Goal: Task Accomplishment & Management: Manage account settings

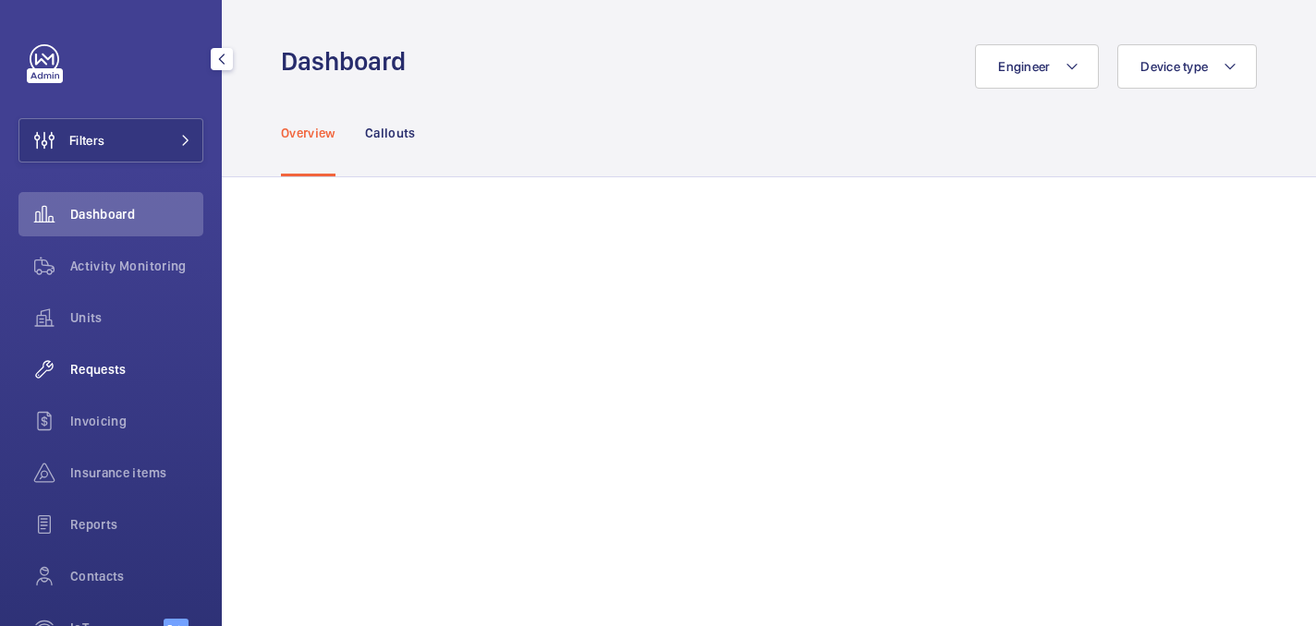
drag, startPoint x: 88, startPoint y: 370, endPoint x: 115, endPoint y: 358, distance: 30.2
click at [88, 369] on span "Requests" at bounding box center [136, 369] width 133 height 18
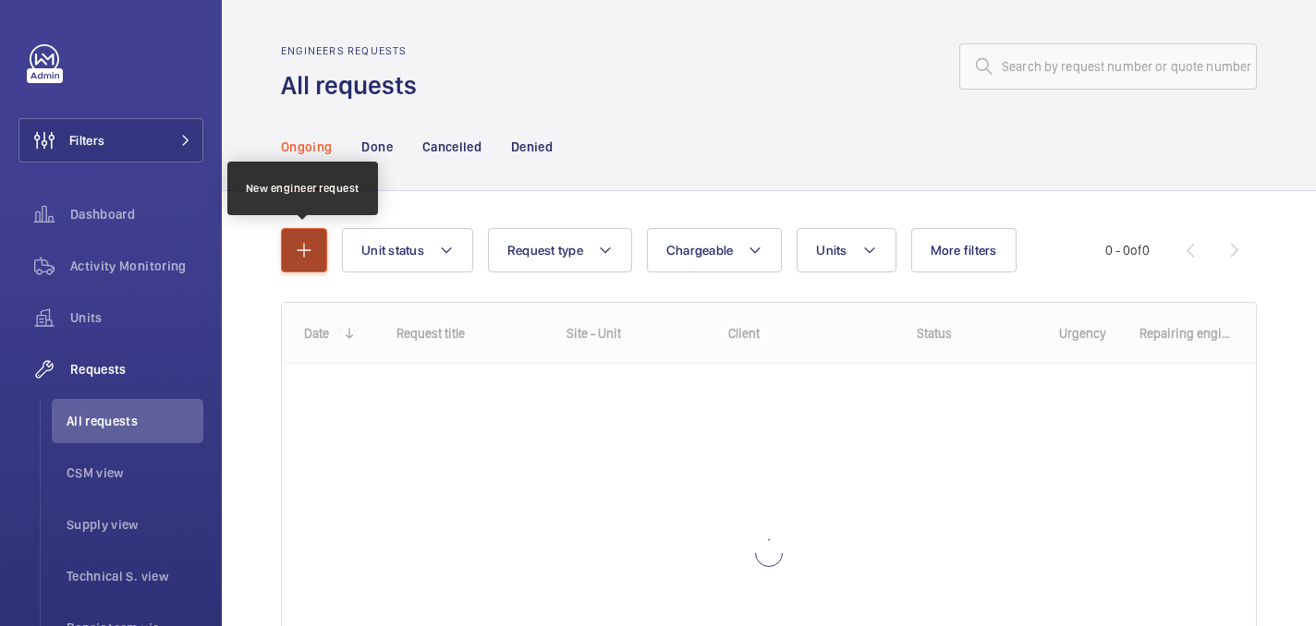
click at [288, 241] on button "button" at bounding box center [304, 250] width 46 height 44
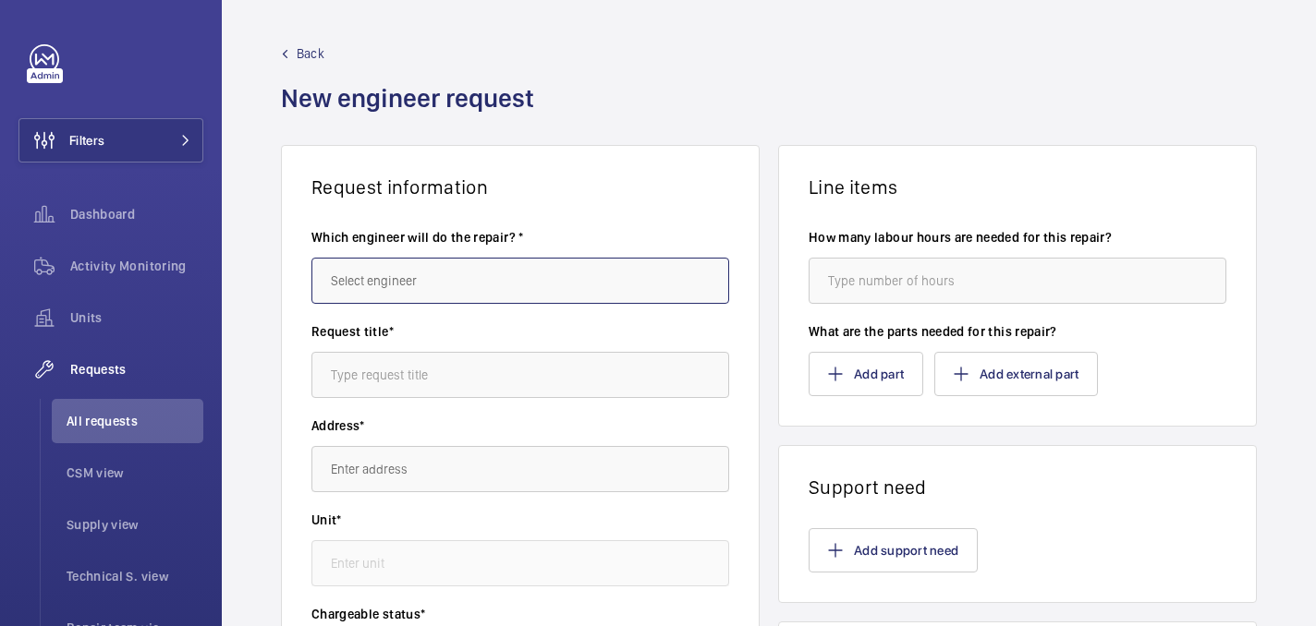
click at [394, 283] on input "text" at bounding box center [520, 281] width 418 height 46
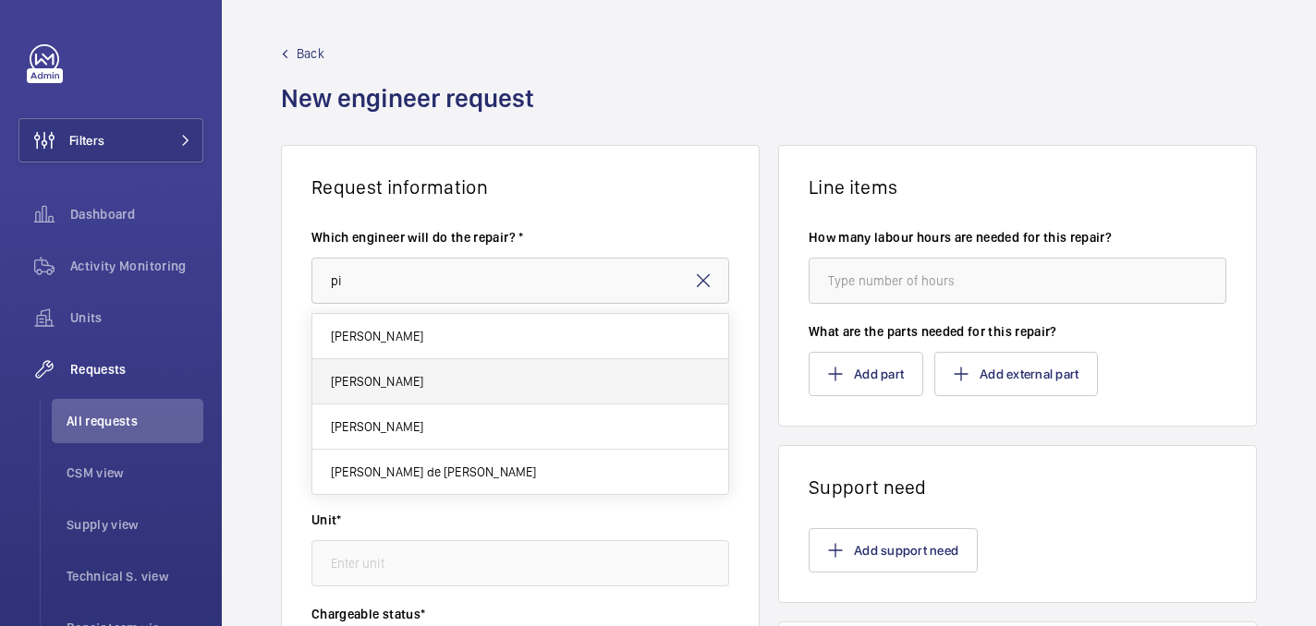
click at [456, 390] on mat-option "Piotr Kijo" at bounding box center [520, 381] width 416 height 45
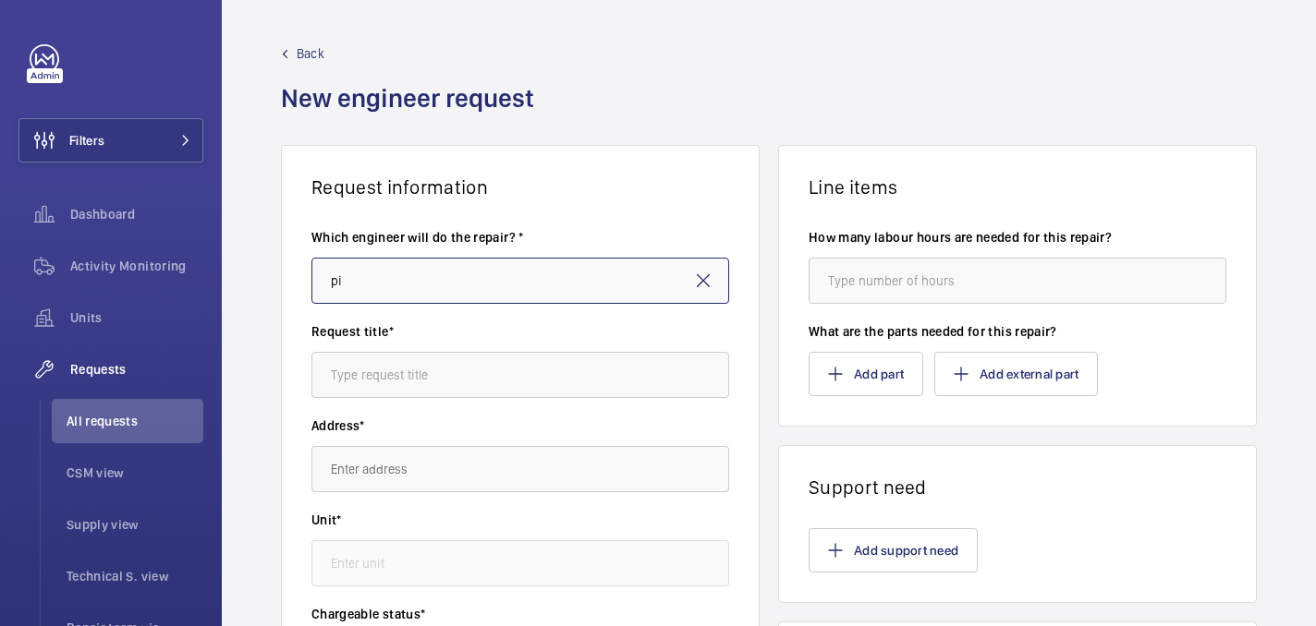
type input "Piotr Kijo"
click at [435, 450] on input "text" at bounding box center [520, 469] width 418 height 46
paste input "13-15 Grittleton Road"
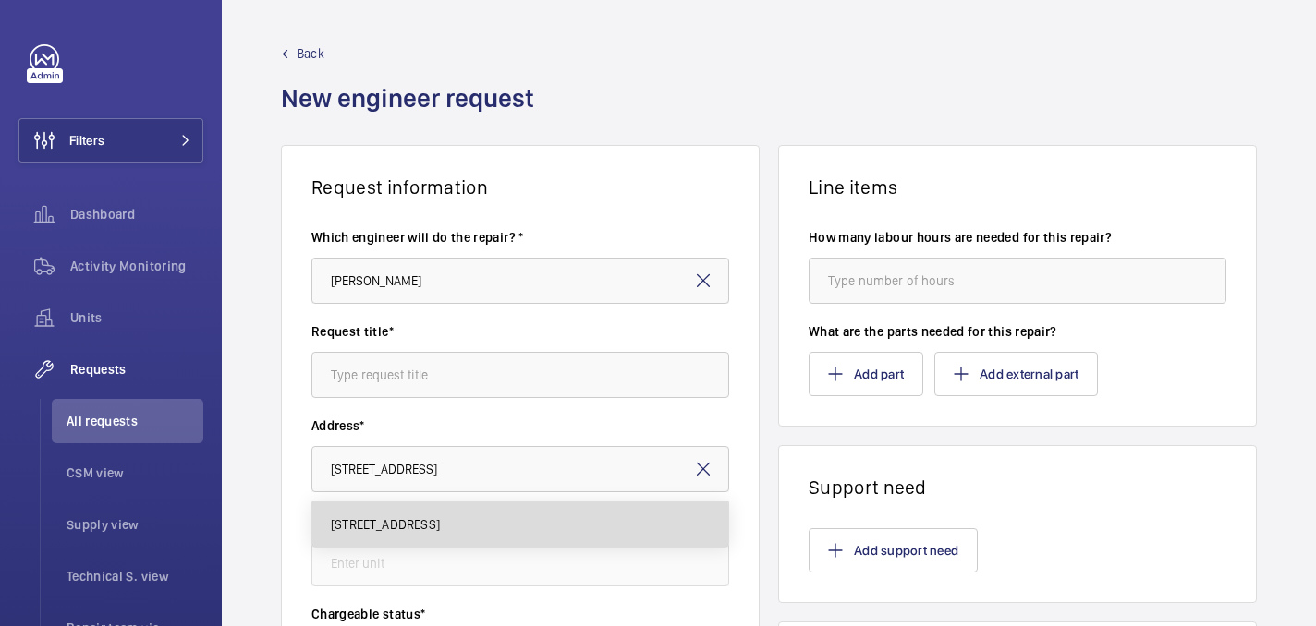
click at [434, 528] on span "13-15 Grittleton Road 13-15 Grittleton Road, W9 2DD LONDON" at bounding box center [385, 525] width 109 height 18
type input "13-15 Grittleton Road 13-15 Grittleton Road, W9 2DD LONDON"
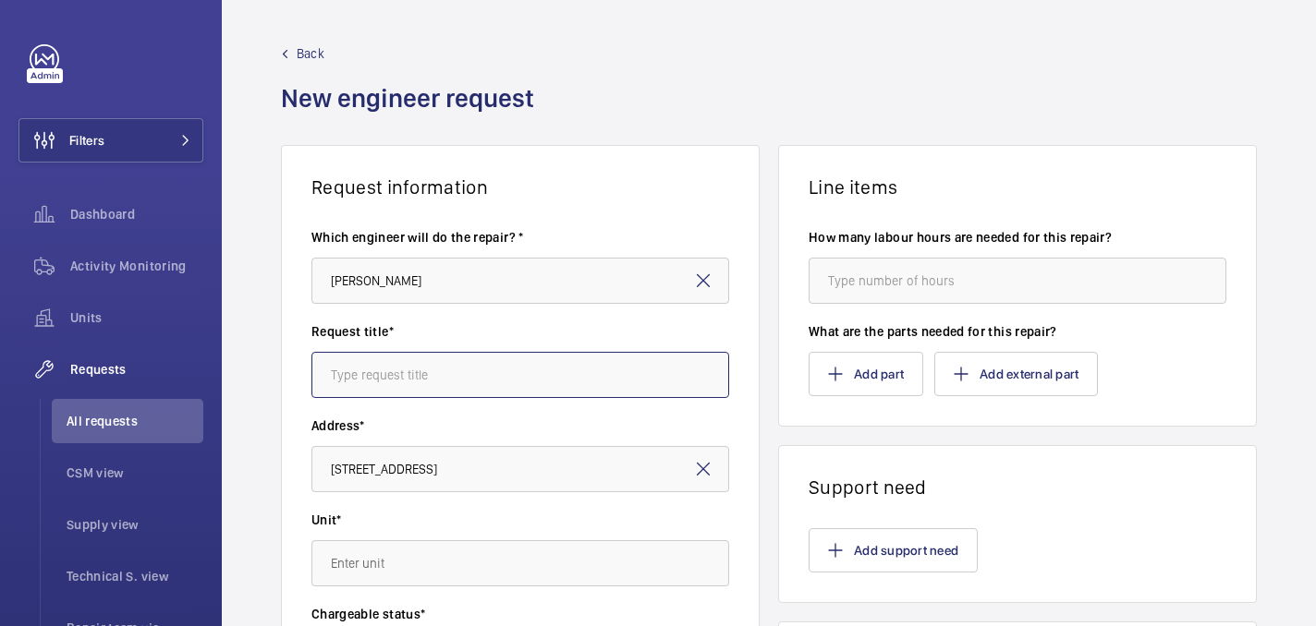
click at [435, 375] on input "text" at bounding box center [520, 375] width 418 height 46
paste input "Ups for rescue operation"
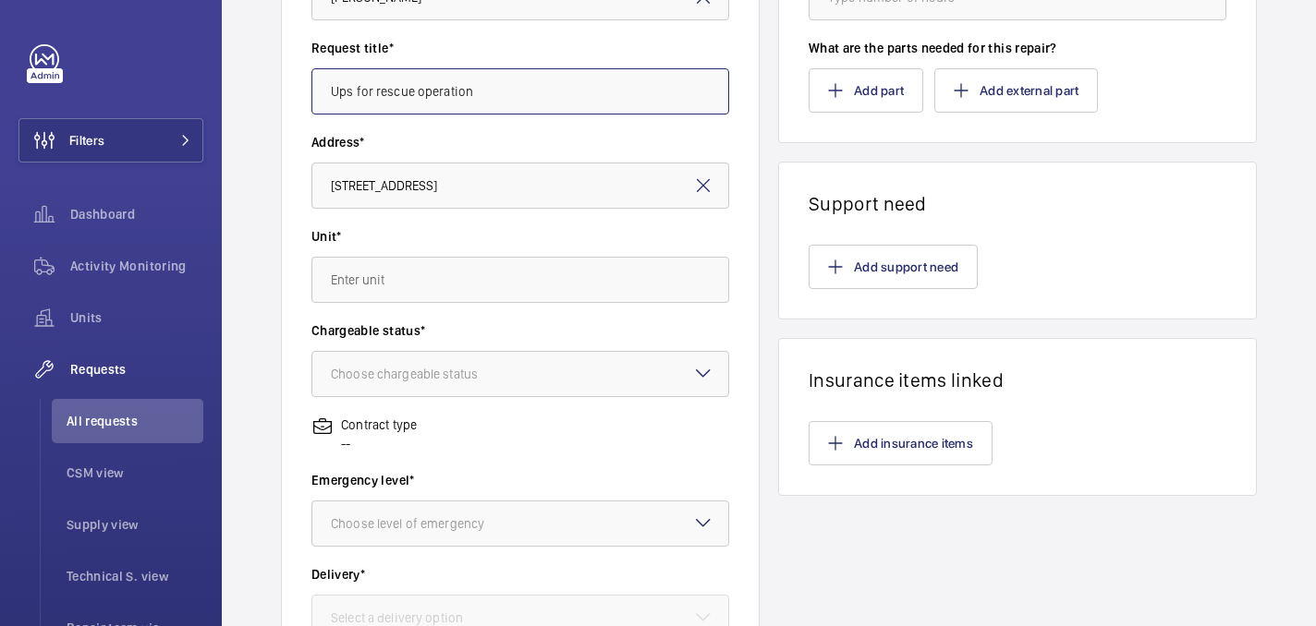
scroll to position [285, 0]
type input "Ups for rescue operation"
click at [413, 276] on input "text" at bounding box center [520, 279] width 418 height 46
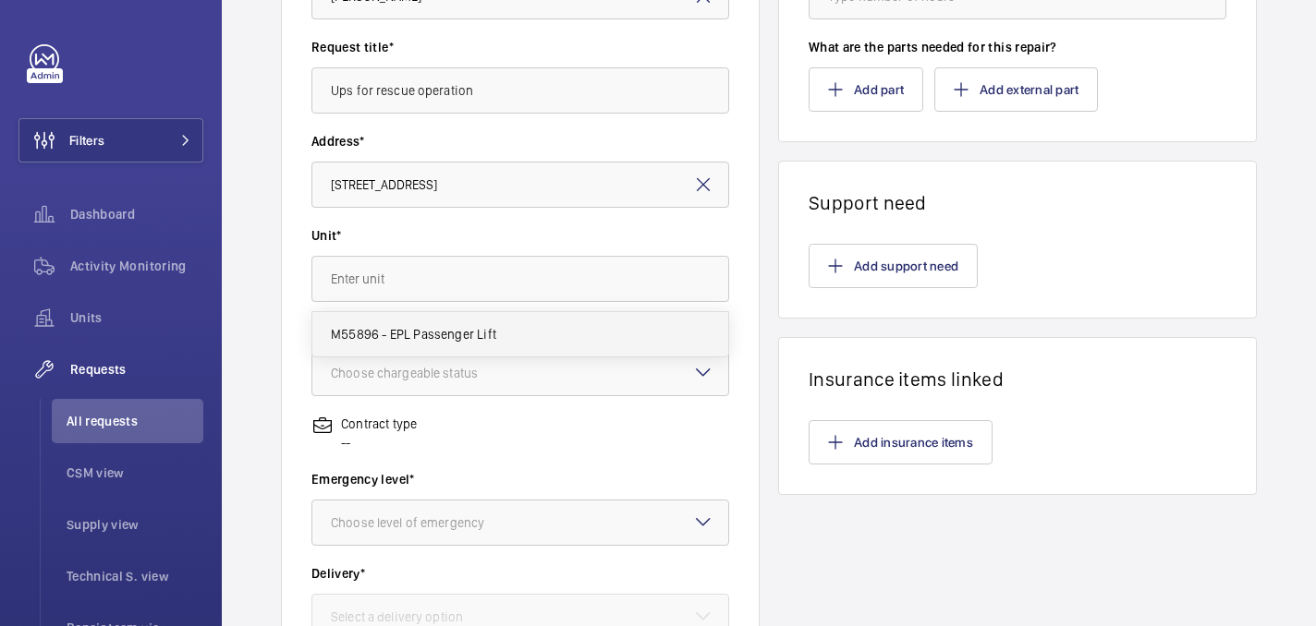
click at [407, 332] on span "M55896 - EPL Passenger Lift" at bounding box center [413, 334] width 165 height 18
type input "M55896 - EPL Passenger Lift"
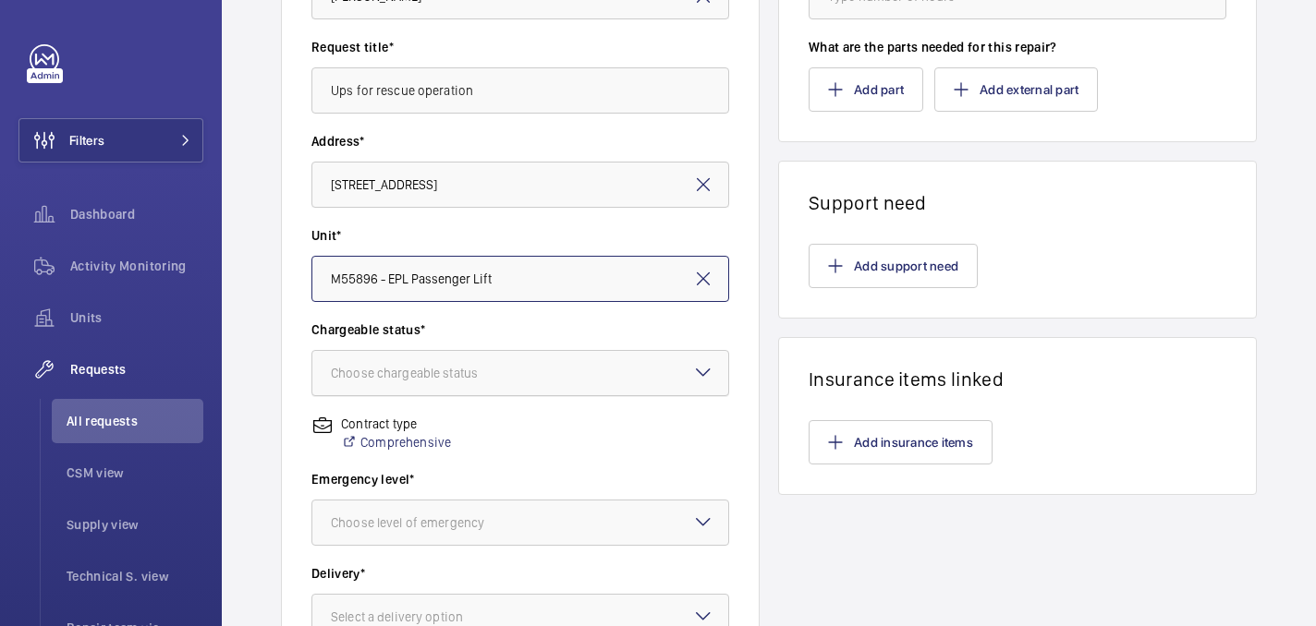
click at [415, 366] on div "Choose chargeable status" at bounding box center [427, 373] width 193 height 18
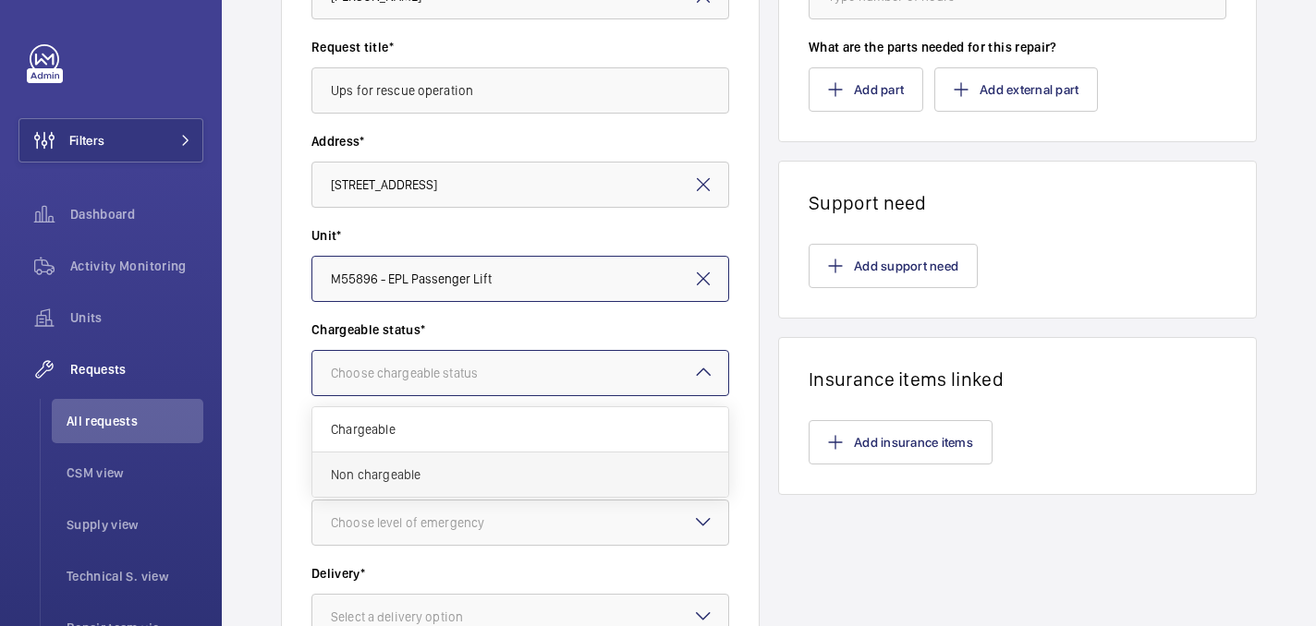
click at [438, 467] on span "Non chargeable" at bounding box center [520, 475] width 379 height 18
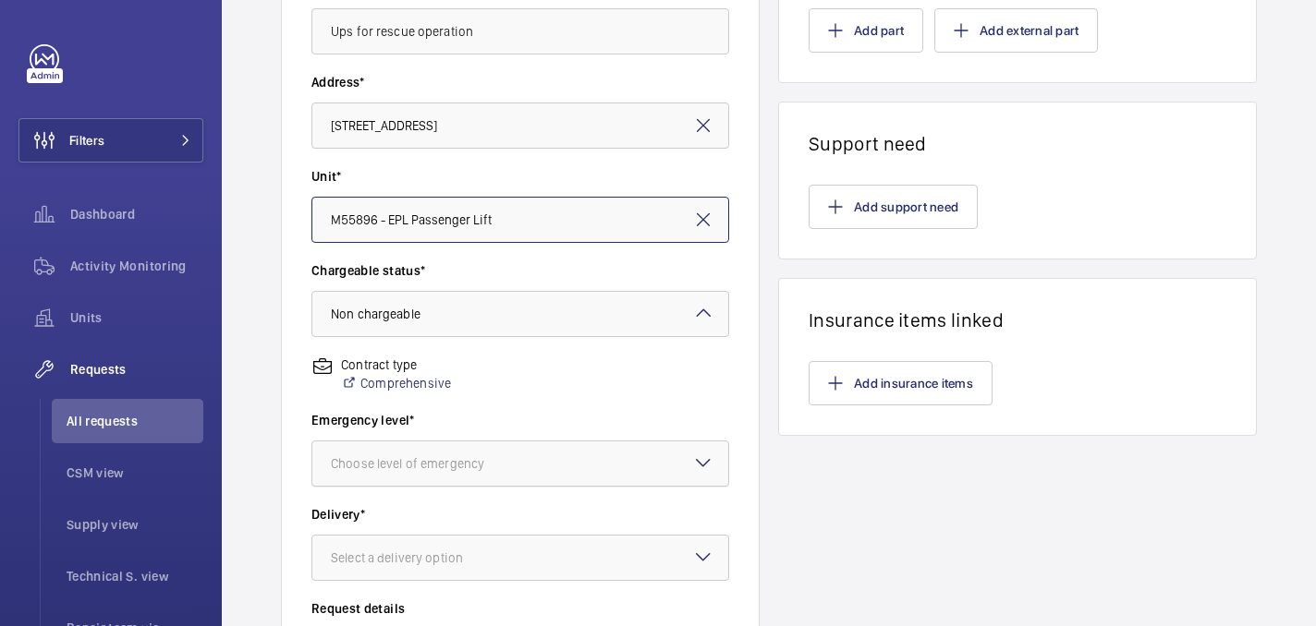
scroll to position [391, 0]
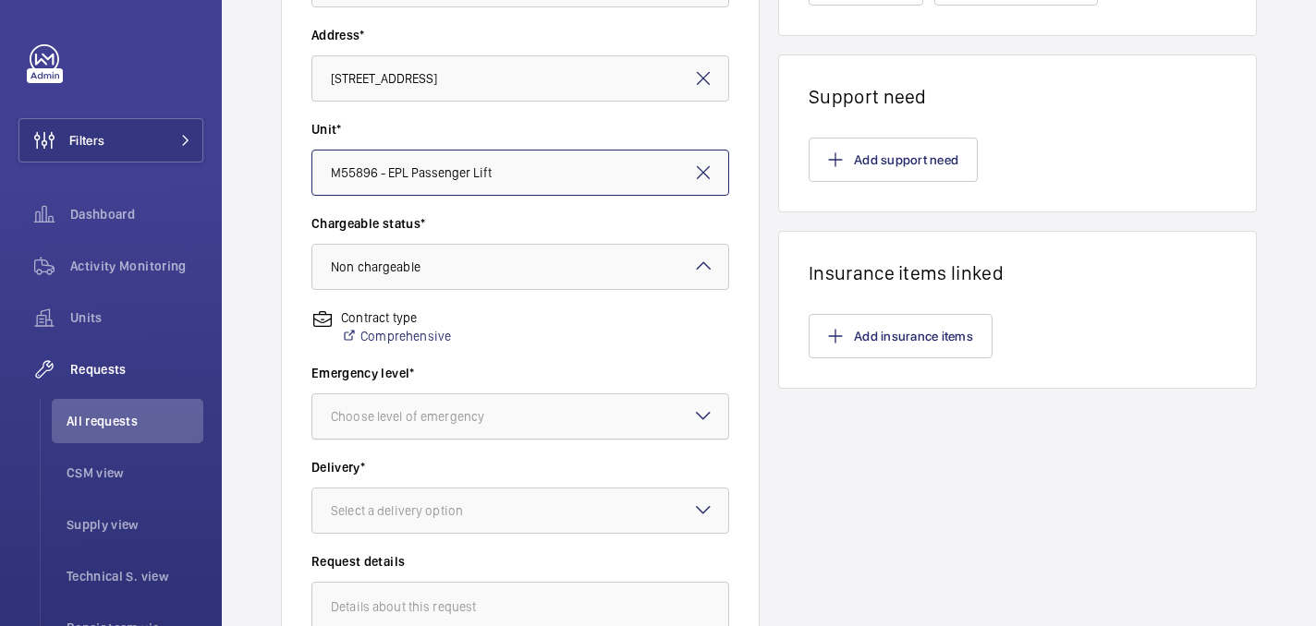
click at [416, 419] on div "Choose level of emergency" at bounding box center [431, 416] width 200 height 18
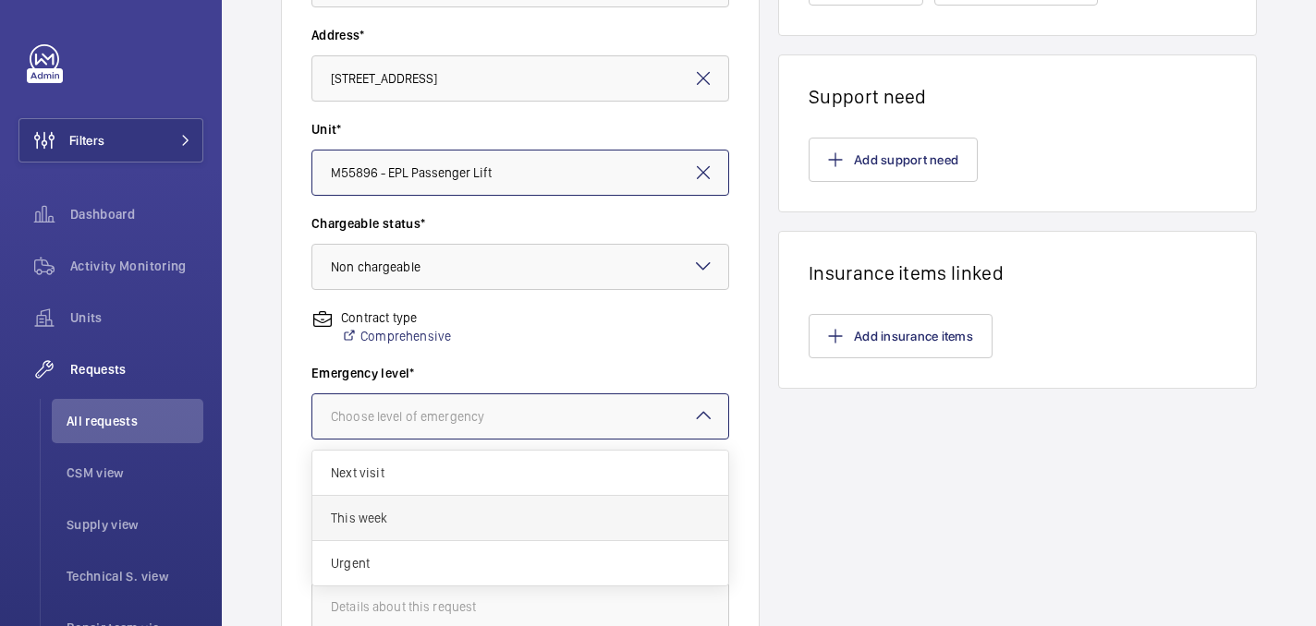
click at [410, 515] on span "This week" at bounding box center [520, 518] width 379 height 18
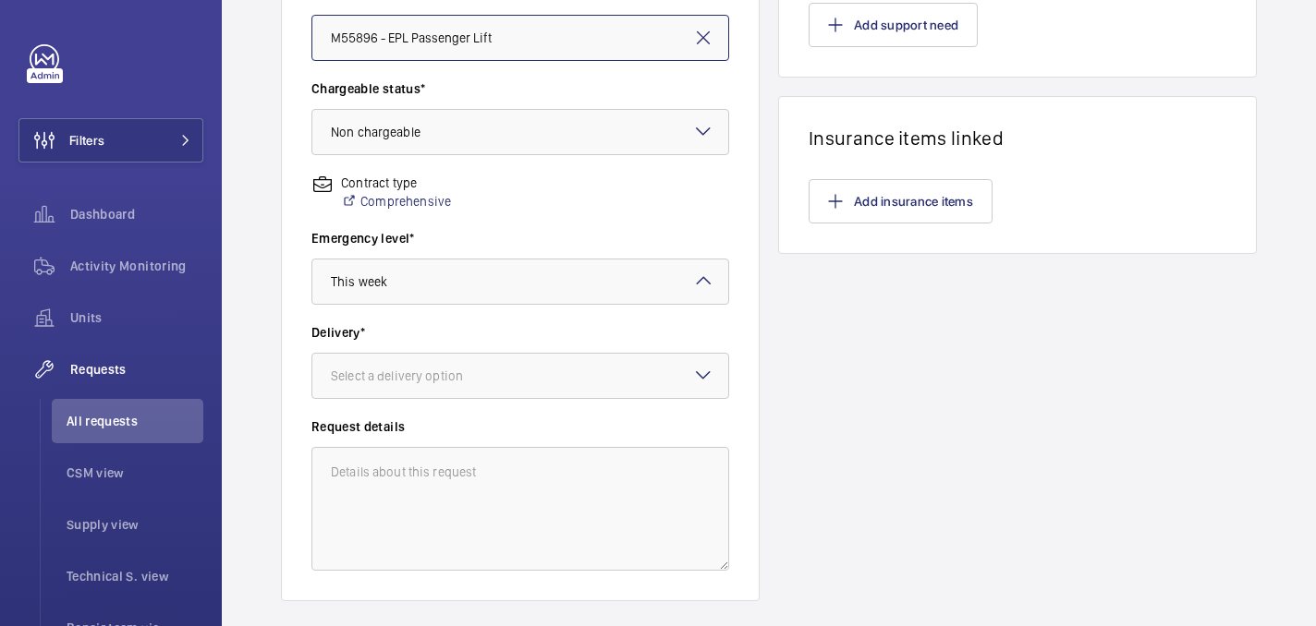
scroll to position [528, 0]
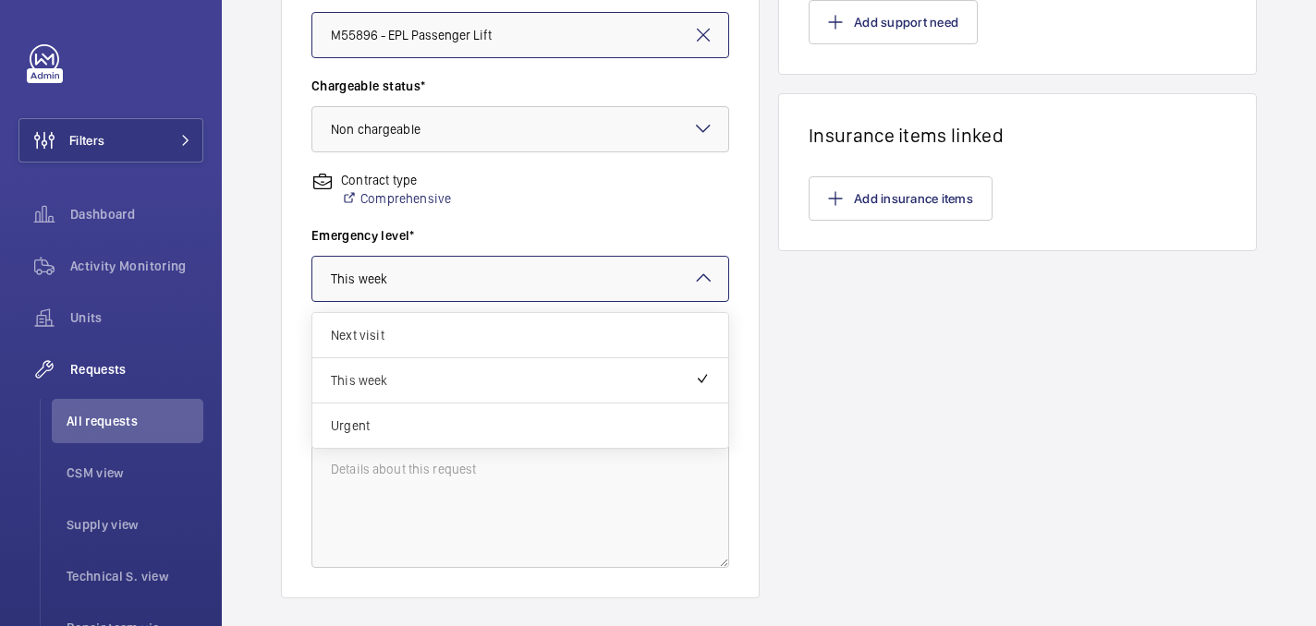
click at [405, 284] on div "× This week" at bounding box center [382, 279] width 103 height 18
click at [402, 377] on span "This week" at bounding box center [513, 380] width 364 height 18
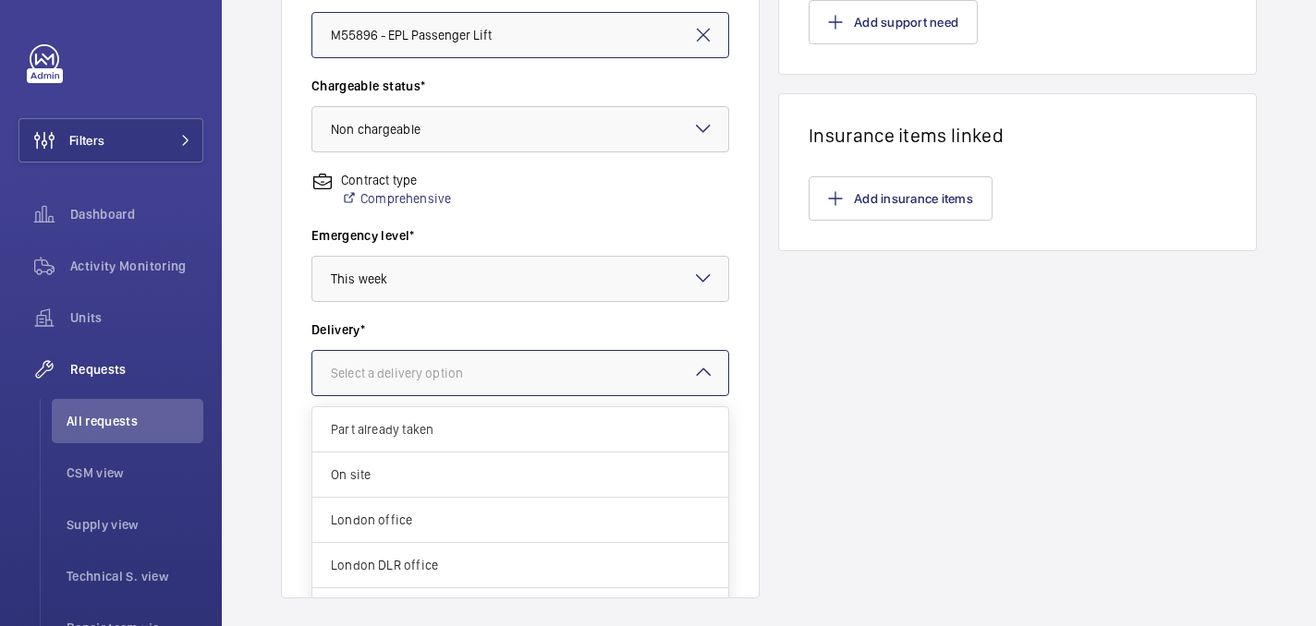
click at [402, 391] on div at bounding box center [520, 373] width 416 height 44
click at [417, 517] on span "London office" at bounding box center [520, 520] width 379 height 18
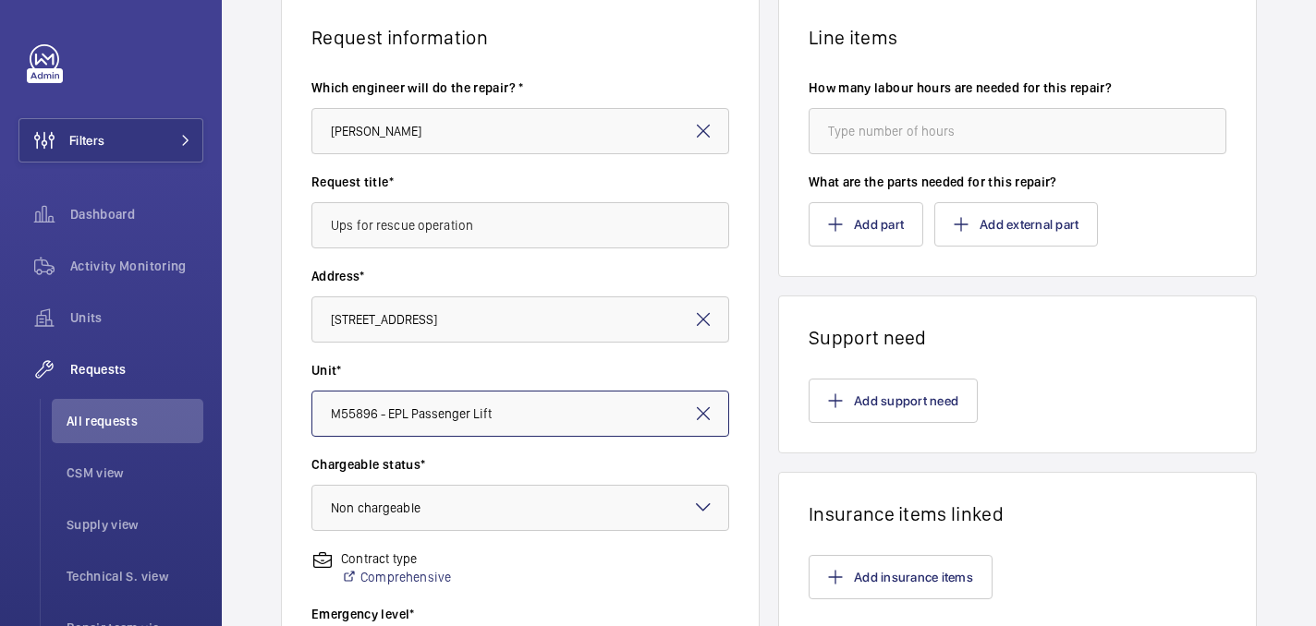
scroll to position [0, 0]
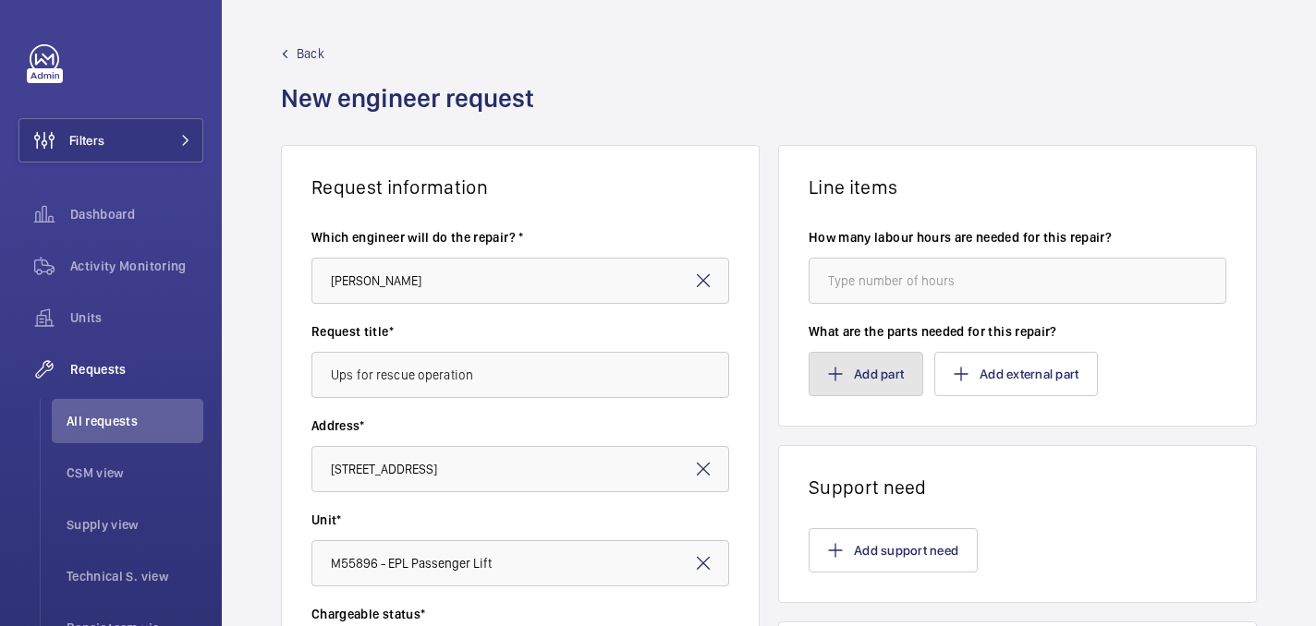
click at [864, 367] on button "Add part" at bounding box center [865, 374] width 115 height 44
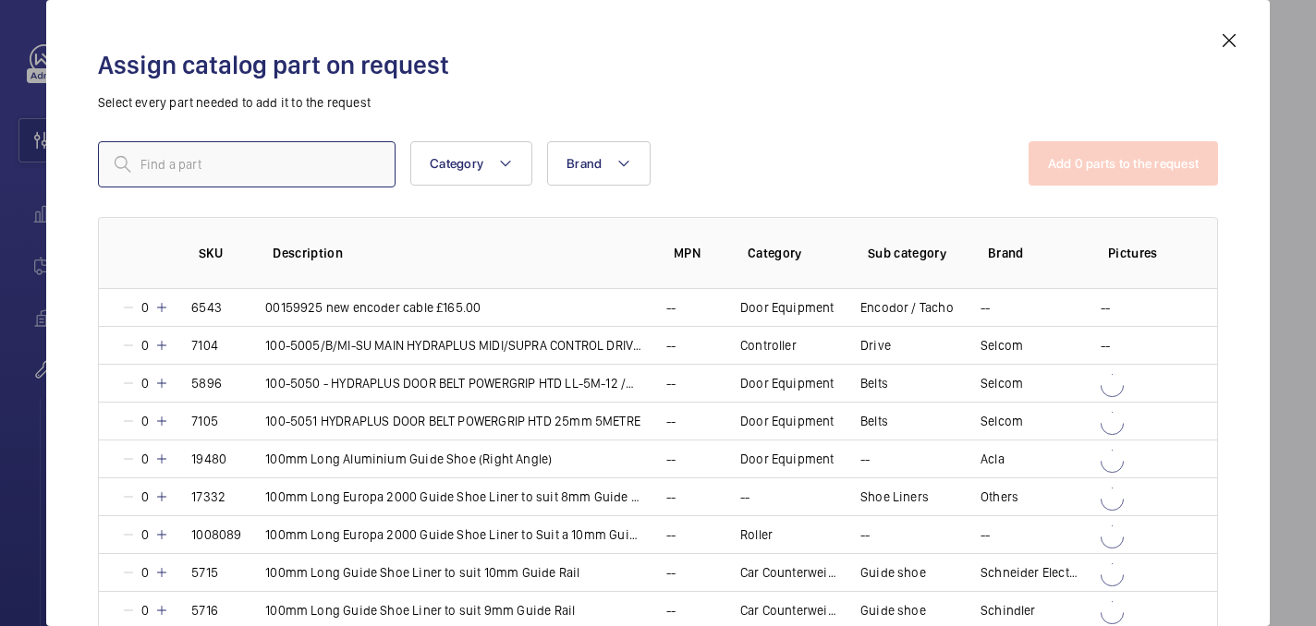
click at [296, 164] on input "text" at bounding box center [246, 164] width 297 height 46
paste input "14326"
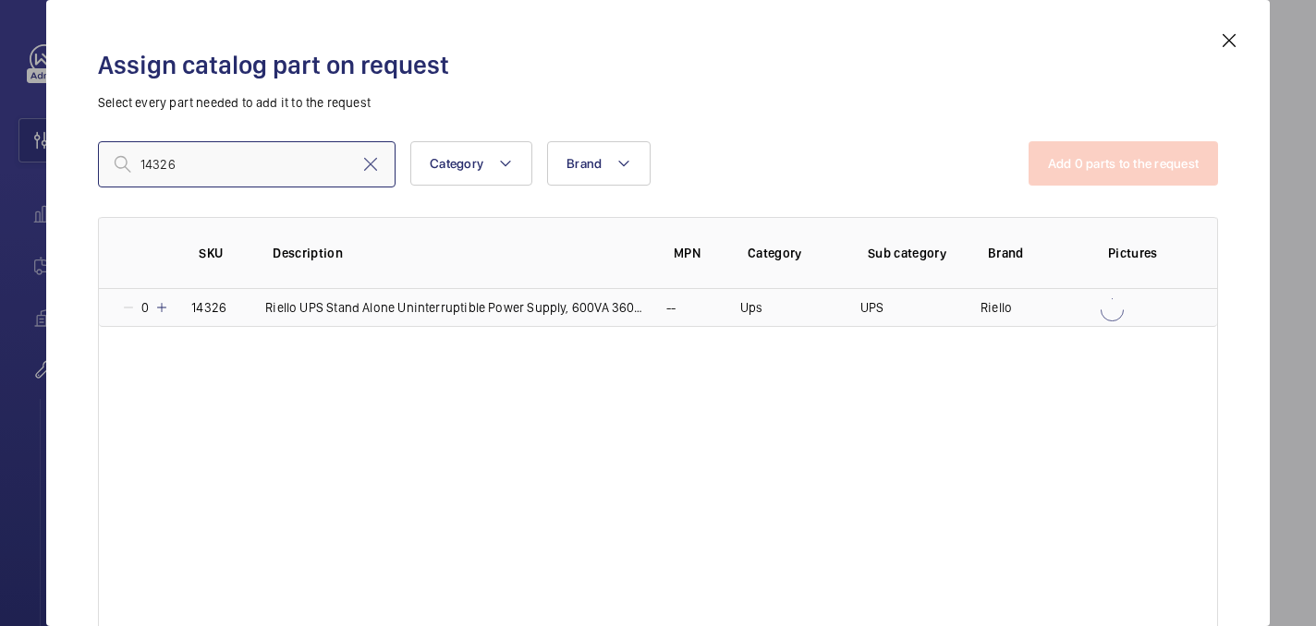
type input "14326"
click at [167, 309] on mat-icon at bounding box center [161, 307] width 15 height 15
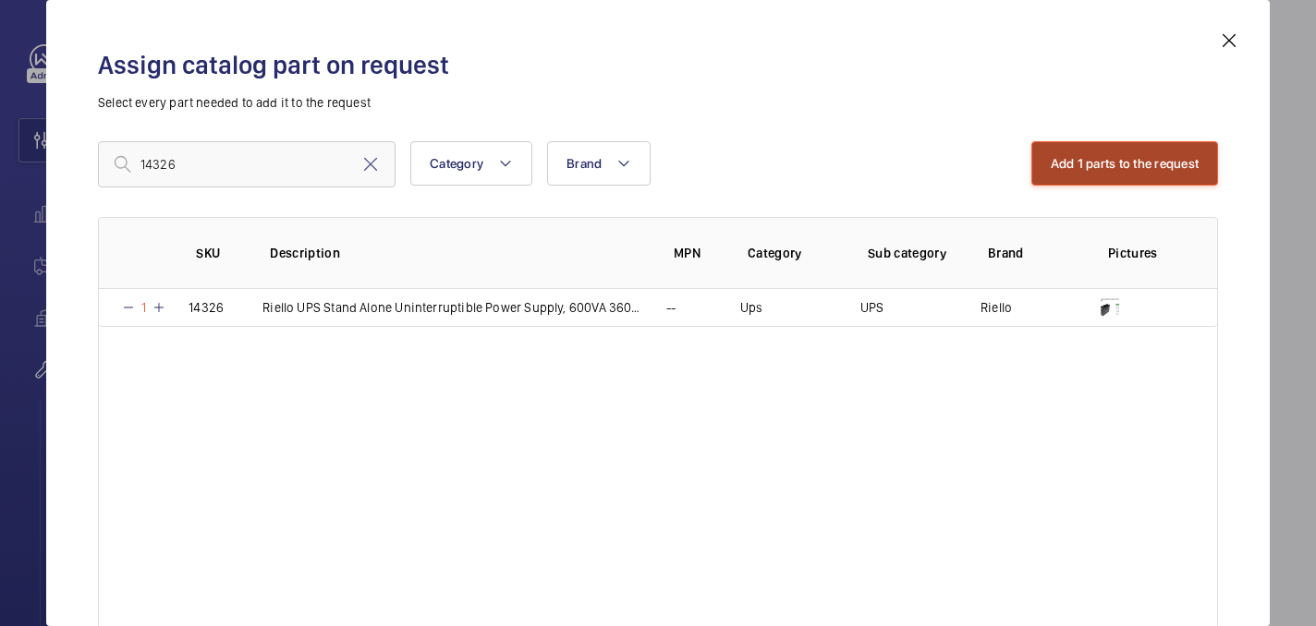
click at [1070, 164] on button "Add 1 parts to the request" at bounding box center [1125, 163] width 188 height 44
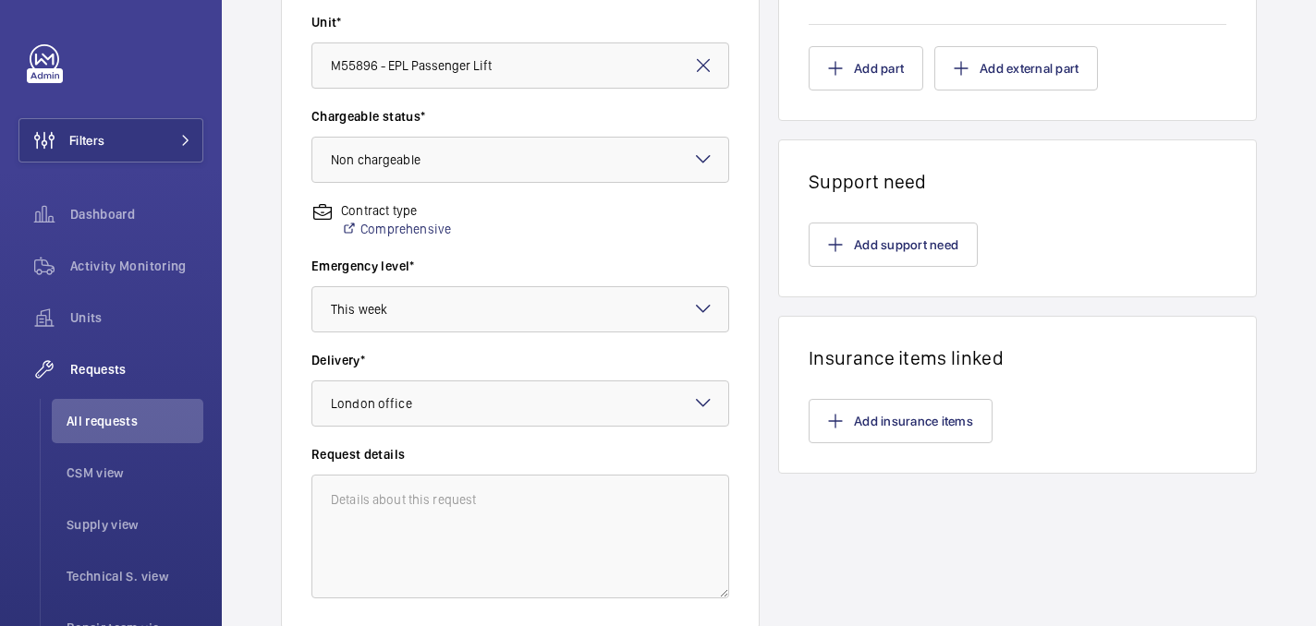
scroll to position [634, 0]
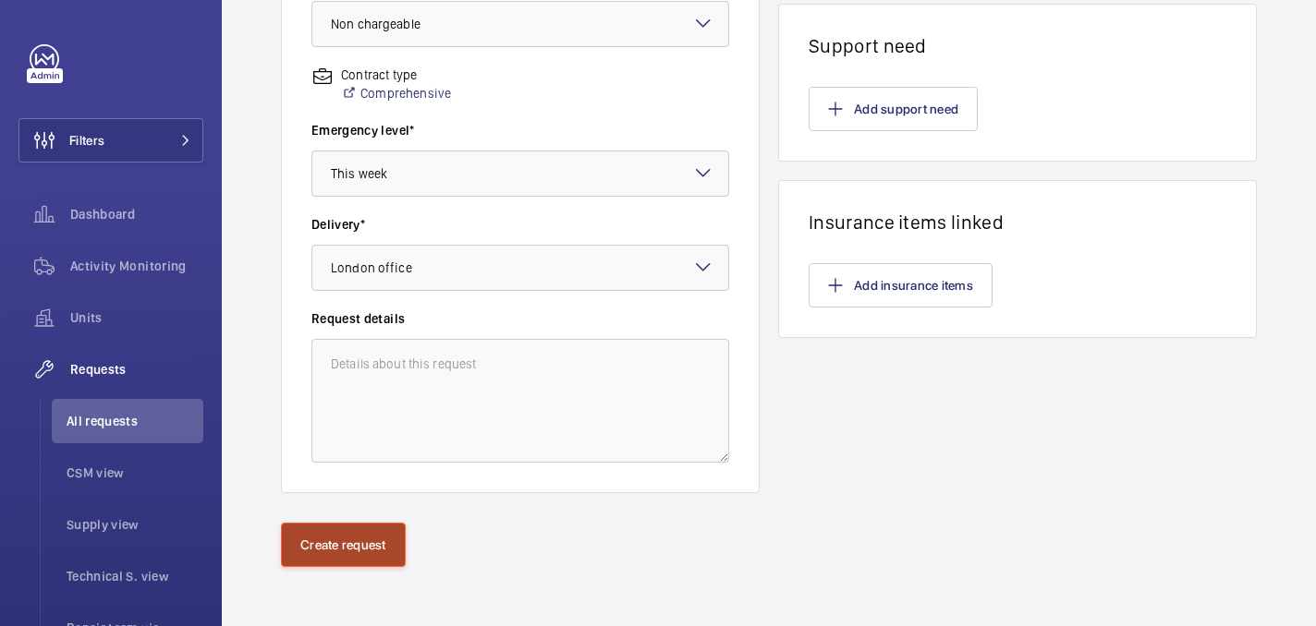
click at [322, 558] on button "Create request" at bounding box center [343, 545] width 125 height 44
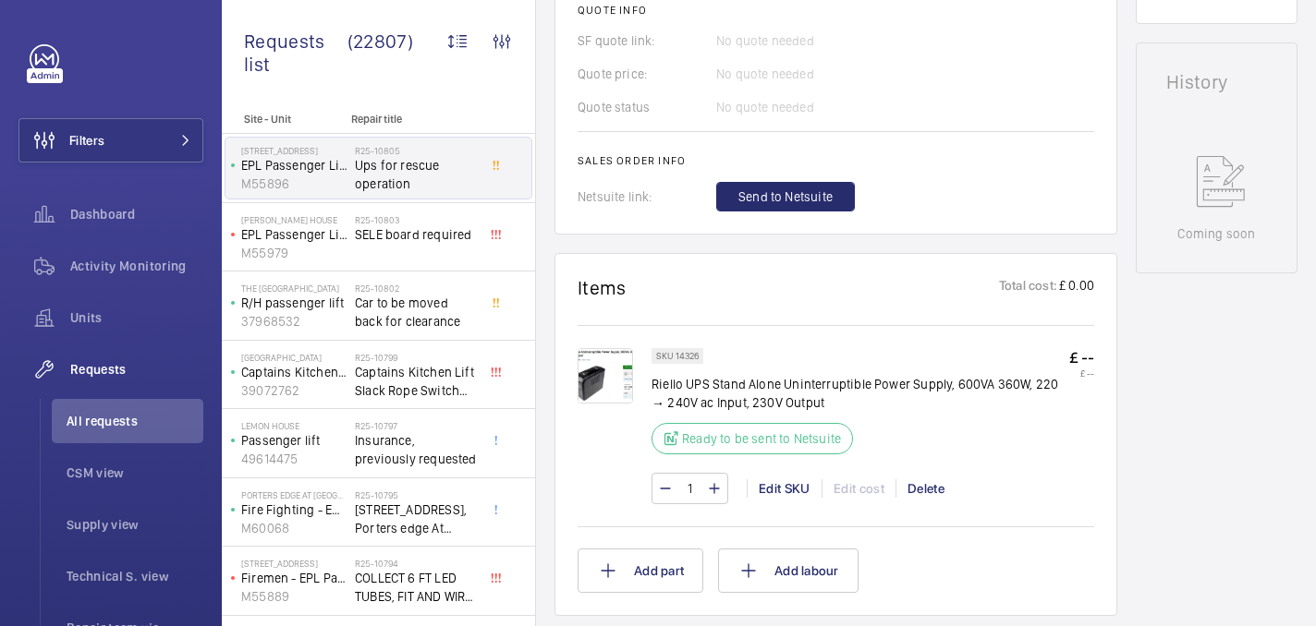
scroll to position [867, 0]
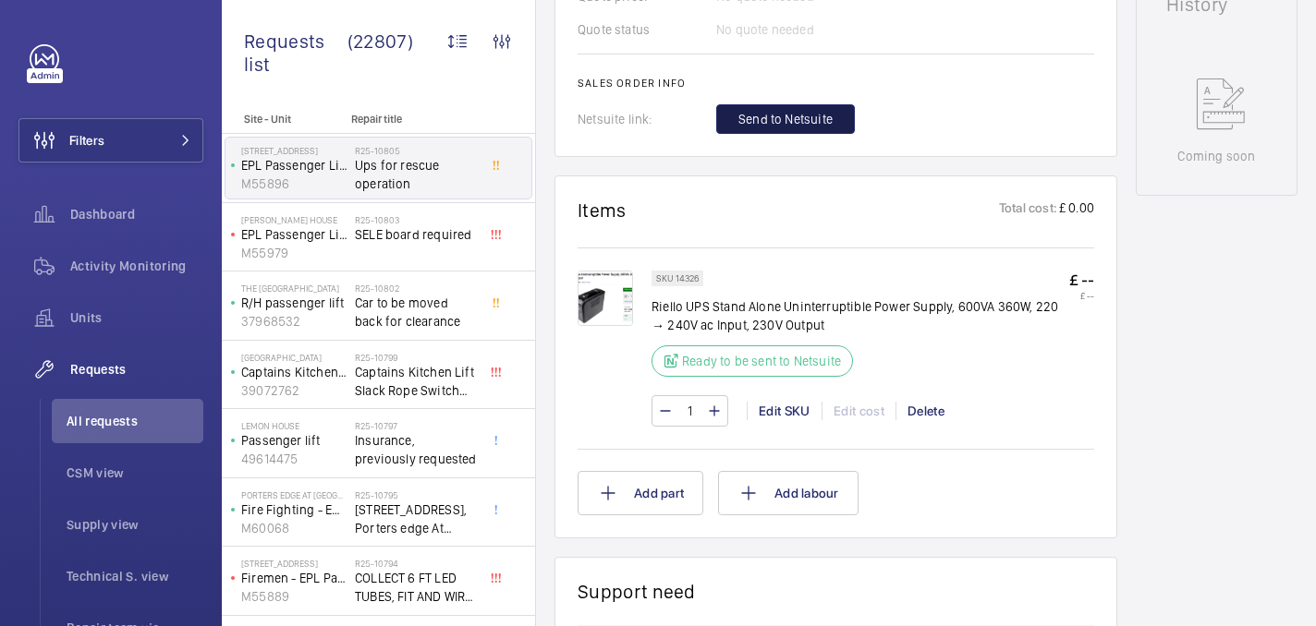
click at [773, 127] on span "Send to Netsuite" at bounding box center [785, 119] width 94 height 18
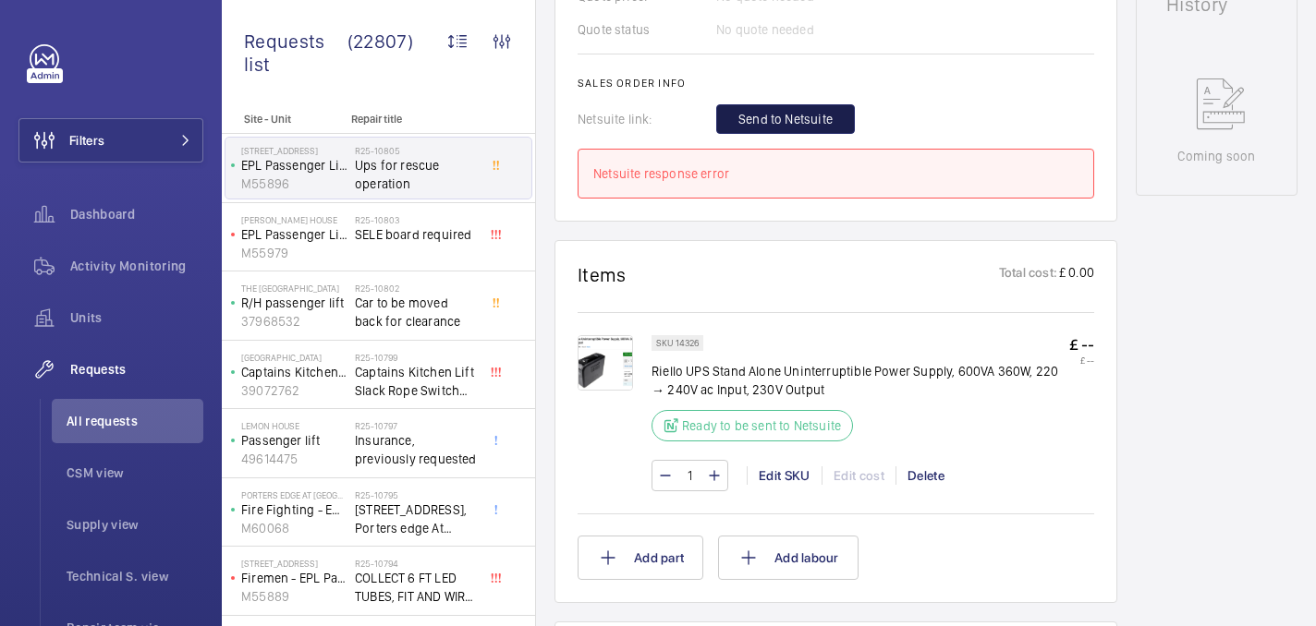
click at [763, 115] on span "Send to Netsuite" at bounding box center [785, 119] width 94 height 18
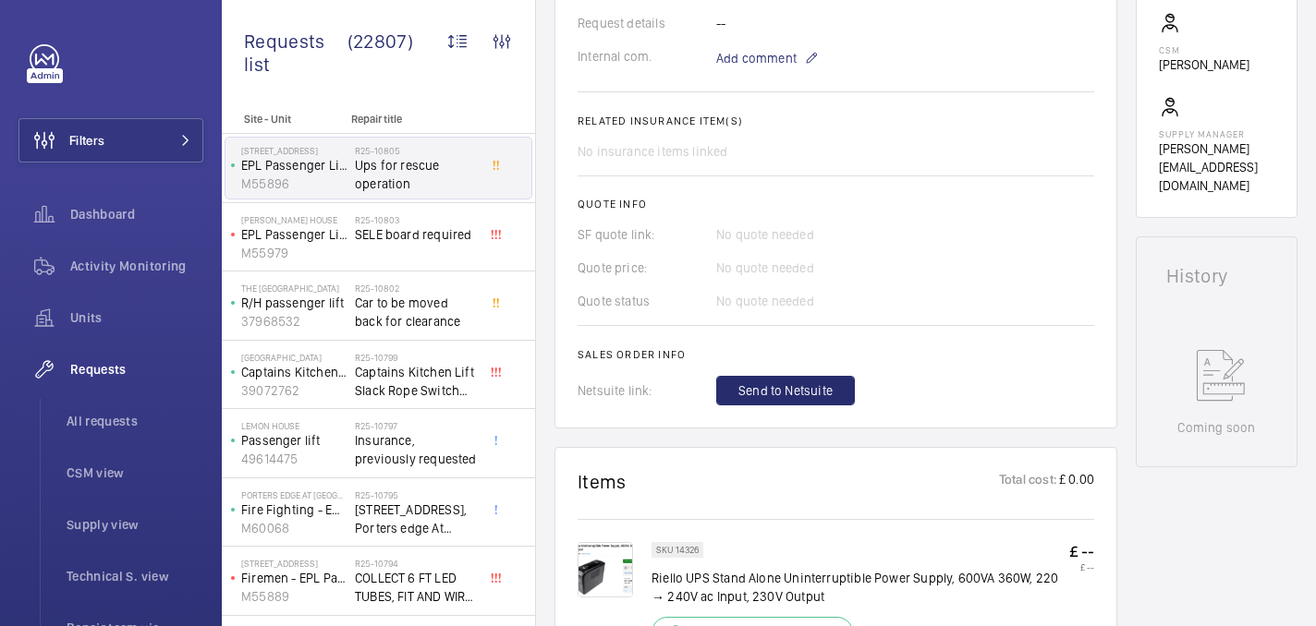
scroll to position [600, 0]
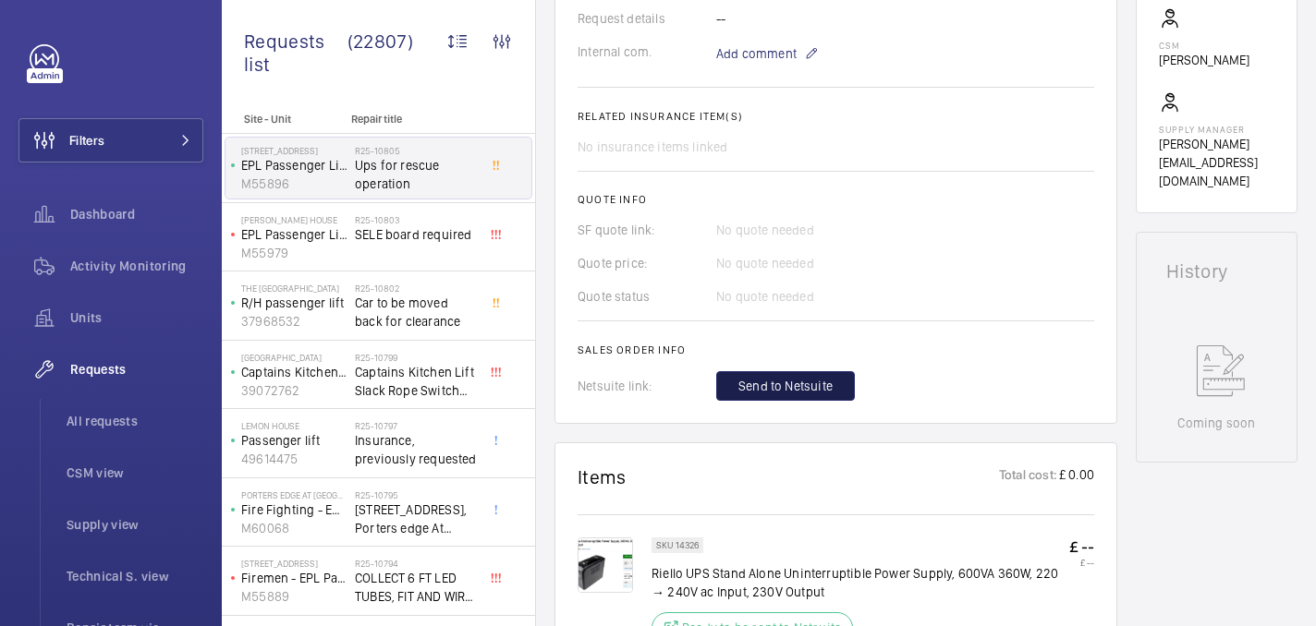
click at [759, 383] on span "Send to Netsuite" at bounding box center [785, 386] width 94 height 18
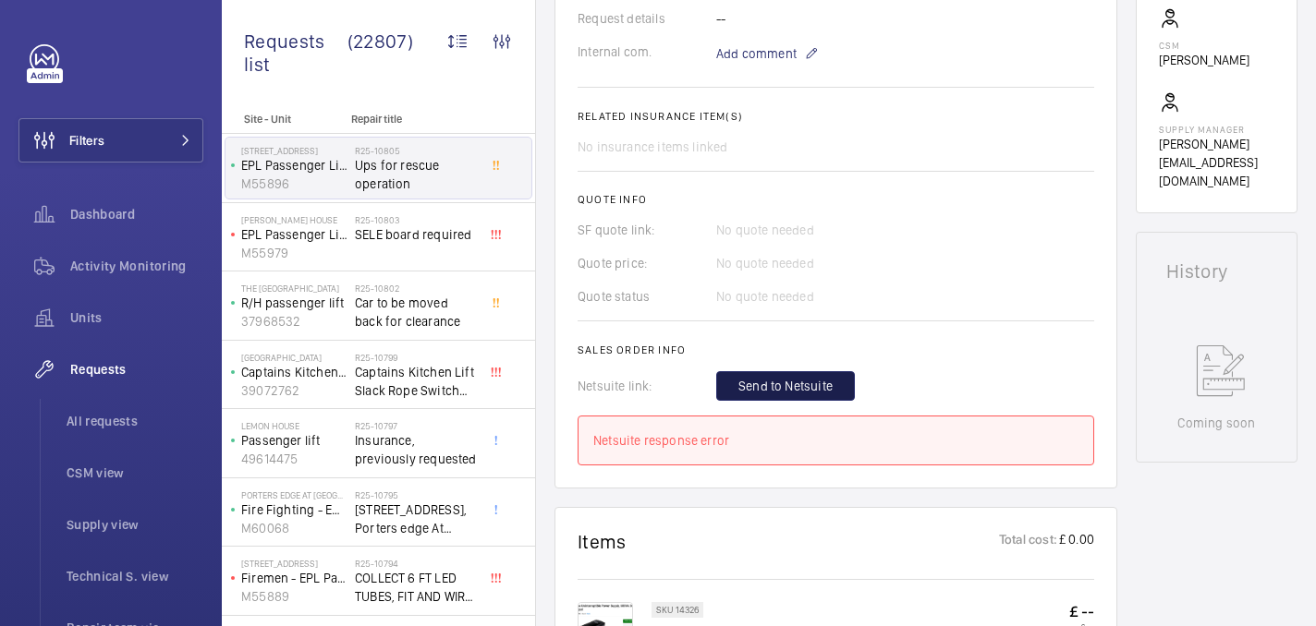
click at [758, 373] on button "Send to Netsuite" at bounding box center [785, 386] width 139 height 30
click at [773, 403] on wm-front-card-body "A repair request was created on 2025-08-12 for a UPS issue. The part was reques…" at bounding box center [835, 57] width 516 height 817
click at [768, 396] on button "Send to Netsuite" at bounding box center [785, 386] width 139 height 30
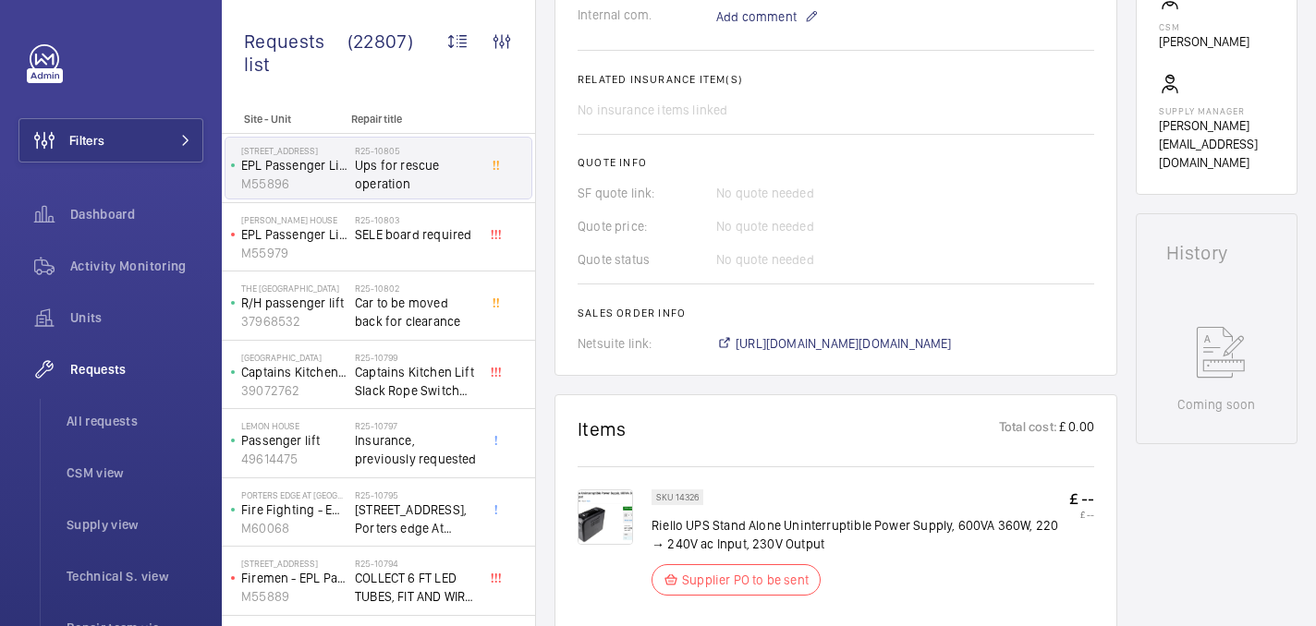
scroll to position [637, 0]
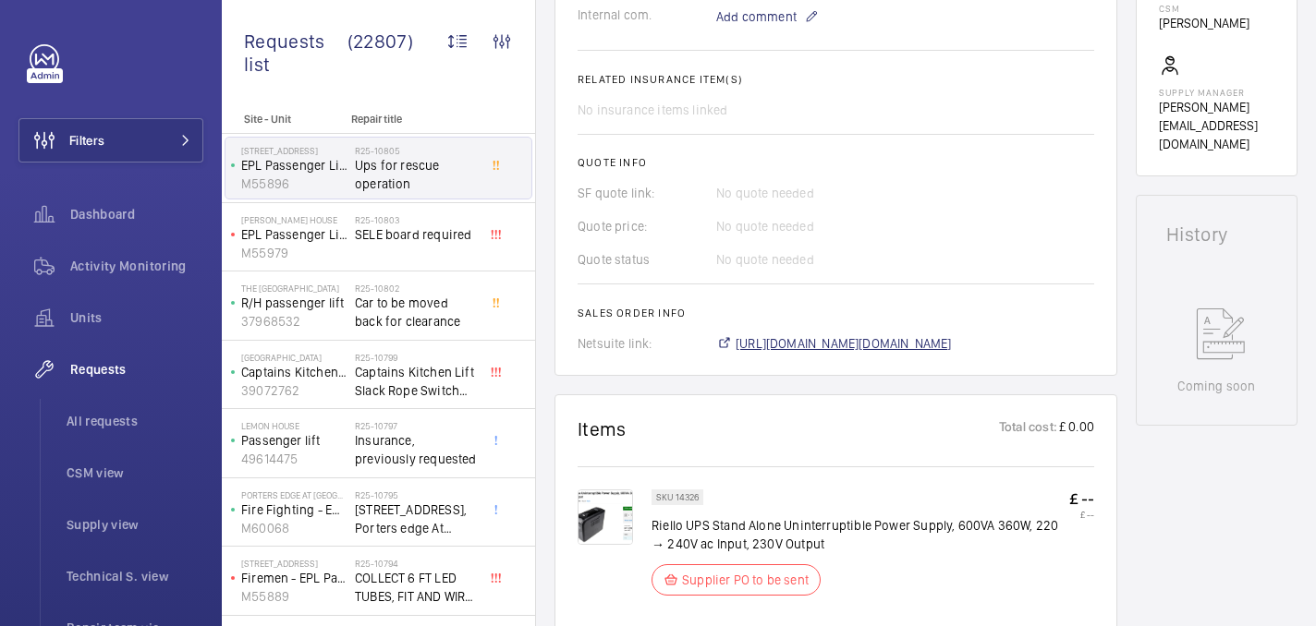
click at [770, 351] on span "[URL][DOMAIN_NAME][DOMAIN_NAME]" at bounding box center [843, 343] width 216 height 18
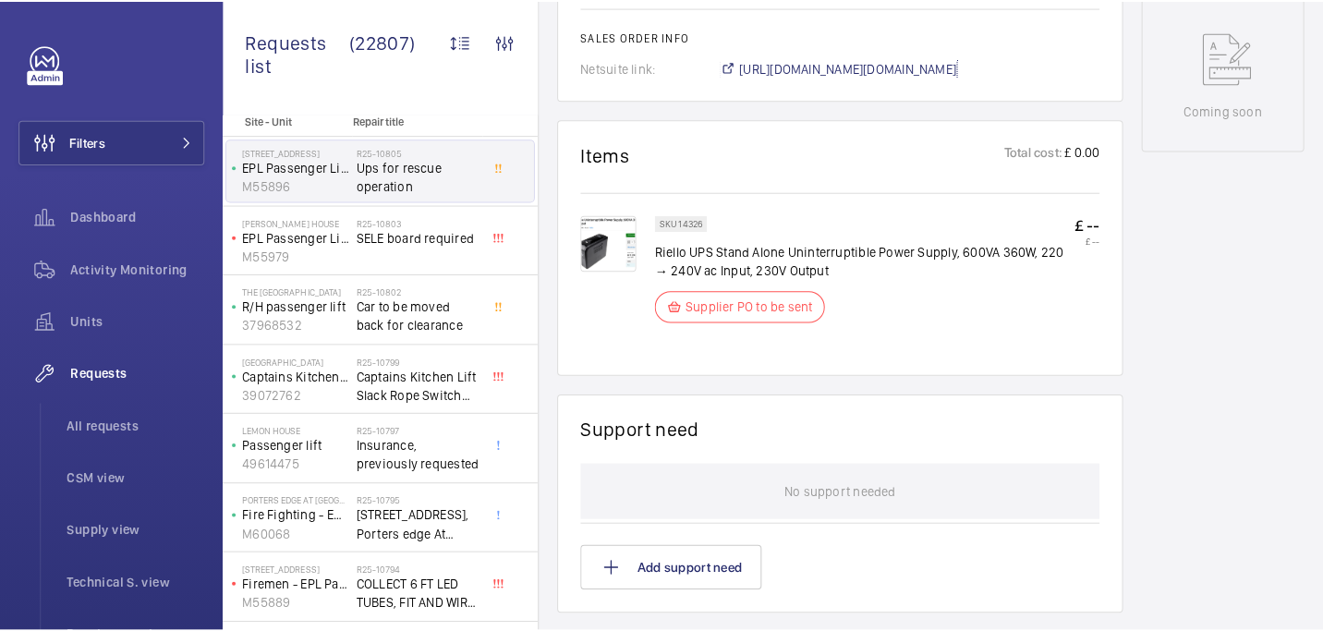
scroll to position [275, 0]
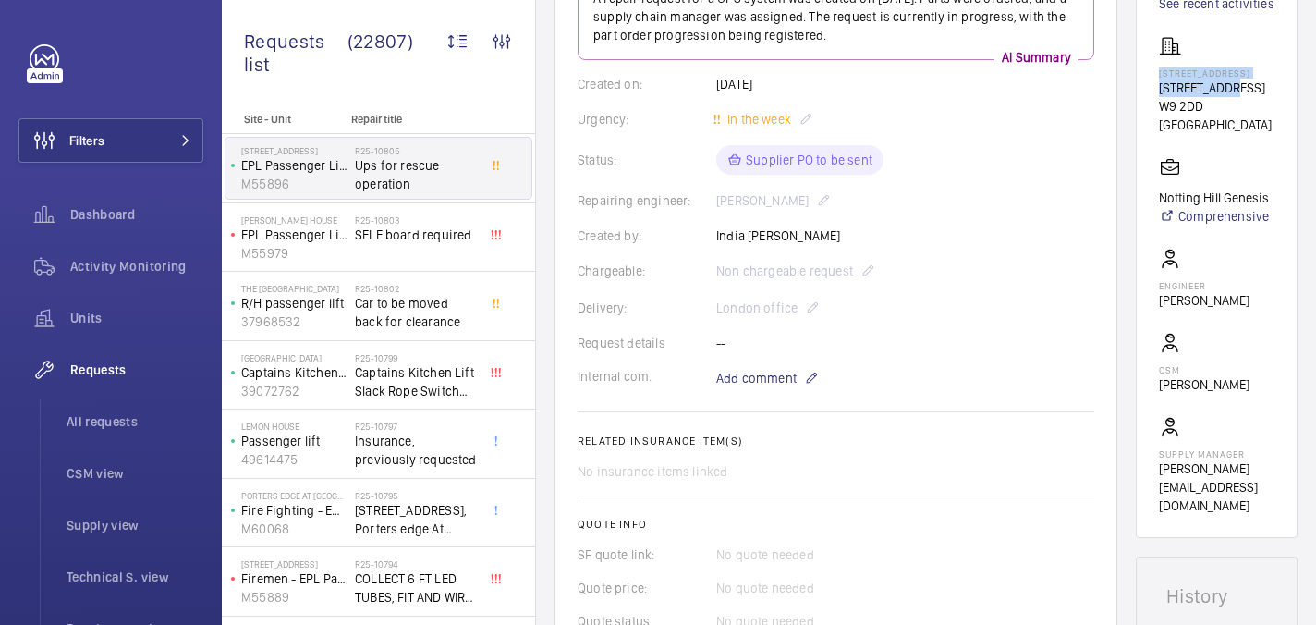
drag, startPoint x: 1175, startPoint y: 105, endPoint x: 1236, endPoint y: 137, distance: 68.6
click at [1236, 134] on div "13-15 Grittleton Road 13-15 Grittleton Road W9 2DD LONDON" at bounding box center [1215, 84] width 115 height 99
click at [1223, 79] on p "[STREET_ADDRESS]" at bounding box center [1215, 72] width 115 height 11
drag, startPoint x: 1199, startPoint y: 117, endPoint x: 1164, endPoint y: 108, distance: 36.3
click at [1165, 108] on wm-front-card "Working EPL Passenger Lift M55896 See recent activities 13-15 Grittleton Road 1…" at bounding box center [1216, 221] width 162 height 633
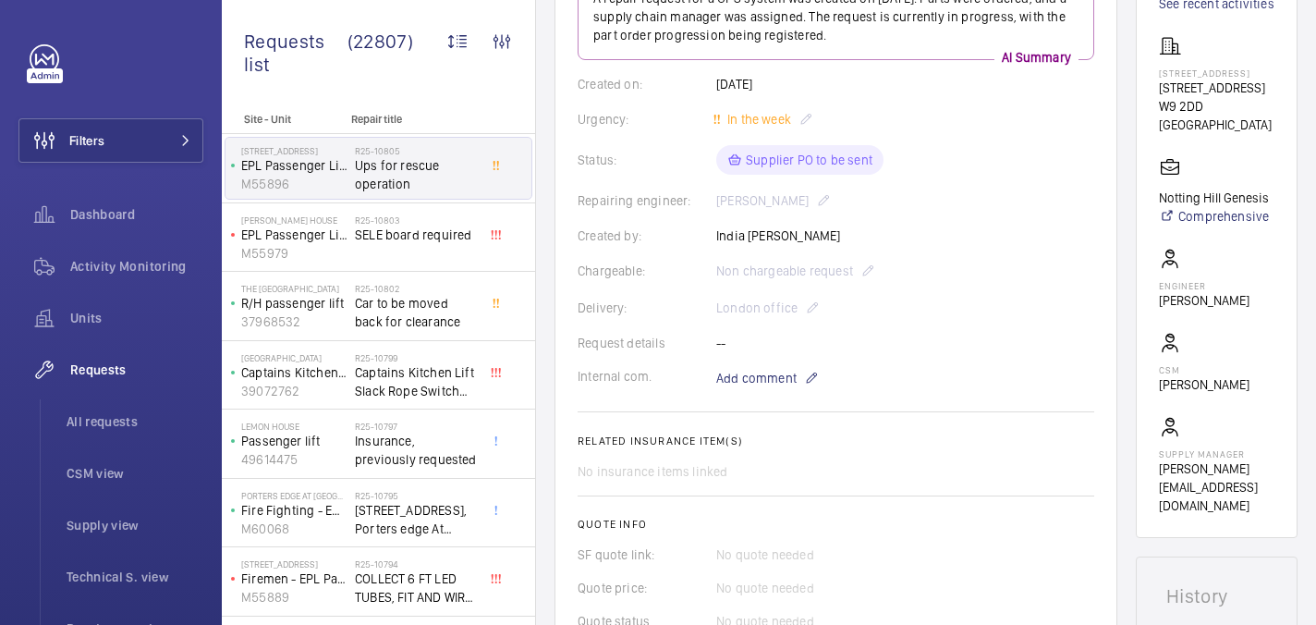
copy p "[STREET_ADDRESS]"
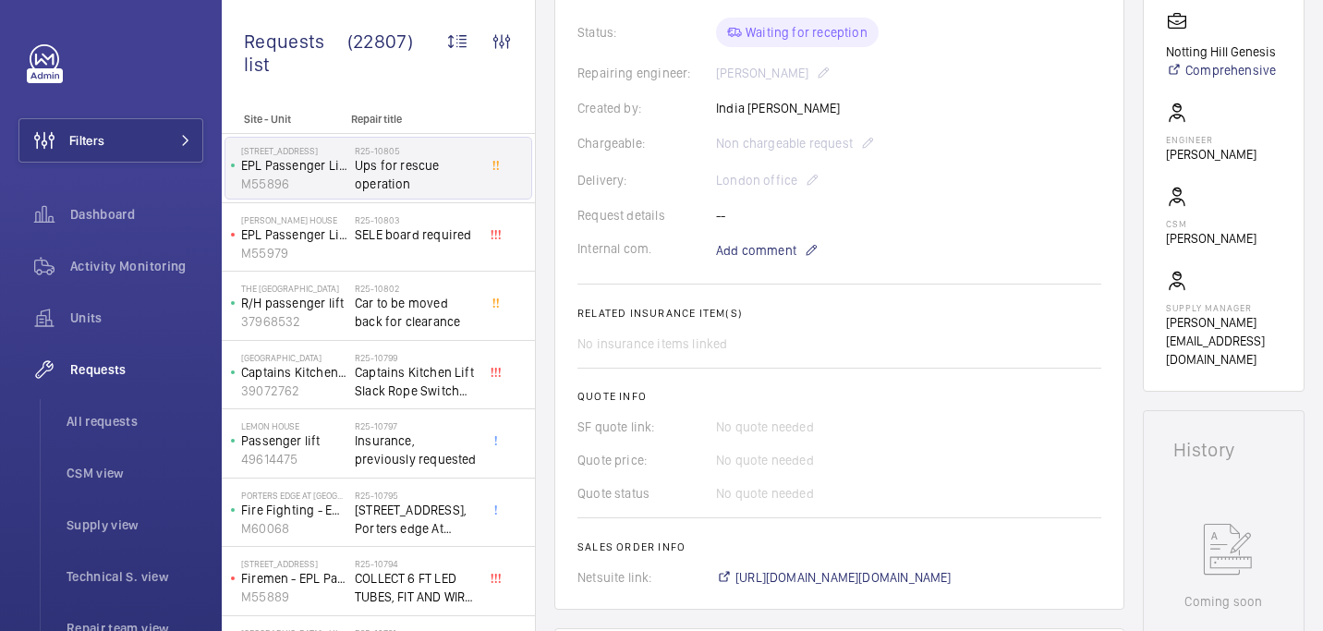
scroll to position [423, 0]
click at [740, 216] on wm-front-card-body "A repair request was created on [DATE] for a device with an urgency level of "I…" at bounding box center [839, 204] width 524 height 759
click at [718, 244] on wm-front-card-body "A repair request was created on [DATE] for a device with an urgency level of "I…" at bounding box center [839, 204] width 524 height 759
click at [726, 239] on span "Add comment" at bounding box center [756, 248] width 80 height 18
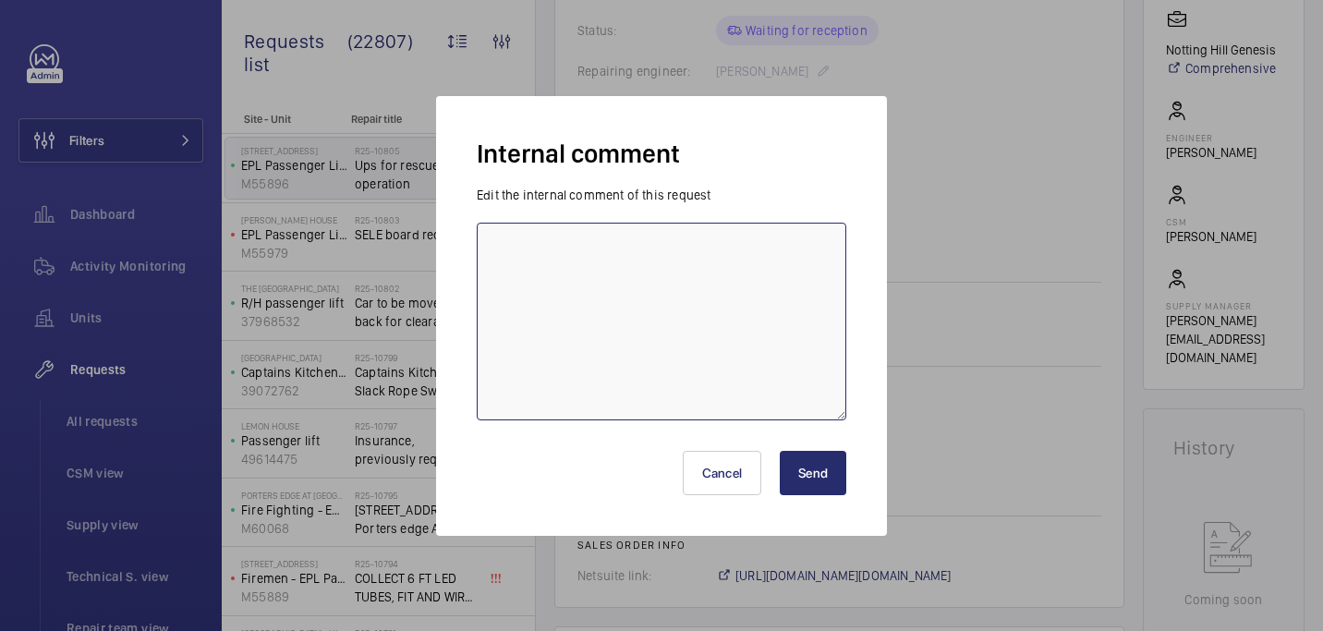
click at [590, 276] on textarea at bounding box center [662, 322] width 370 height 198
type textarea "reorder required as per [PERSON_NAME] request - 12/08 [GEOGRAPHIC_DATA]"
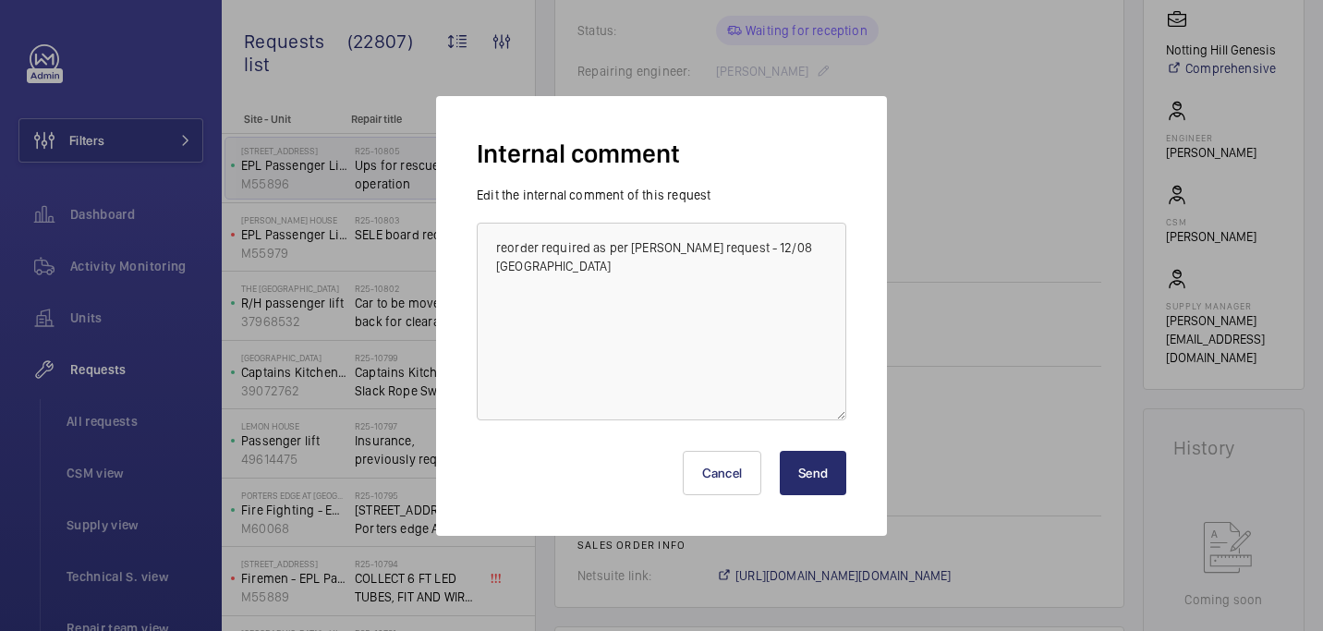
click at [815, 473] on button "Send" at bounding box center [813, 473] width 67 height 44
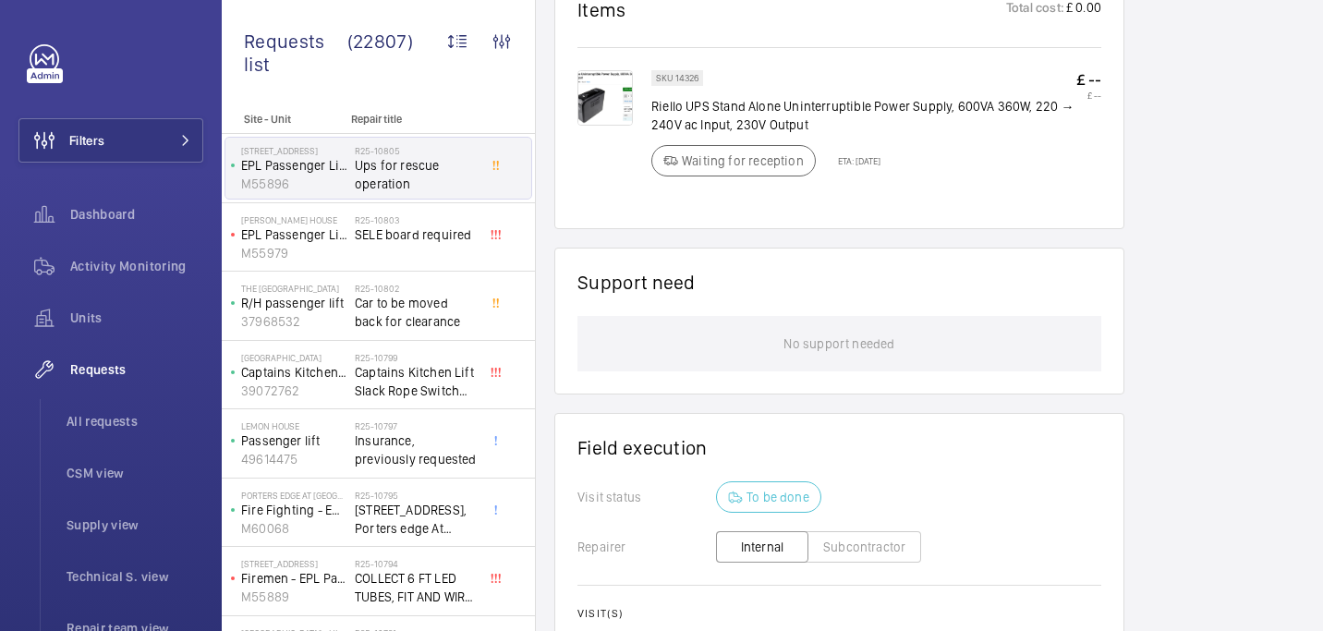
scroll to position [1104, 0]
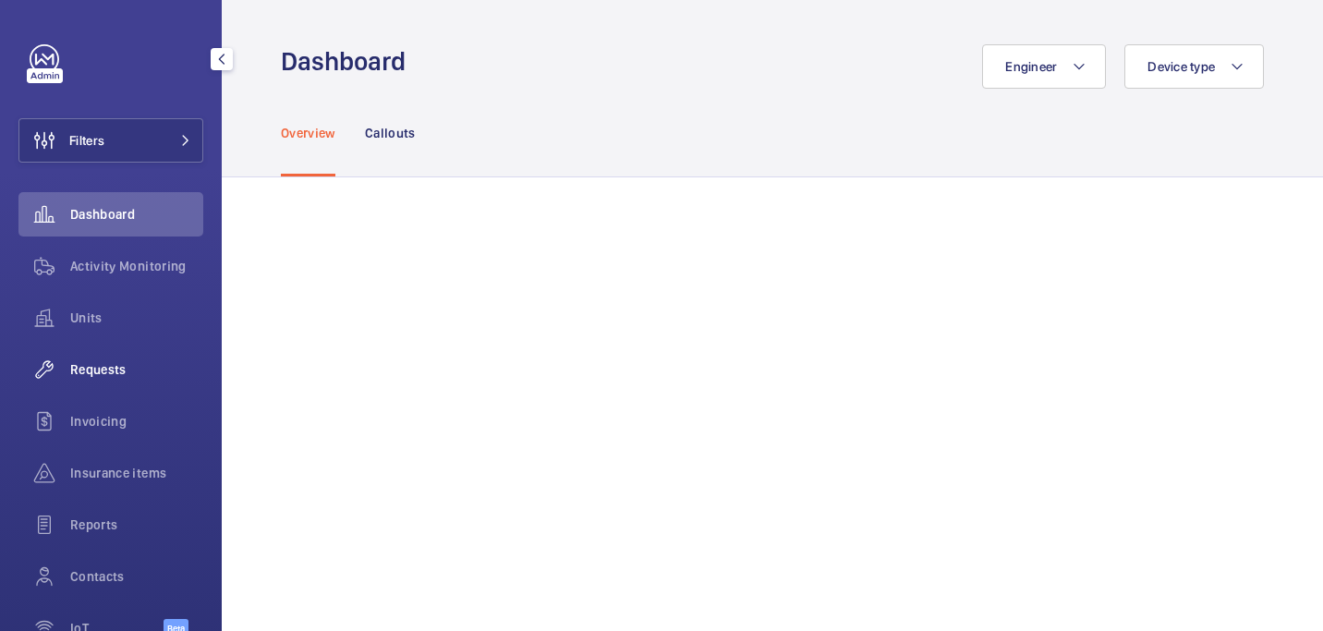
click at [114, 375] on span "Requests" at bounding box center [136, 369] width 133 height 18
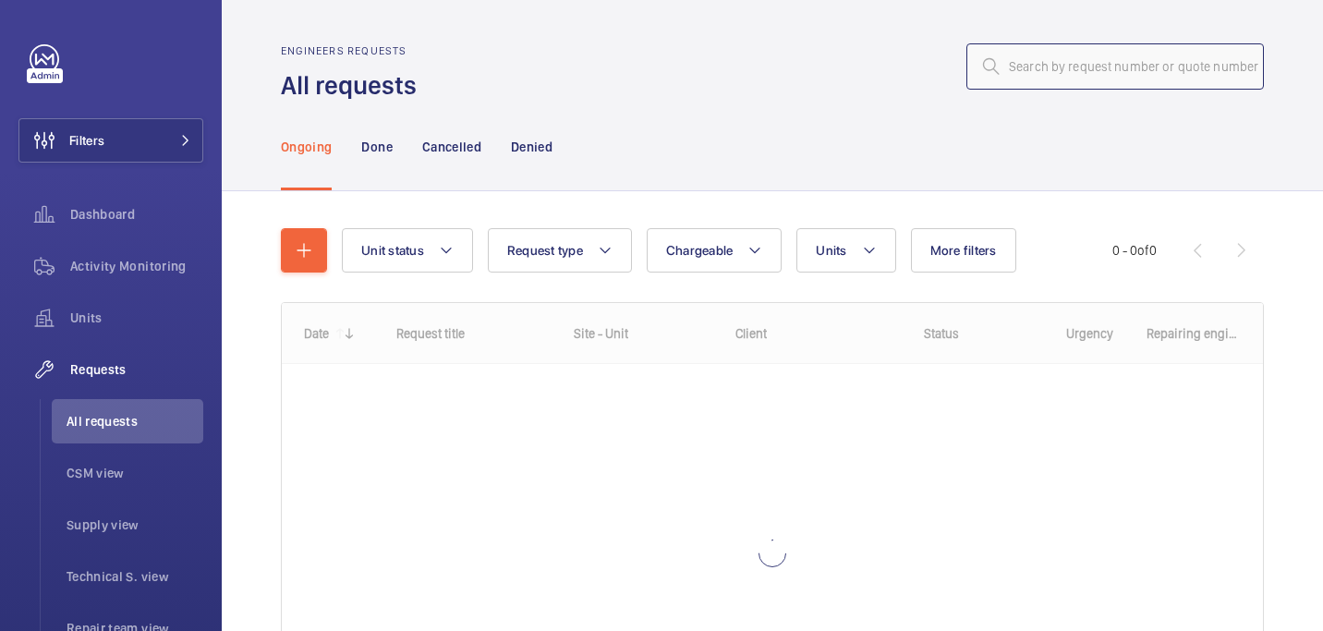
click at [1168, 66] on input "text" at bounding box center [1114, 66] width 297 height 46
paste input "R25-07839"
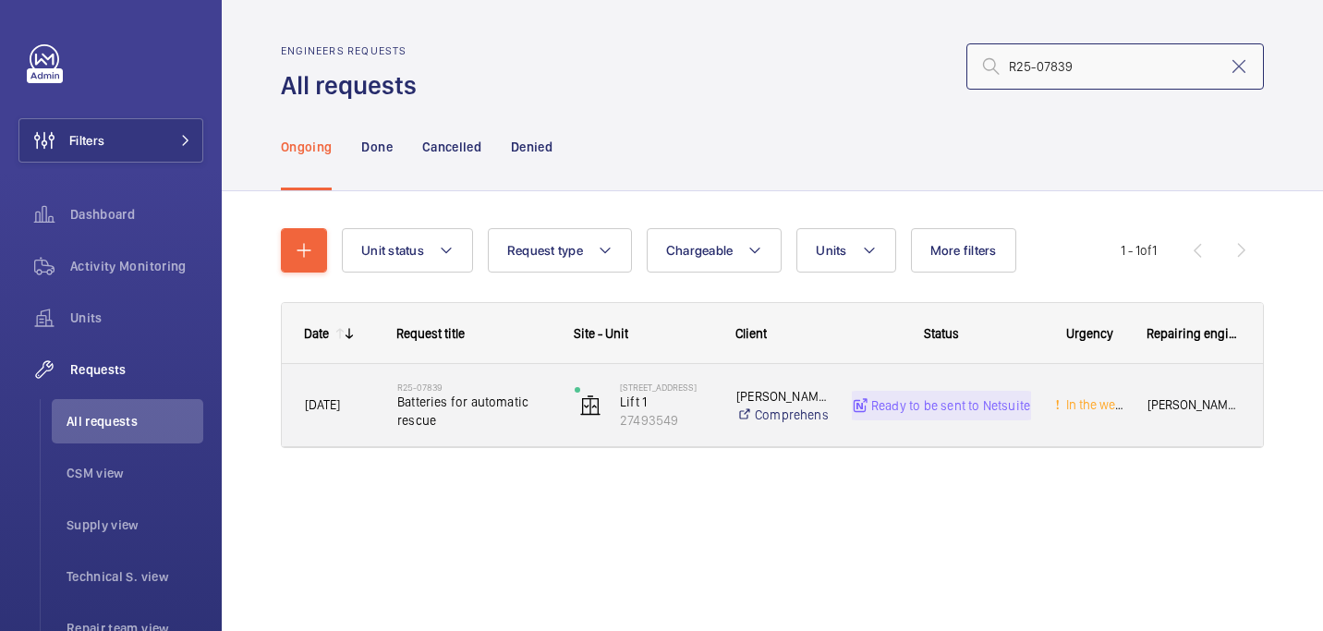
type input "R25-07839"
click at [503, 394] on span "Batteries for automatic rescue" at bounding box center [473, 411] width 153 height 37
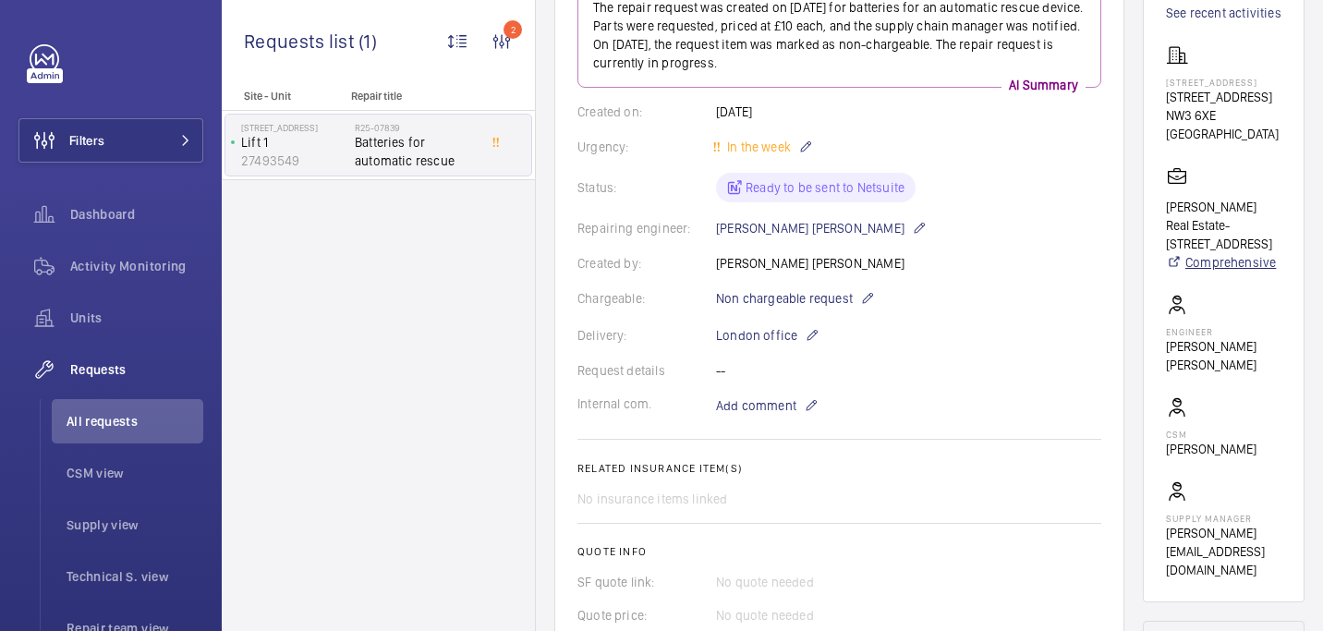
scroll to position [248, 0]
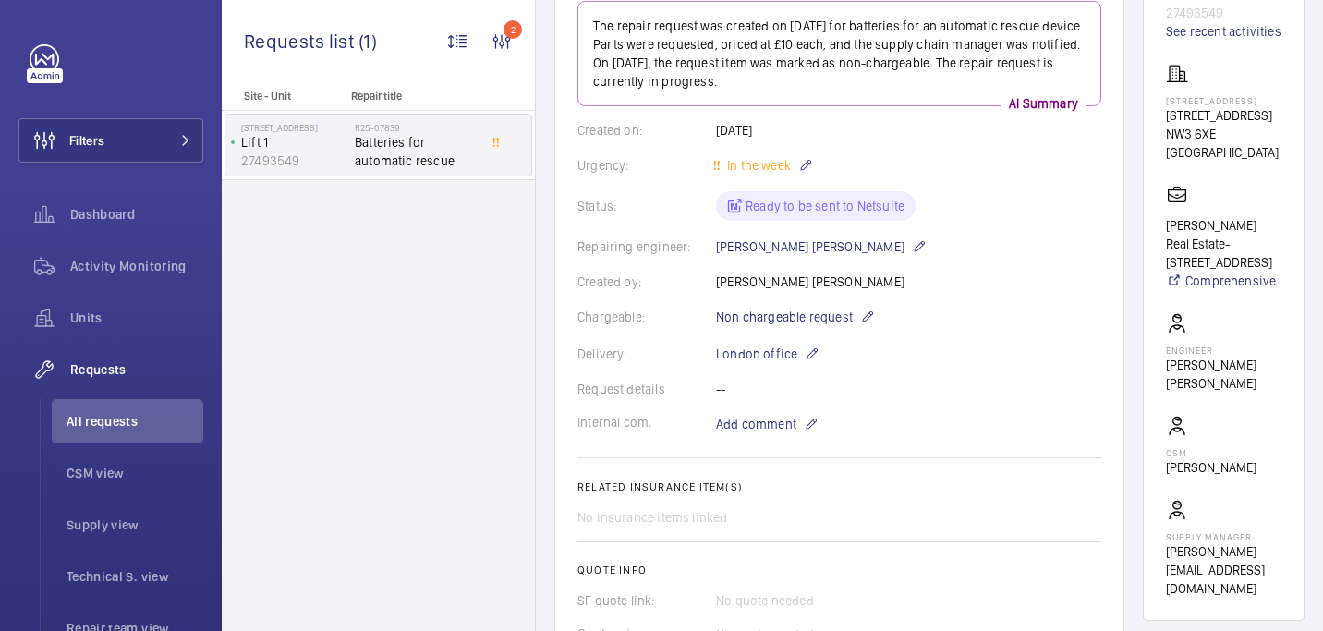
click at [1173, 97] on p "22 Frognal Way" at bounding box center [1223, 100] width 115 height 11
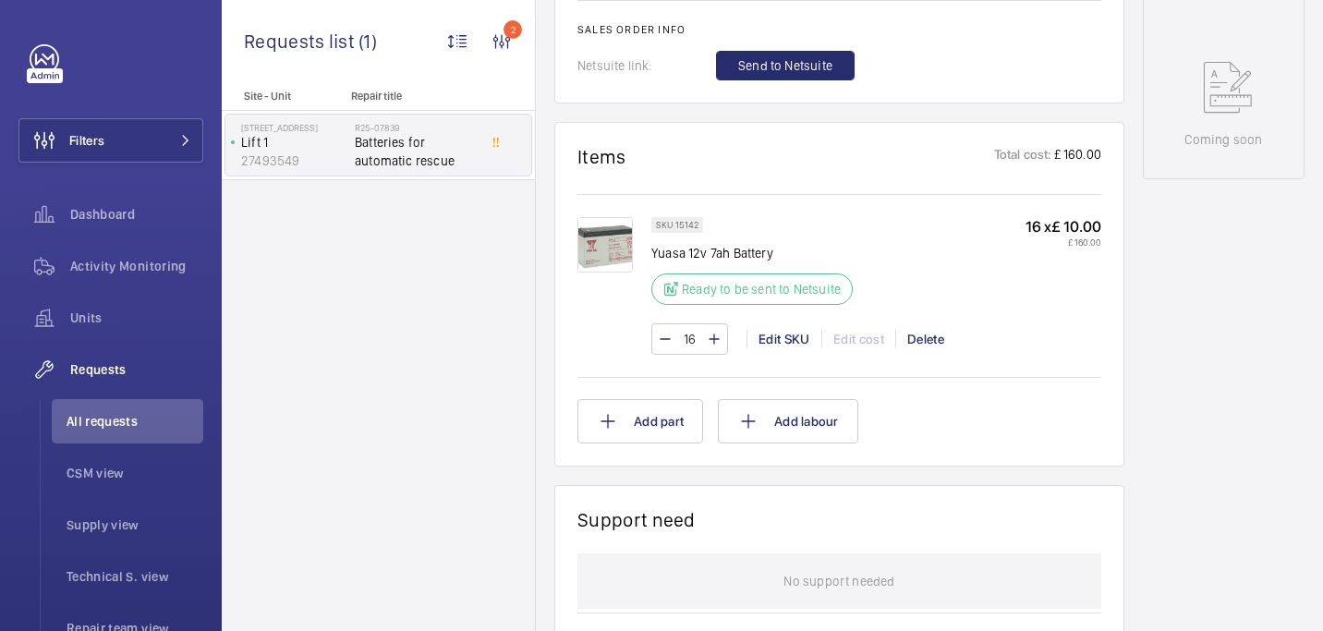
click at [672, 253] on p "Yuasa 12v 7ah Battery" at bounding box center [757, 253] width 212 height 18
copy div "Yuasa 12v 7ah Battery"
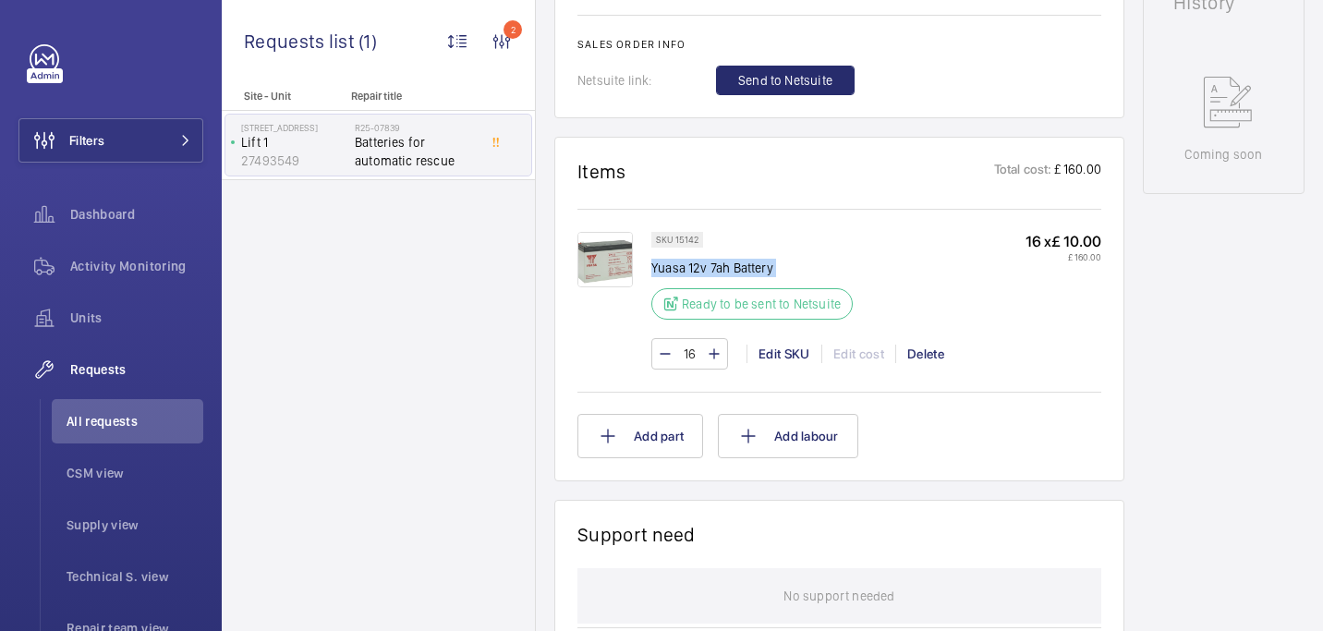
scroll to position [922, 0]
click at [750, 84] on span "Send to Netsuite" at bounding box center [785, 82] width 94 height 18
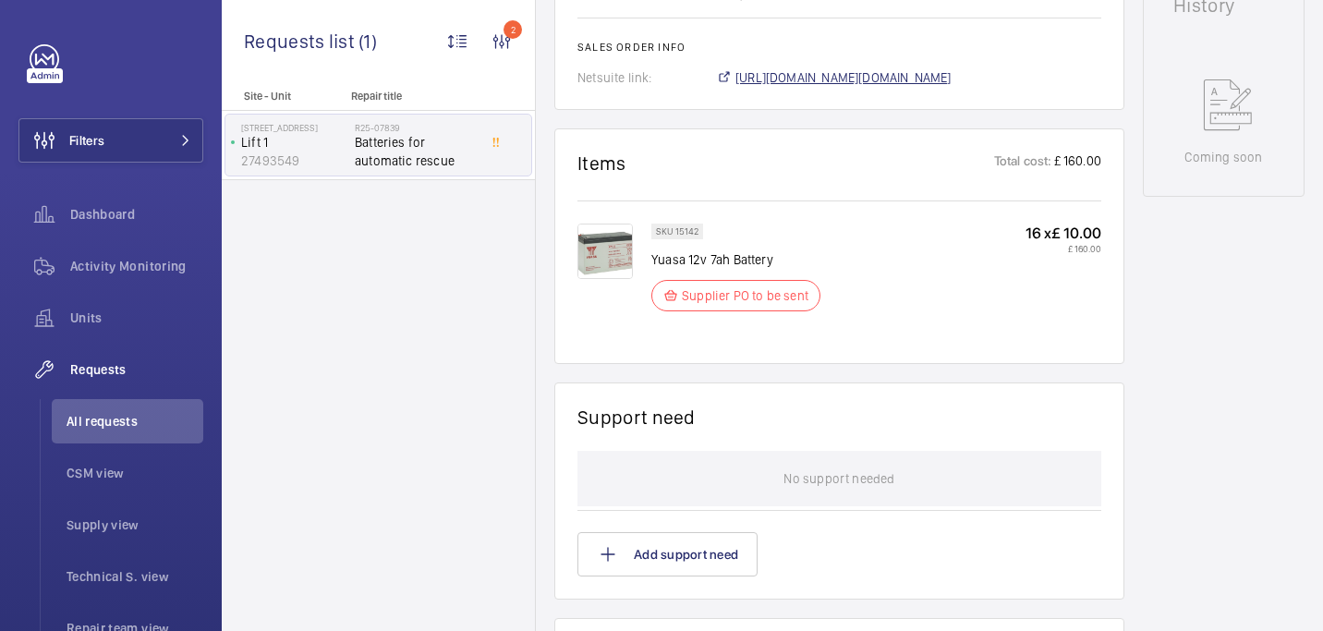
scroll to position [940, 0]
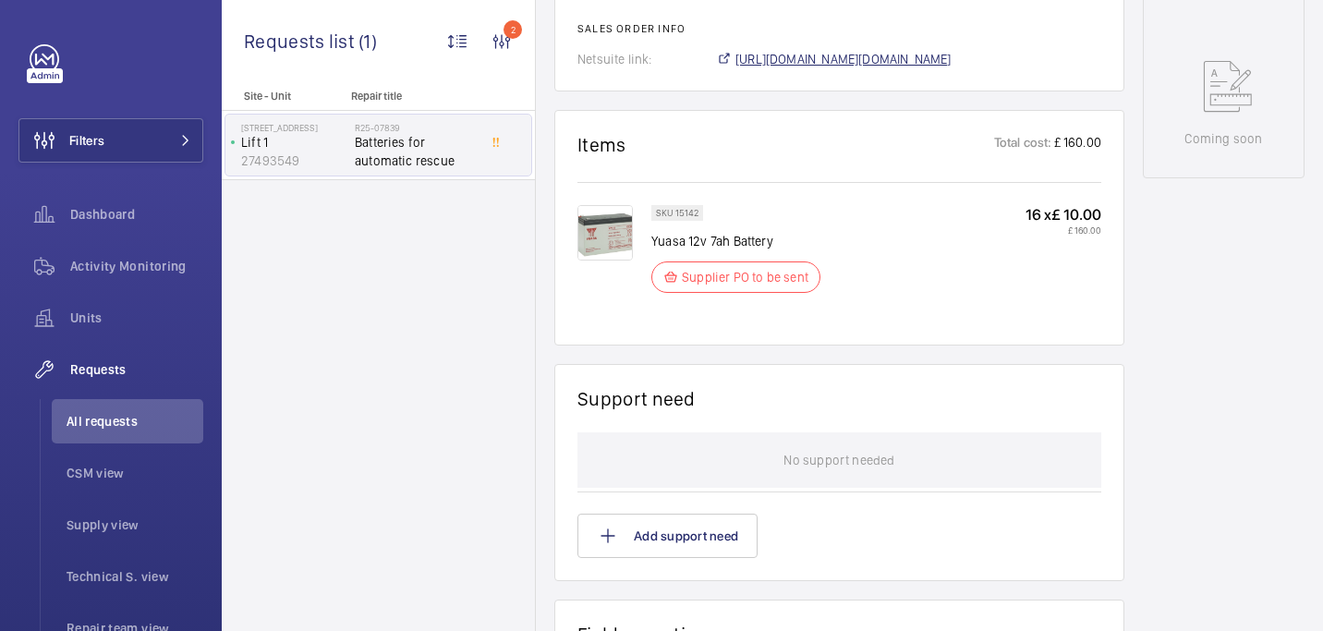
click at [823, 61] on span "https://6461500.app.netsuite.com/app/accounting/transactions/salesord.nl?id=289…" at bounding box center [843, 59] width 216 height 18
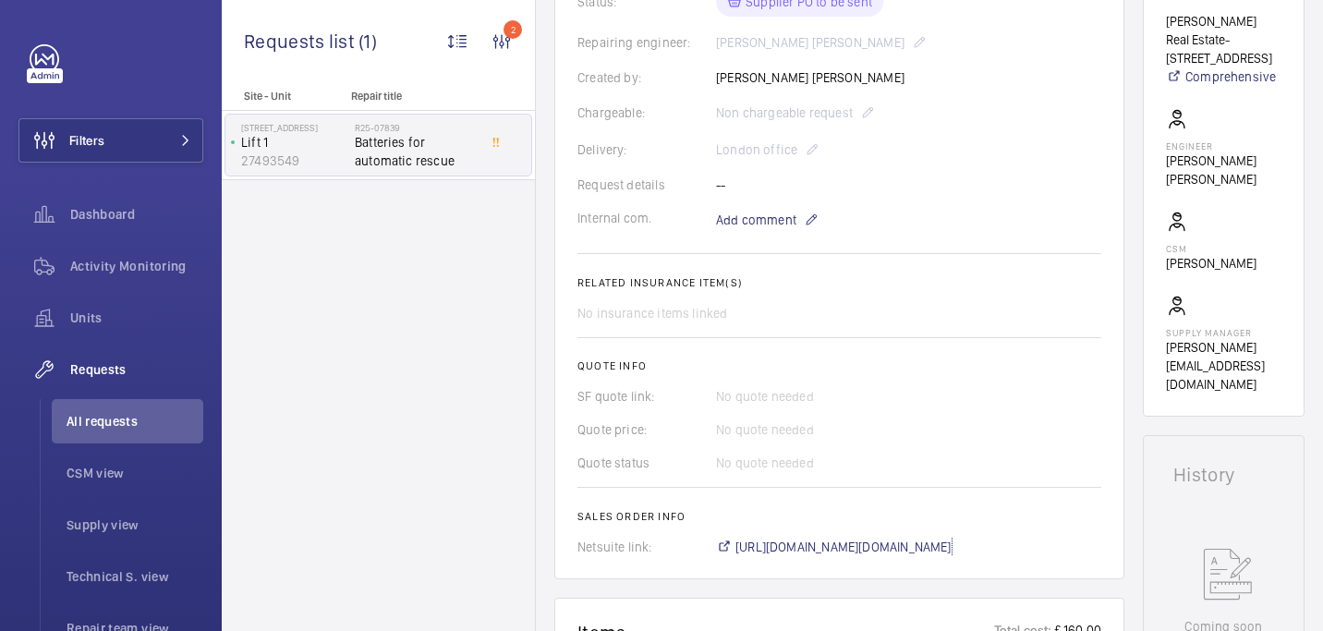
scroll to position [0, 0]
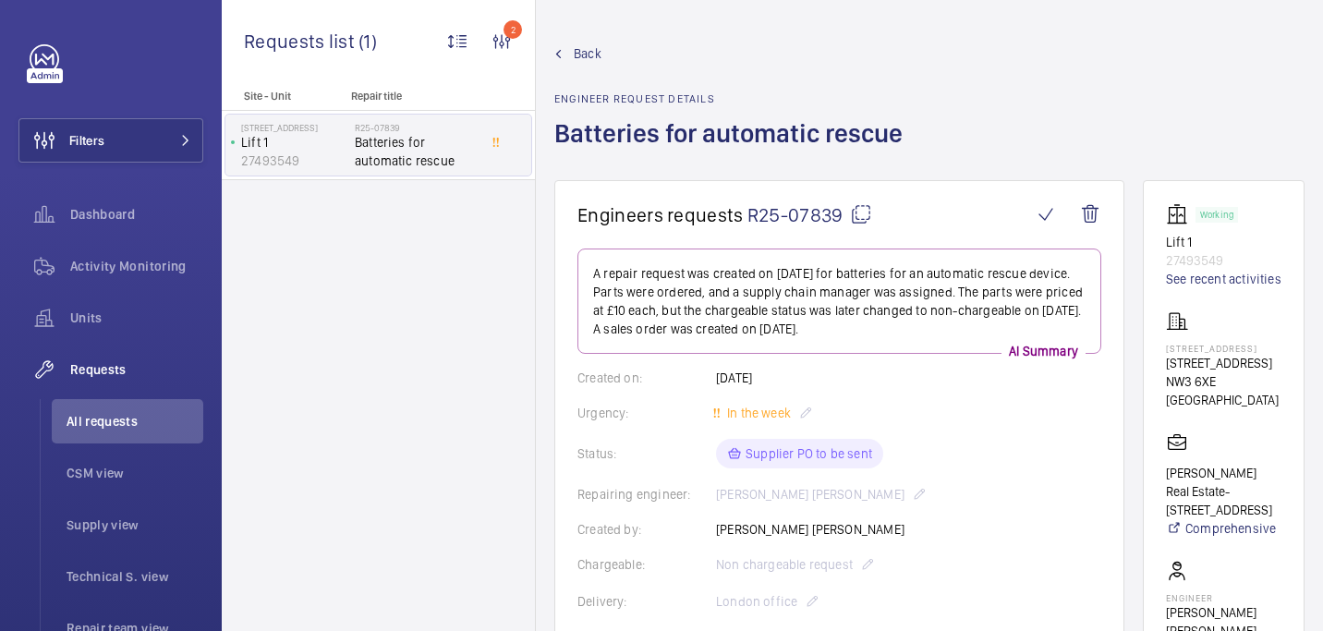
click at [852, 225] on span "R25-07839" at bounding box center [809, 214] width 125 height 23
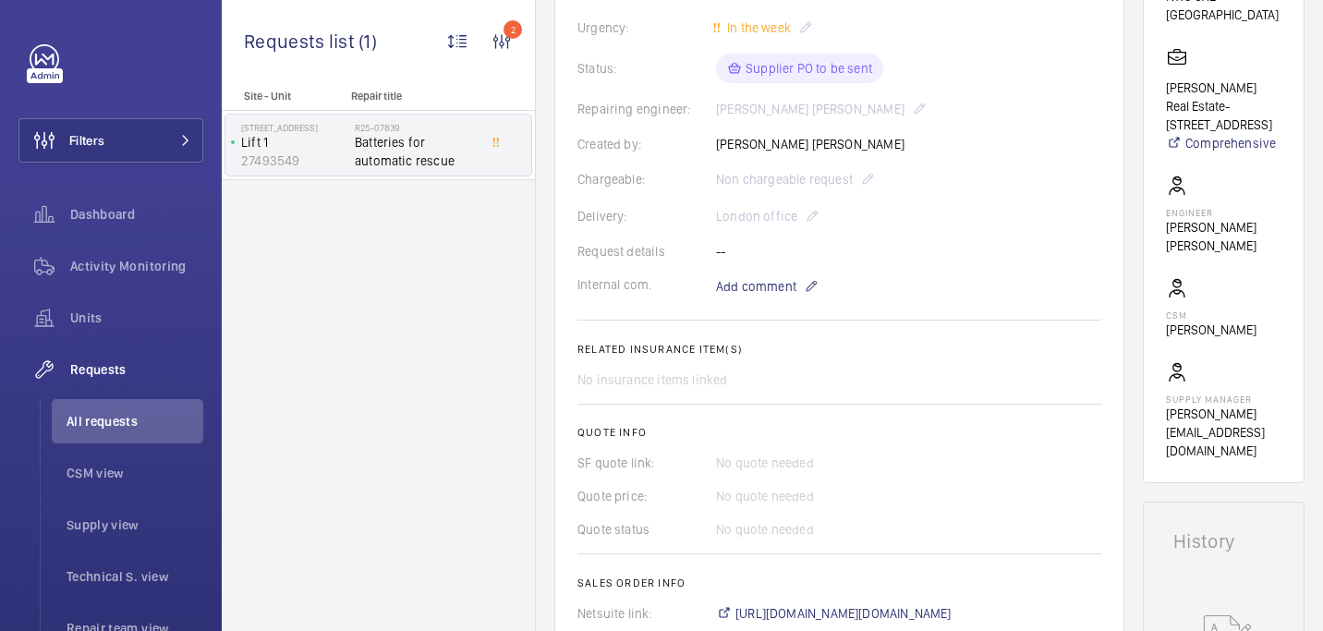
scroll to position [722, 0]
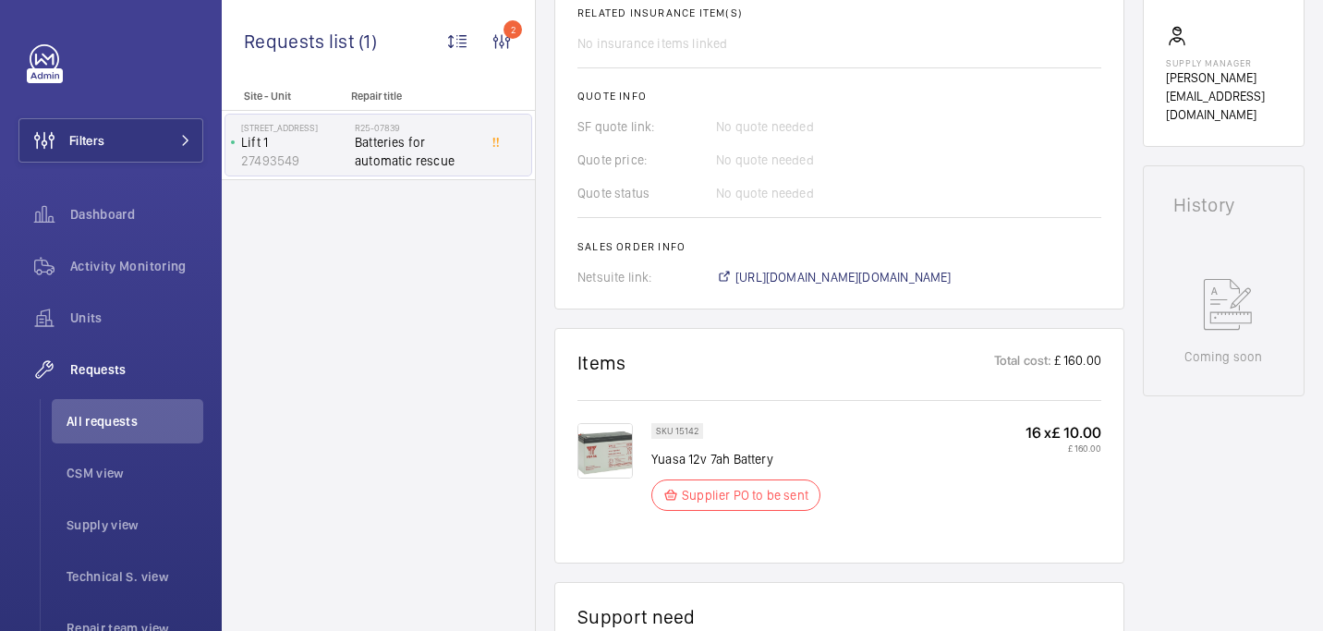
click at [704, 459] on p "Yuasa 12v 7ah Battery" at bounding box center [741, 459] width 180 height 18
copy div "Yuasa 12v 7ah Battery"
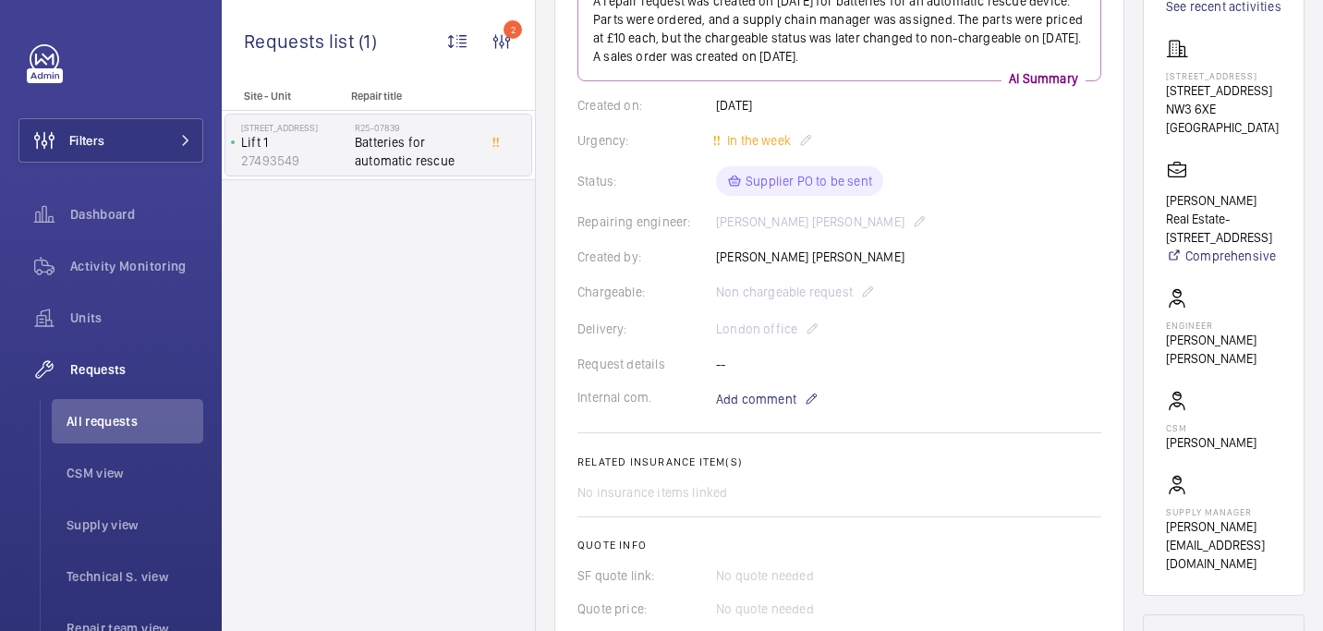
scroll to position [0, 0]
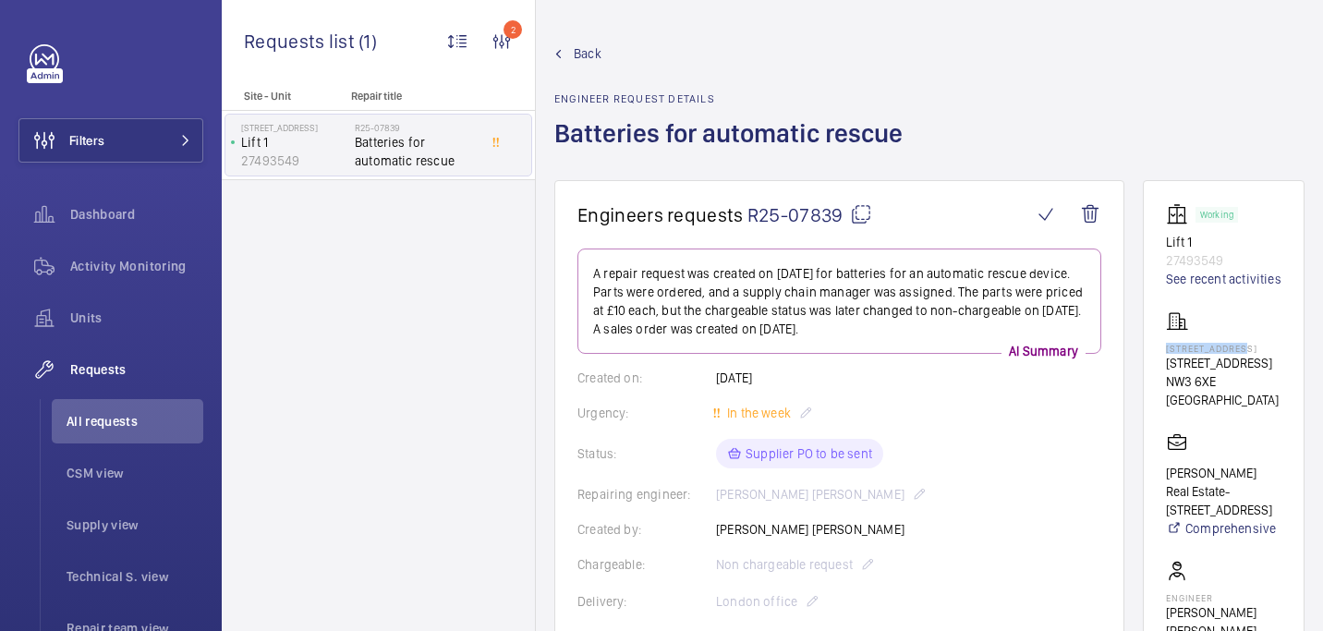
drag, startPoint x: 1173, startPoint y: 363, endPoint x: 1271, endPoint y: 365, distance: 97.9
click at [1271, 365] on wm-front-card "Working Lift 1 27493549 See recent activities 22 Frognal Way 22 Frognal Way NW3…" at bounding box center [1224, 524] width 162 height 688
copy p "22 Frognal Way"
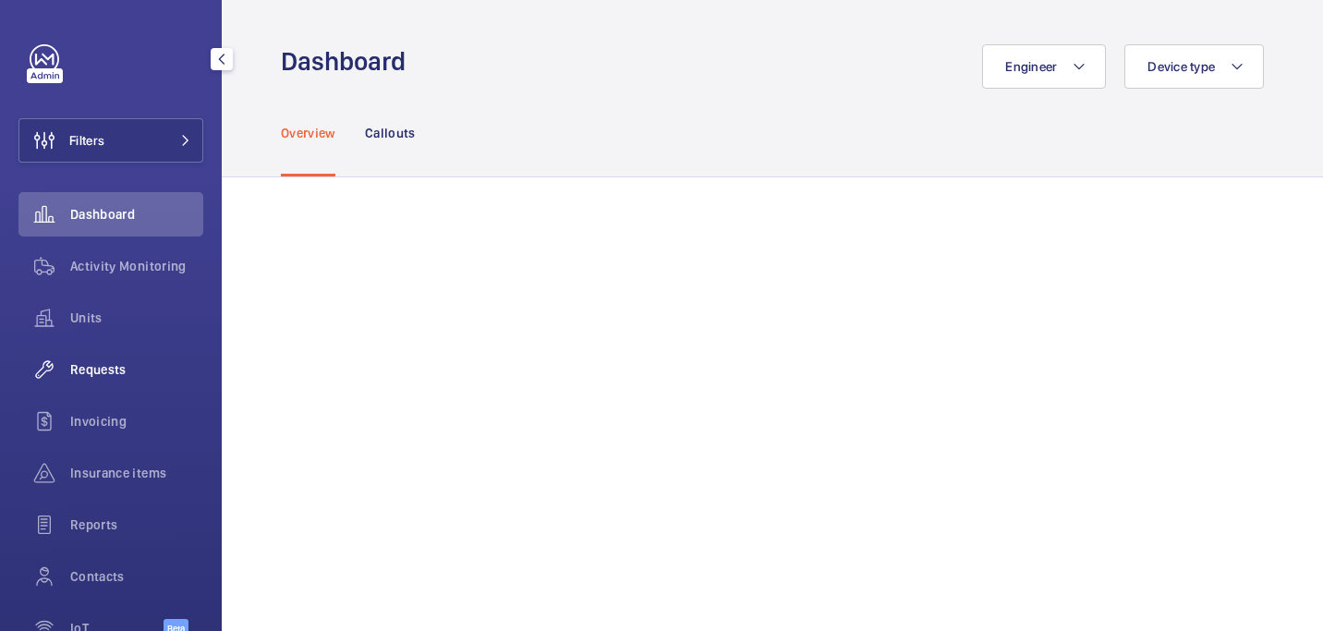
click at [135, 364] on span "Requests" at bounding box center [136, 369] width 133 height 18
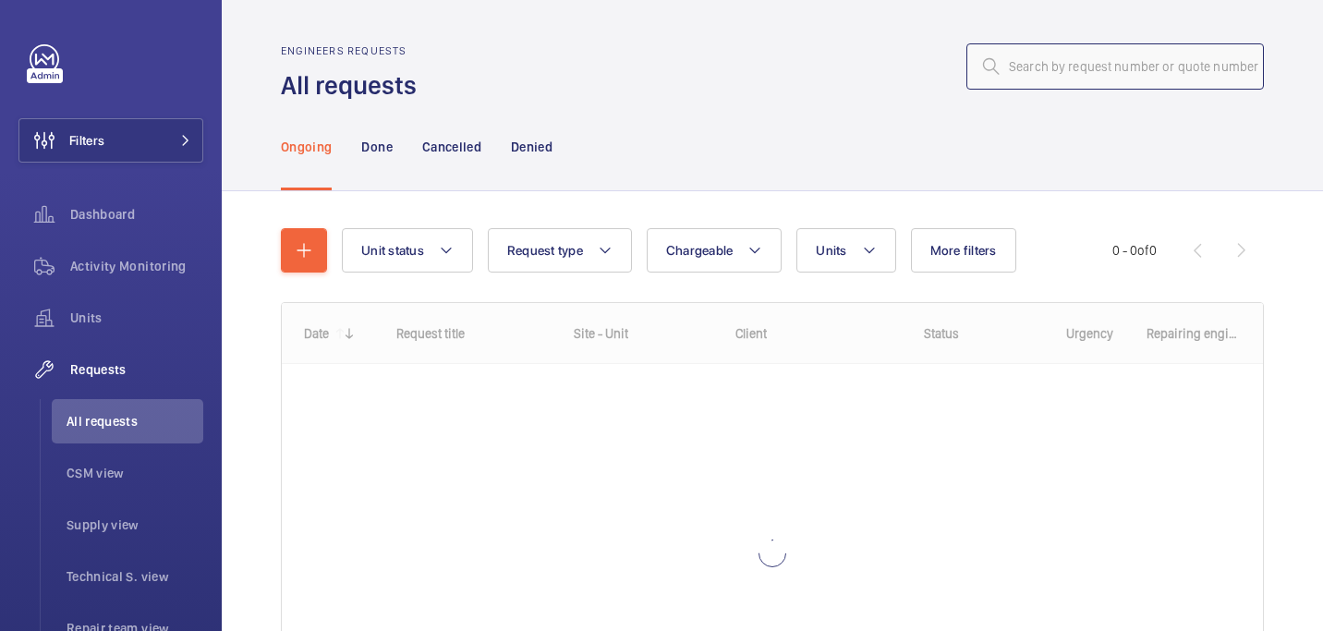
click at [1055, 53] on input "text" at bounding box center [1114, 66] width 297 height 46
paste input "R25-09257"
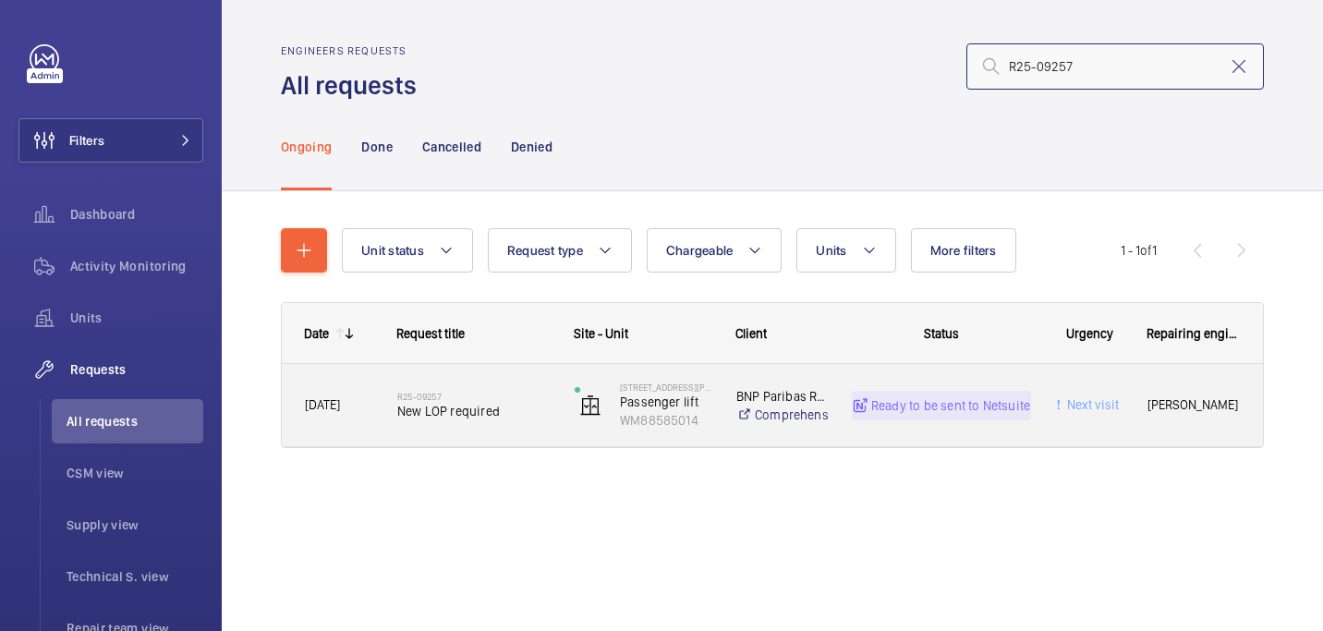
type input "R25-09257"
click at [448, 406] on span "New LOP required" at bounding box center [473, 411] width 153 height 18
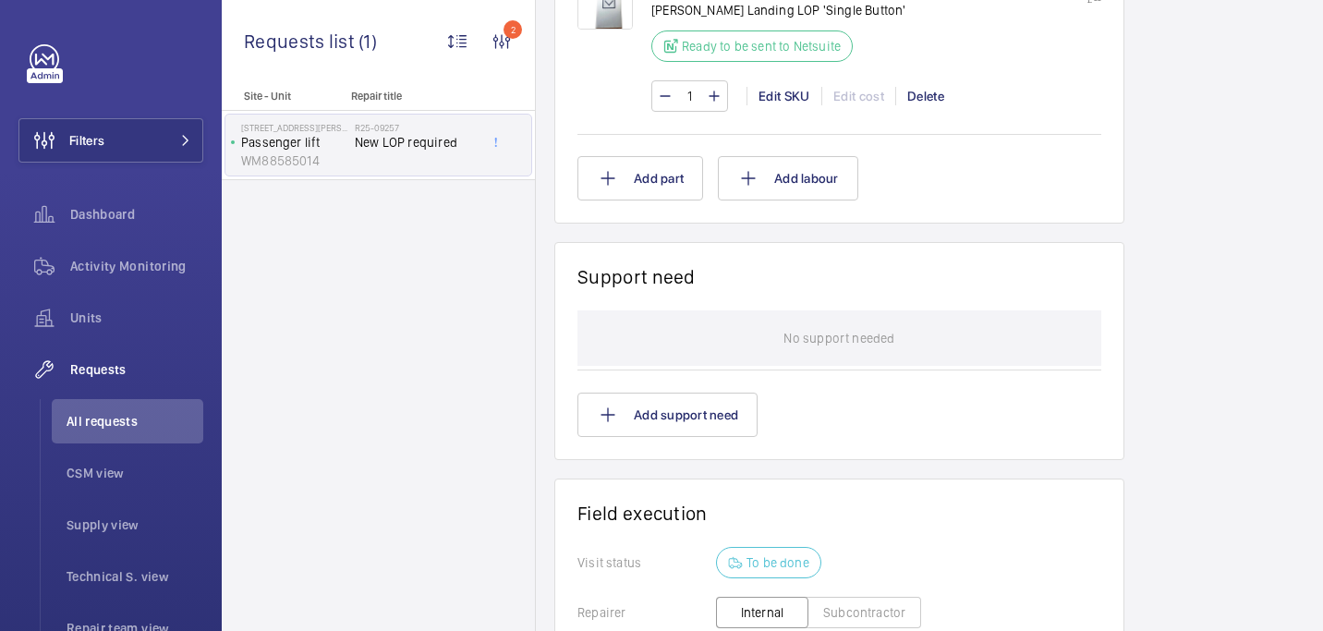
scroll to position [1060, 0]
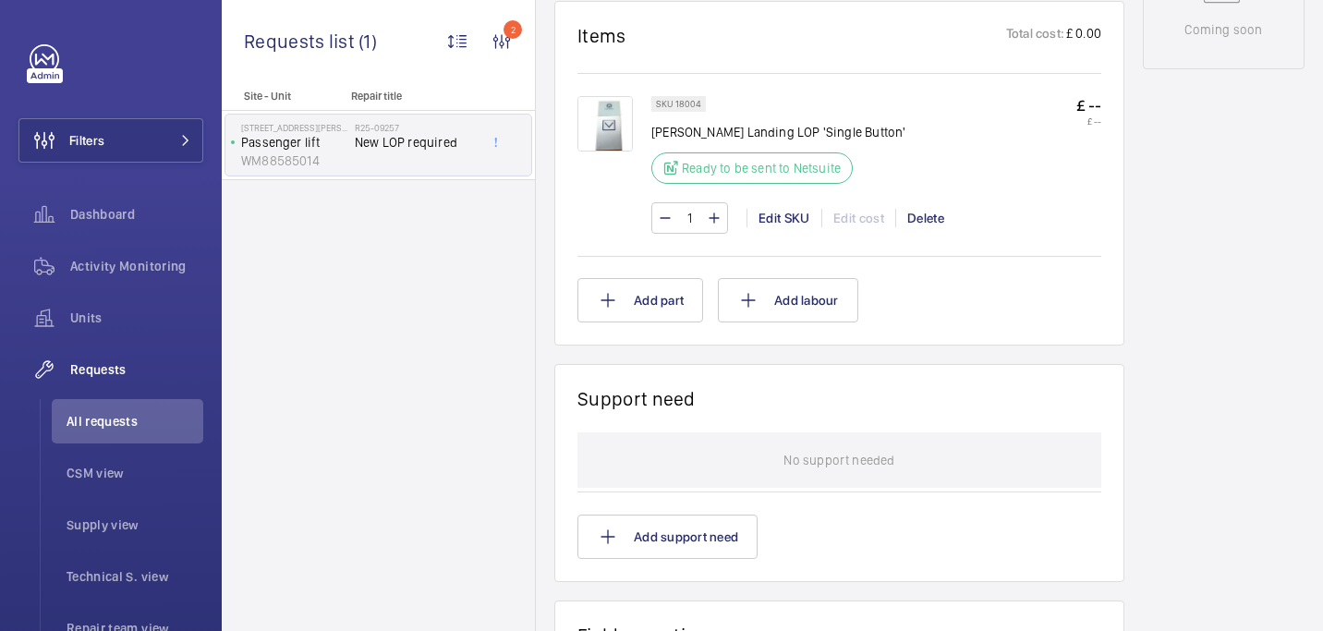
click at [608, 110] on img at bounding box center [604, 123] width 55 height 55
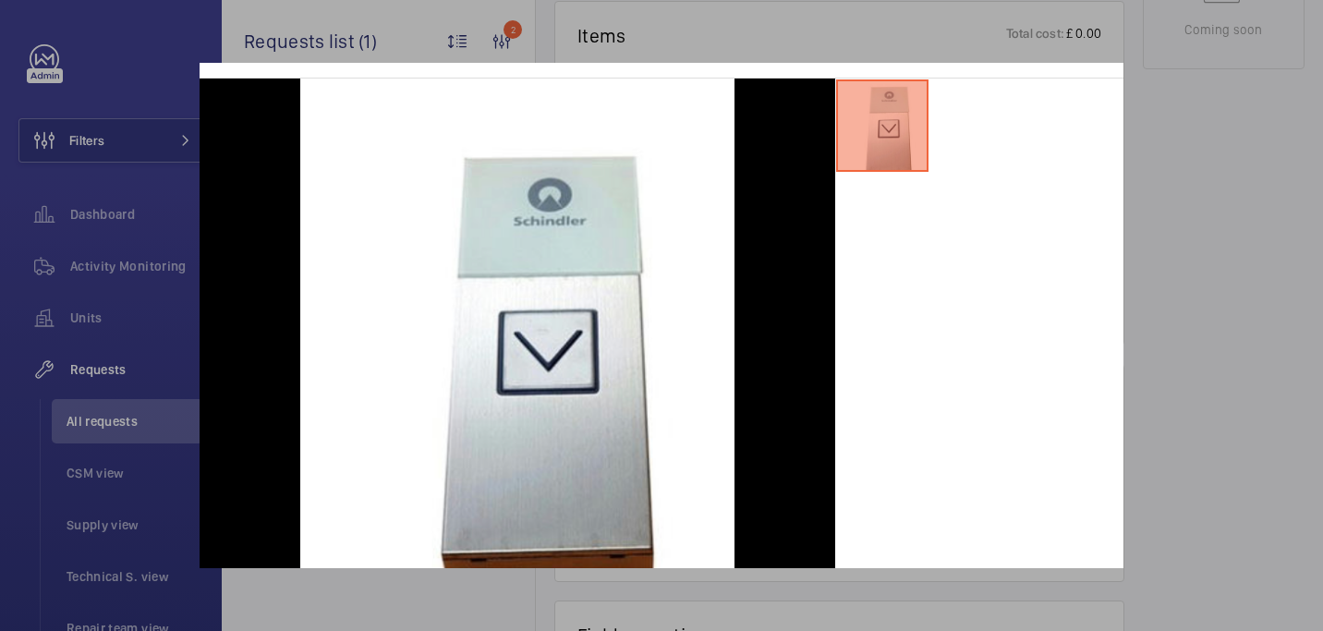
scroll to position [94, 0]
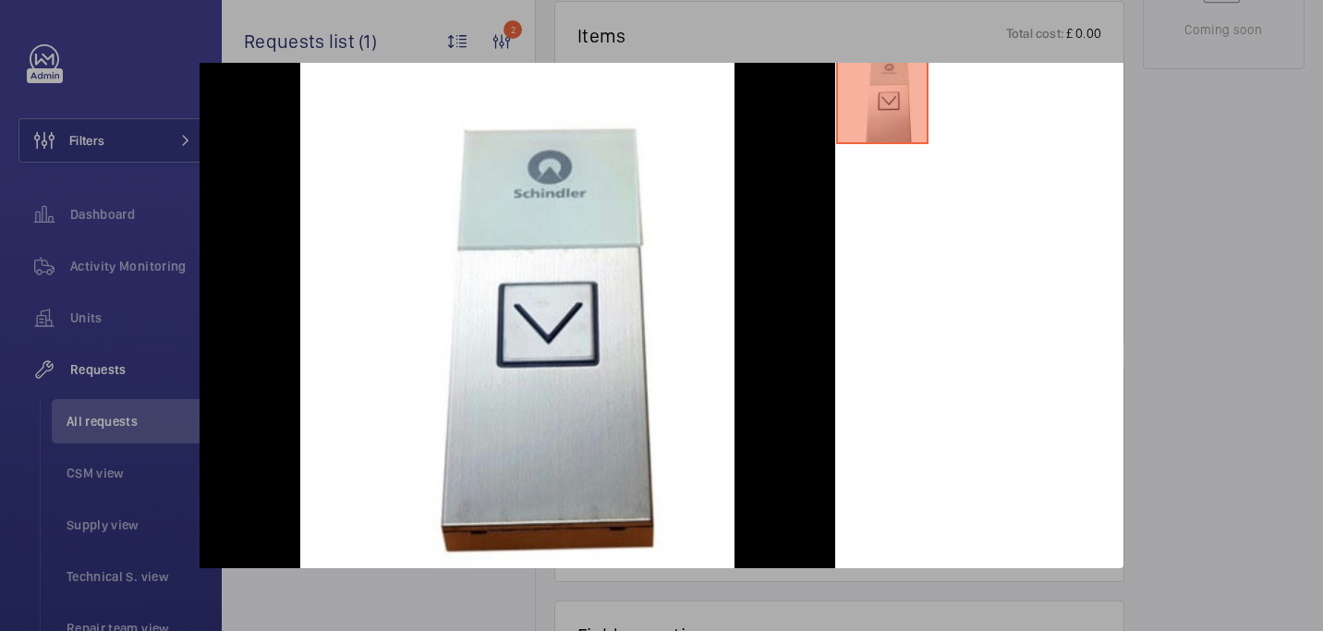
click at [1237, 339] on div at bounding box center [661, 315] width 1323 height 631
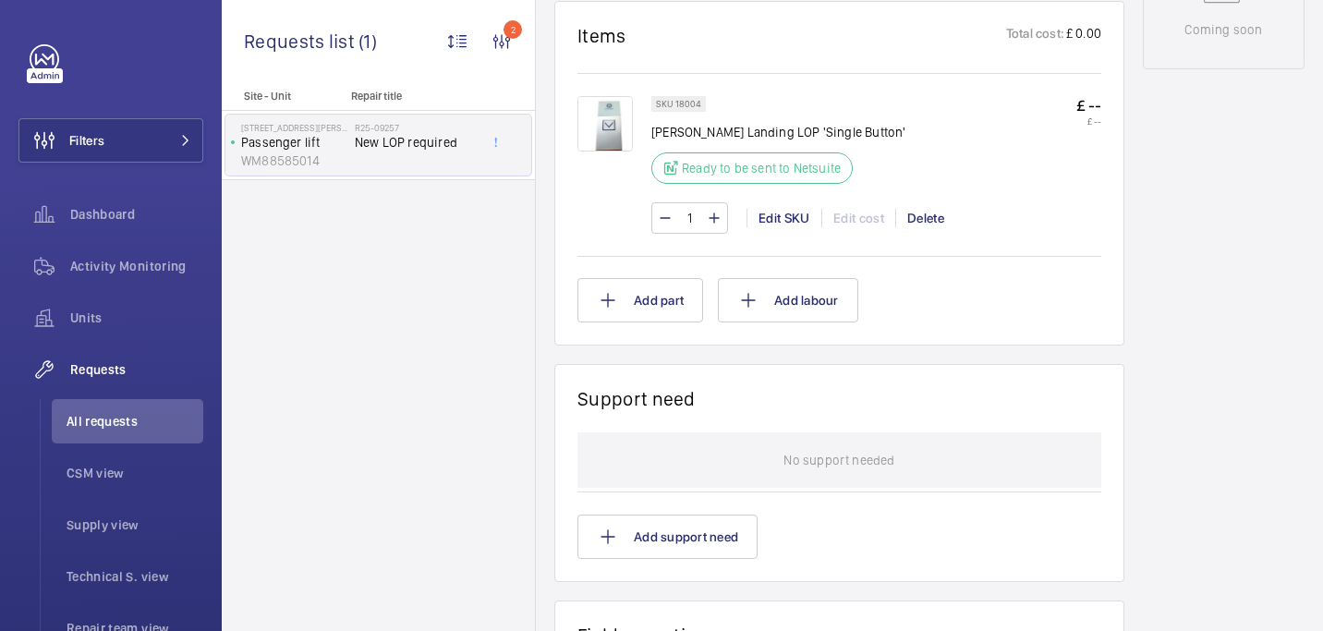
click at [714, 130] on p "Schindler Landing LOP 'Single Button'" at bounding box center [778, 132] width 254 height 18
copy div "Schindler Landing LOP 'Single Button'"
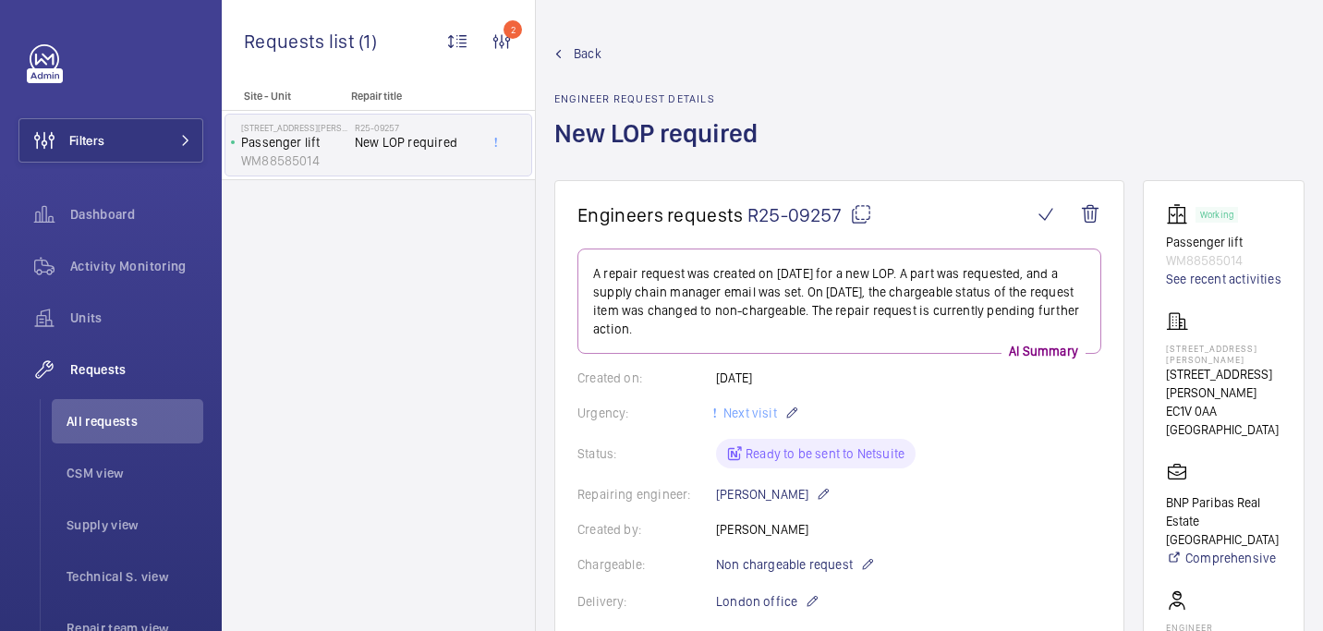
click at [1178, 343] on p "1-3 Berry Street" at bounding box center [1223, 354] width 115 height 22
copy p "1-3 Berry Street"
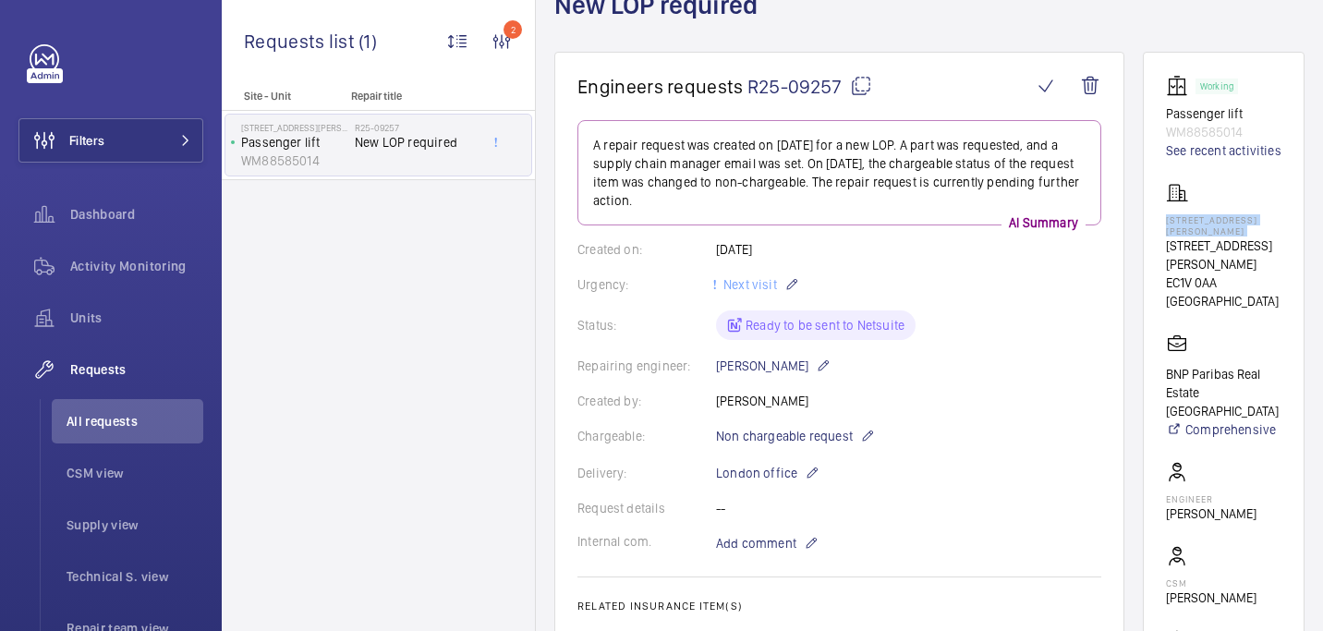
scroll to position [147, 0]
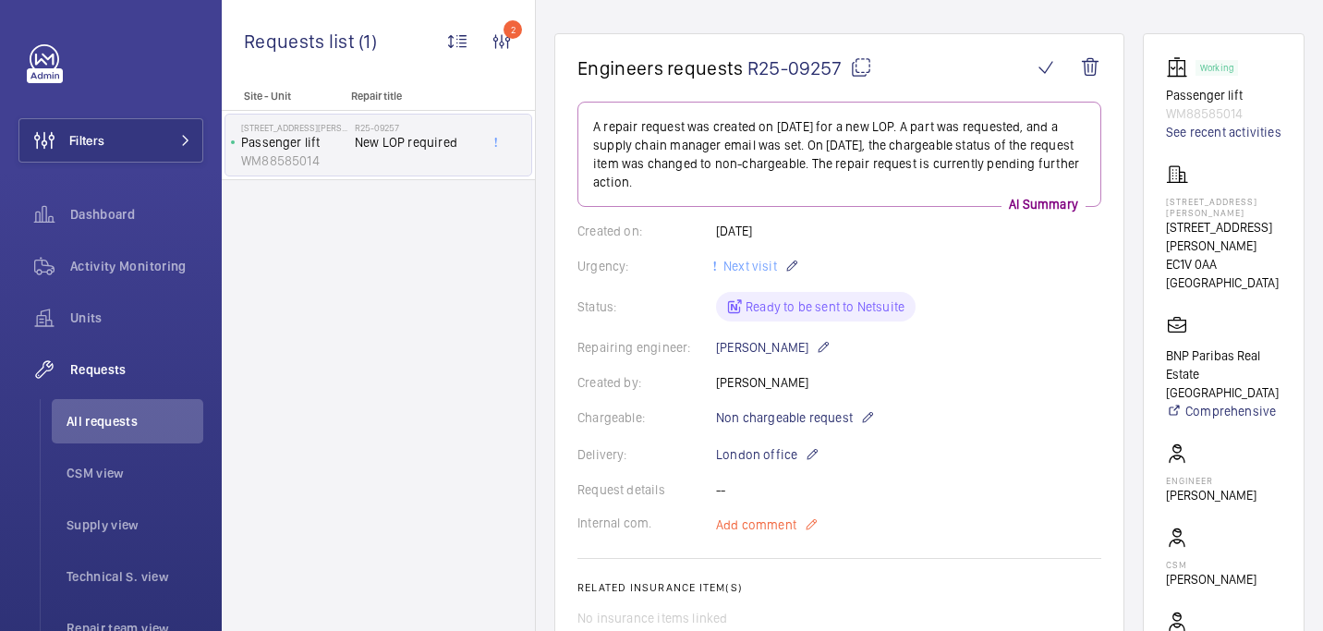
click at [744, 531] on span "Add comment" at bounding box center [756, 525] width 80 height 18
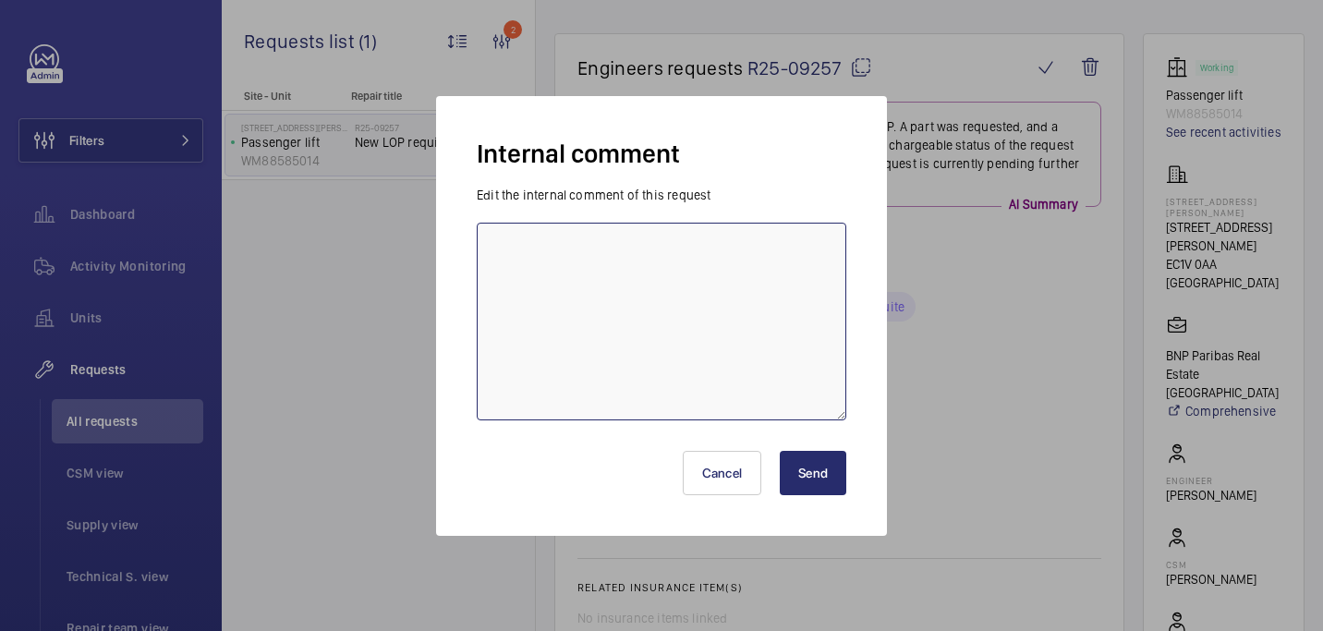
click at [659, 322] on textarea at bounding box center [662, 322] width 370 height 198
drag, startPoint x: 696, startPoint y: 245, endPoint x: 473, endPoint y: 241, distance: 222.7
click at [473, 241] on form "Edit the internal comment of this request sent to kris for quote - 12/08 india" at bounding box center [661, 303] width 384 height 235
type textarea "sent to kris for quote - 12/08 india"
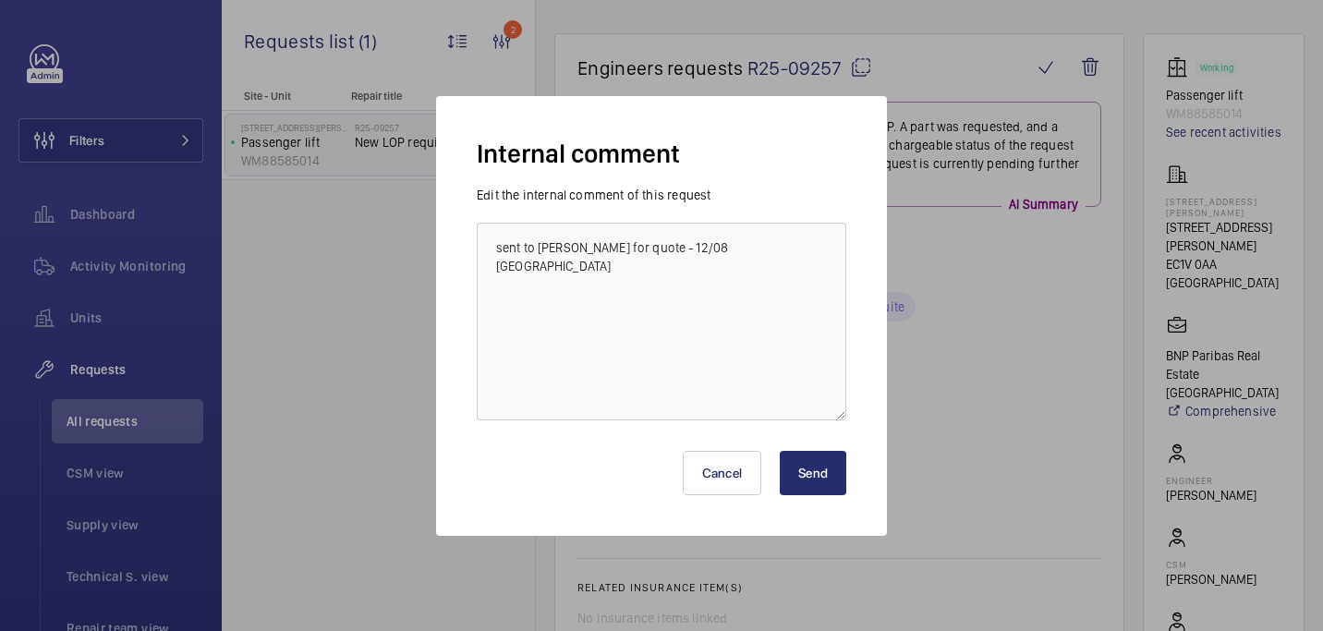
click at [808, 460] on button "Send" at bounding box center [813, 473] width 67 height 44
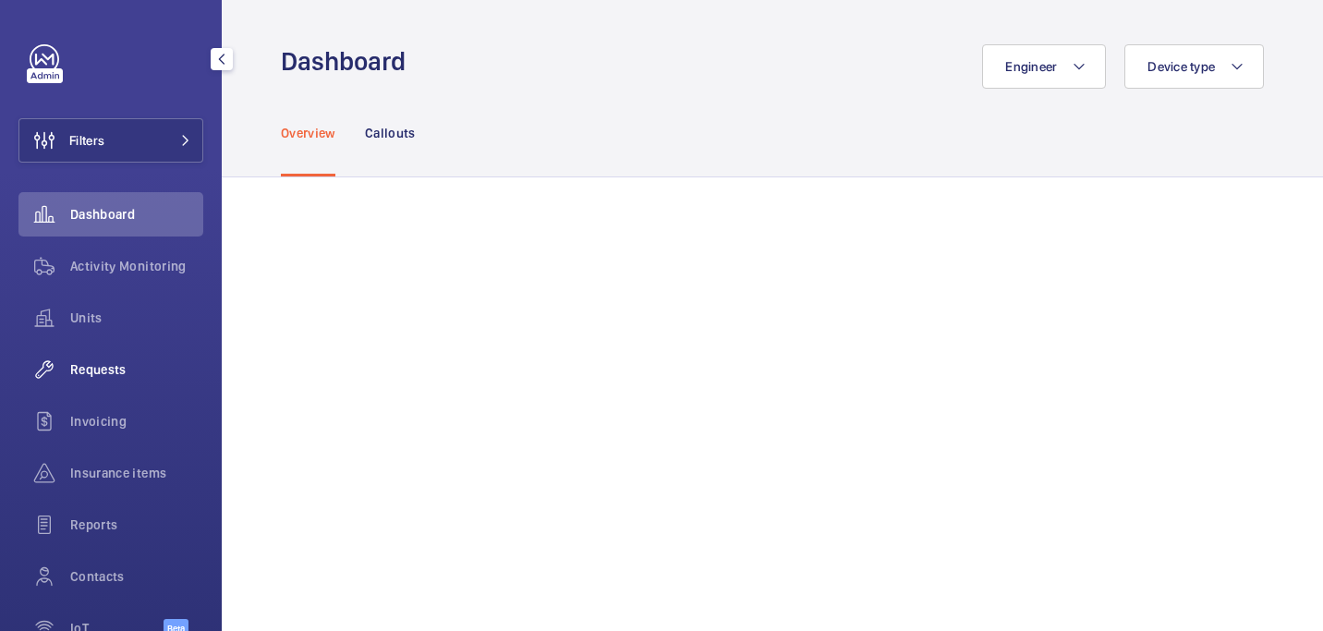
click at [110, 379] on div "Requests" at bounding box center [110, 369] width 185 height 44
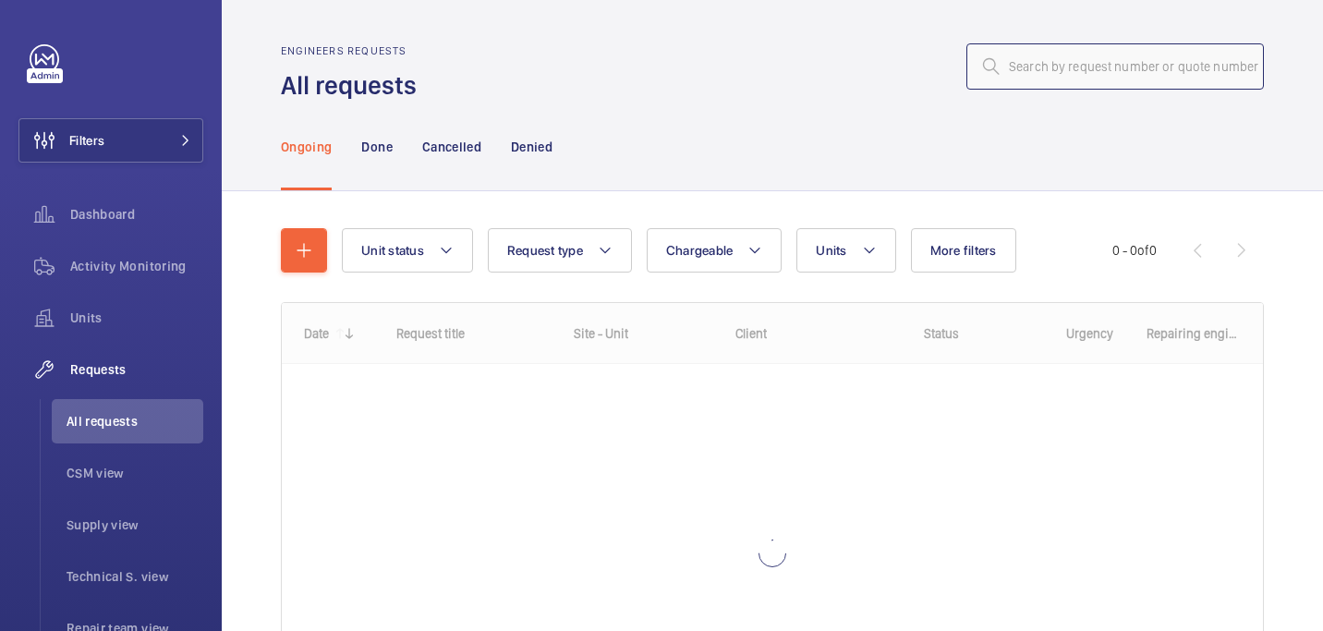
click at [1172, 65] on input "text" at bounding box center [1114, 66] width 297 height 46
paste input "R25-09258"
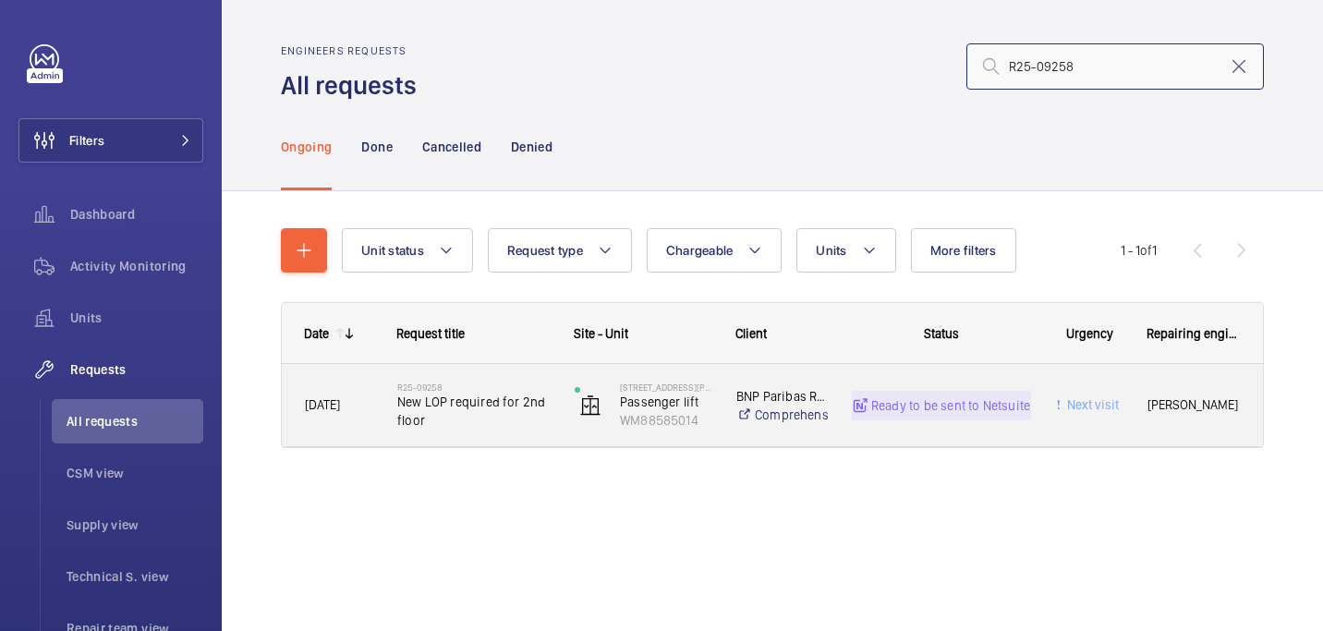
type input "R25-09258"
click at [427, 425] on span "New LOP required for 2nd floor" at bounding box center [473, 411] width 153 height 37
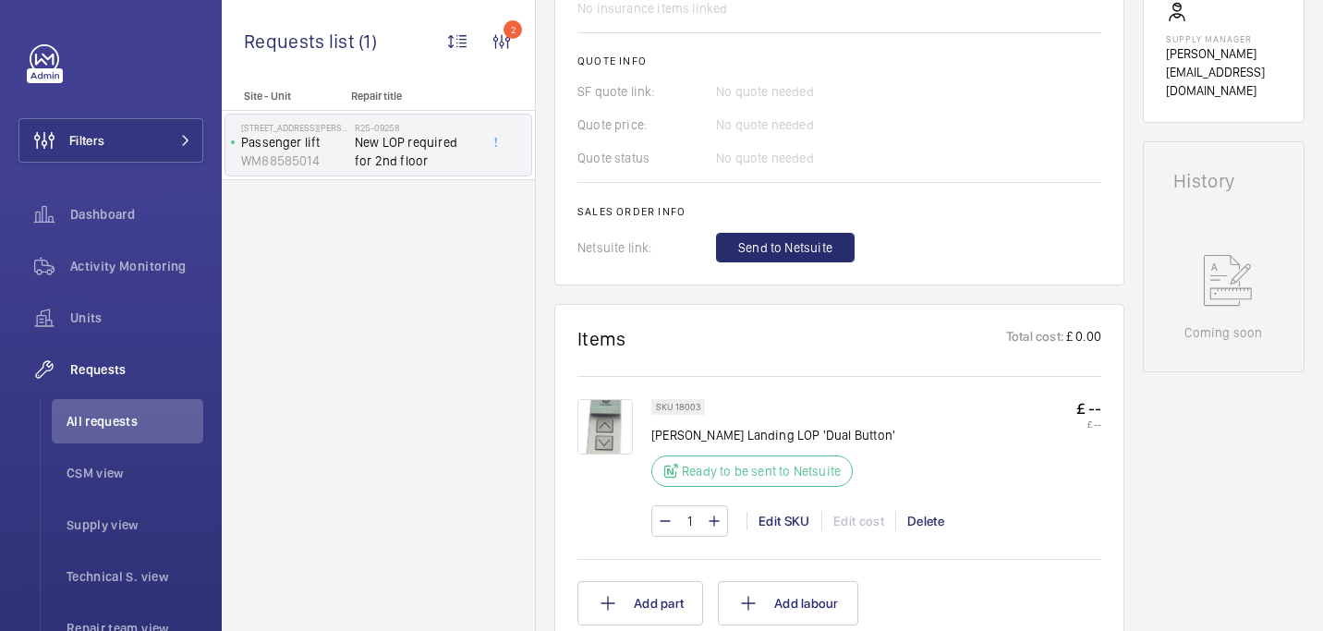
scroll to position [941, 0]
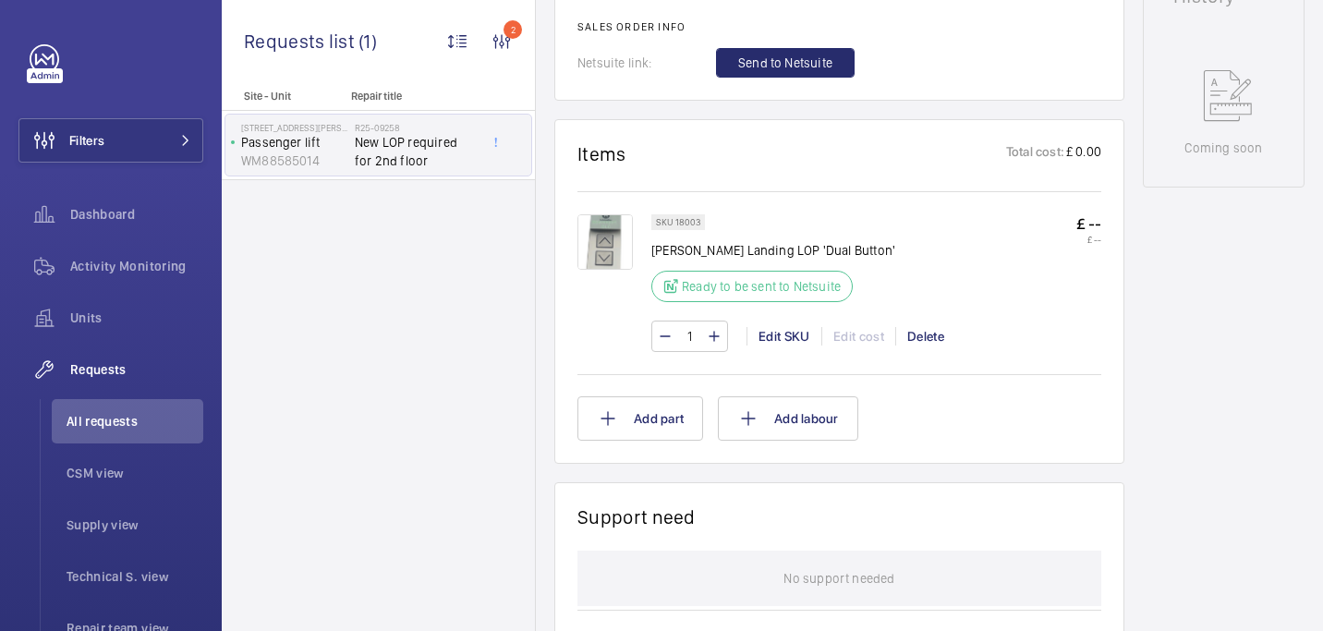
click at [600, 245] on img at bounding box center [604, 241] width 55 height 55
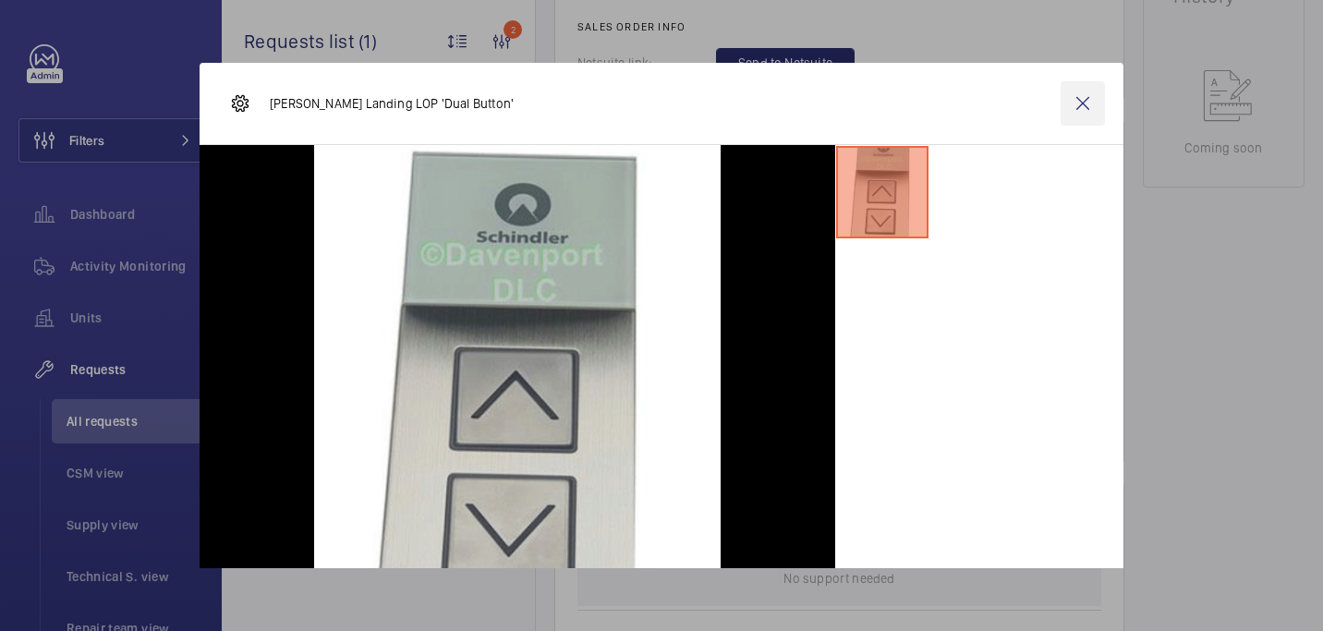
click at [1095, 96] on wm-front-icon-button at bounding box center [1083, 103] width 44 height 44
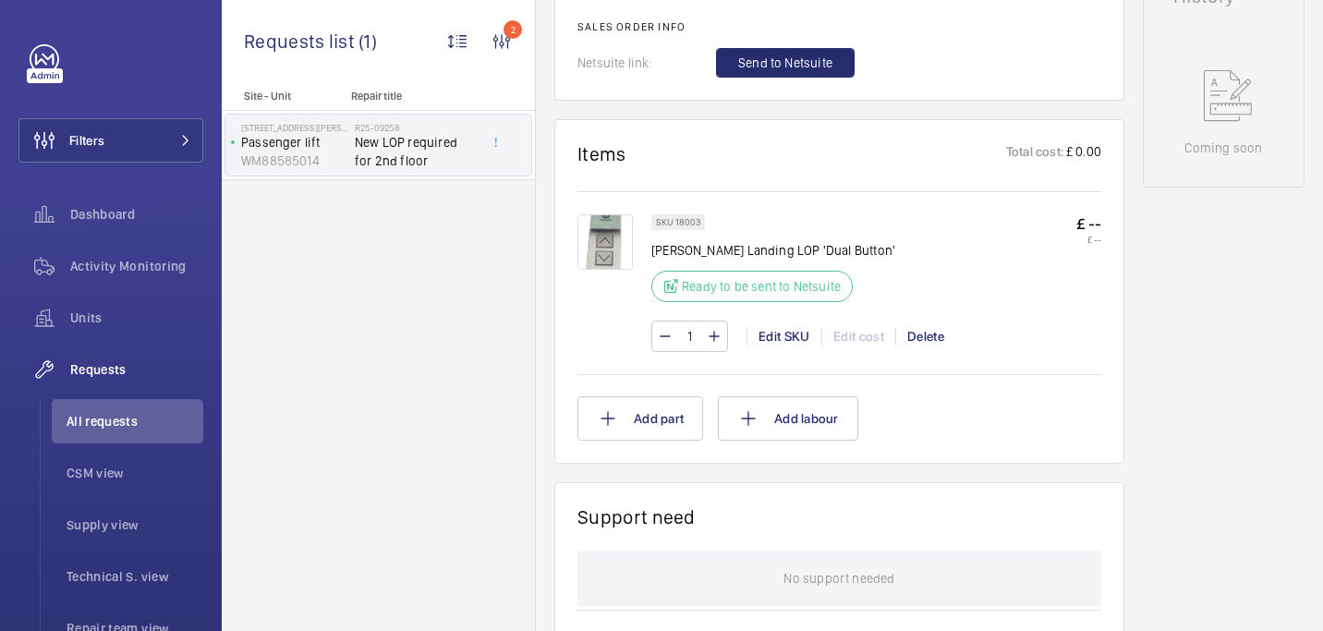
click at [613, 250] on img at bounding box center [604, 241] width 55 height 55
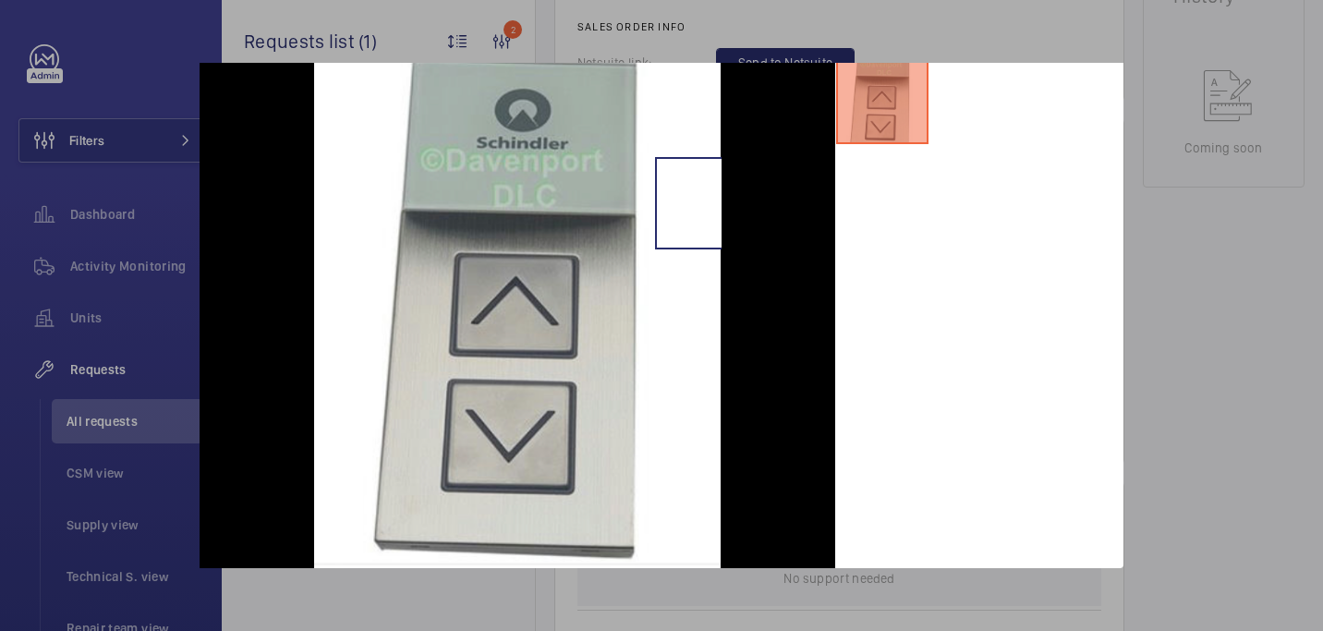
scroll to position [62, 0]
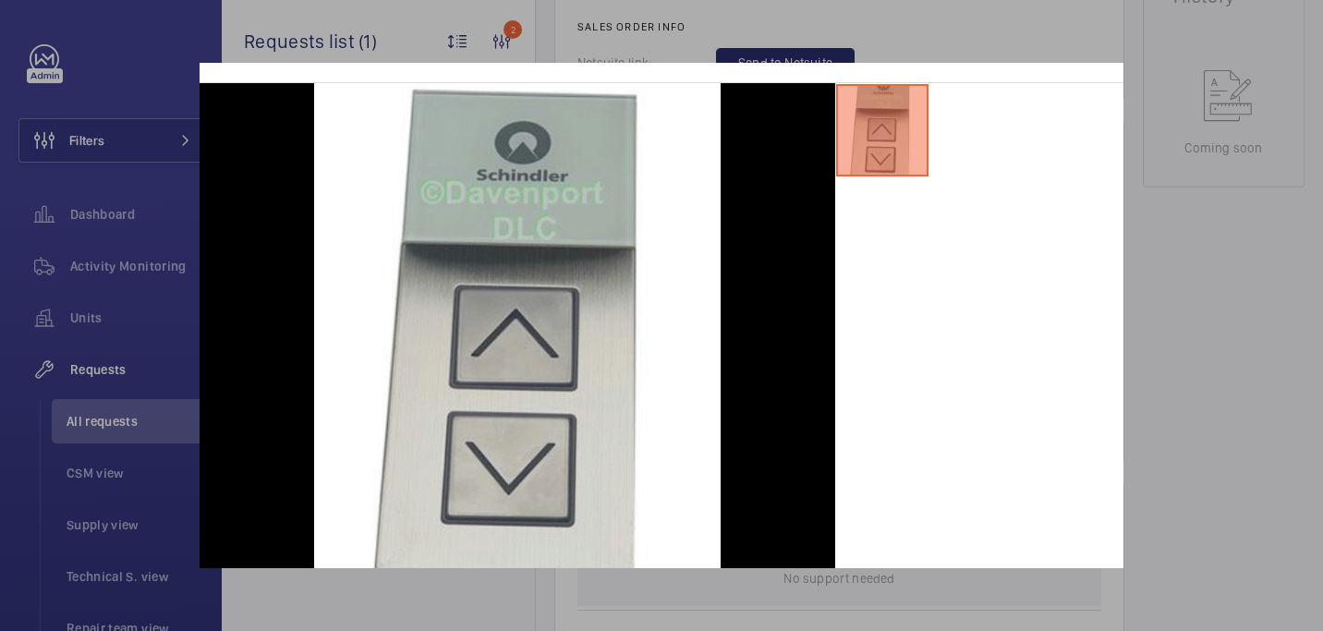
click at [1310, 241] on div at bounding box center [661, 315] width 1323 height 631
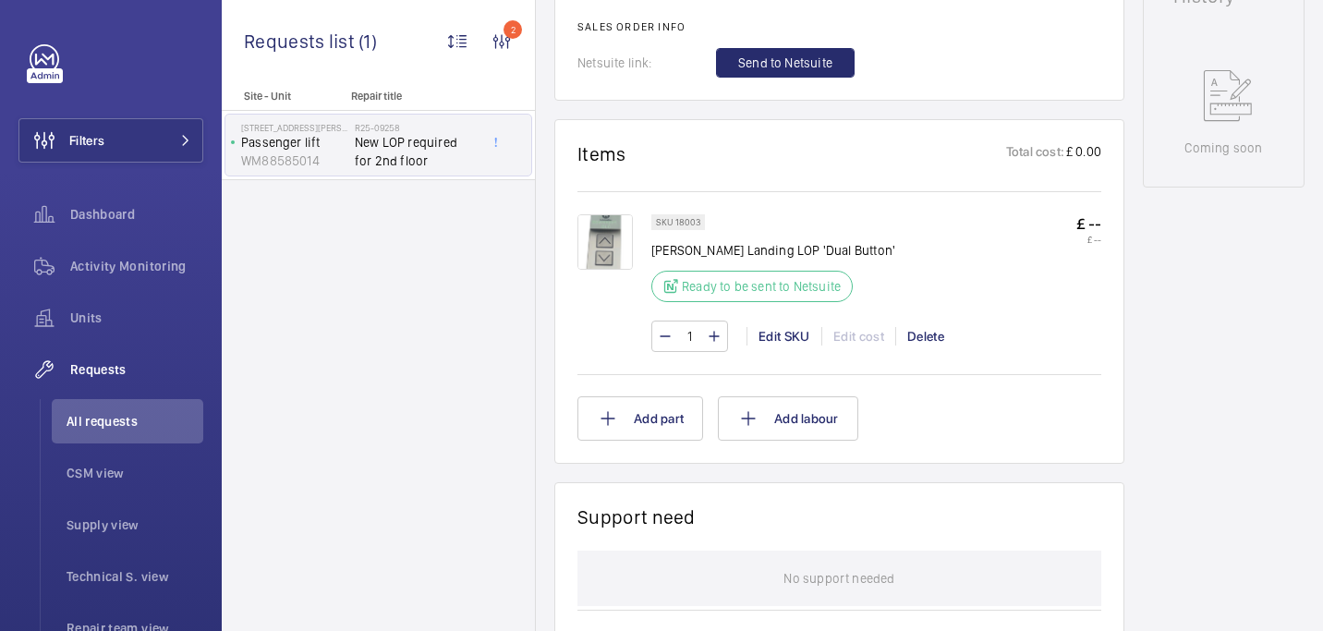
click at [784, 247] on p "Schindler Landing LOP 'Dual Button'" at bounding box center [773, 250] width 244 height 18
copy div "Schindler Landing LOP 'Dual Button'"
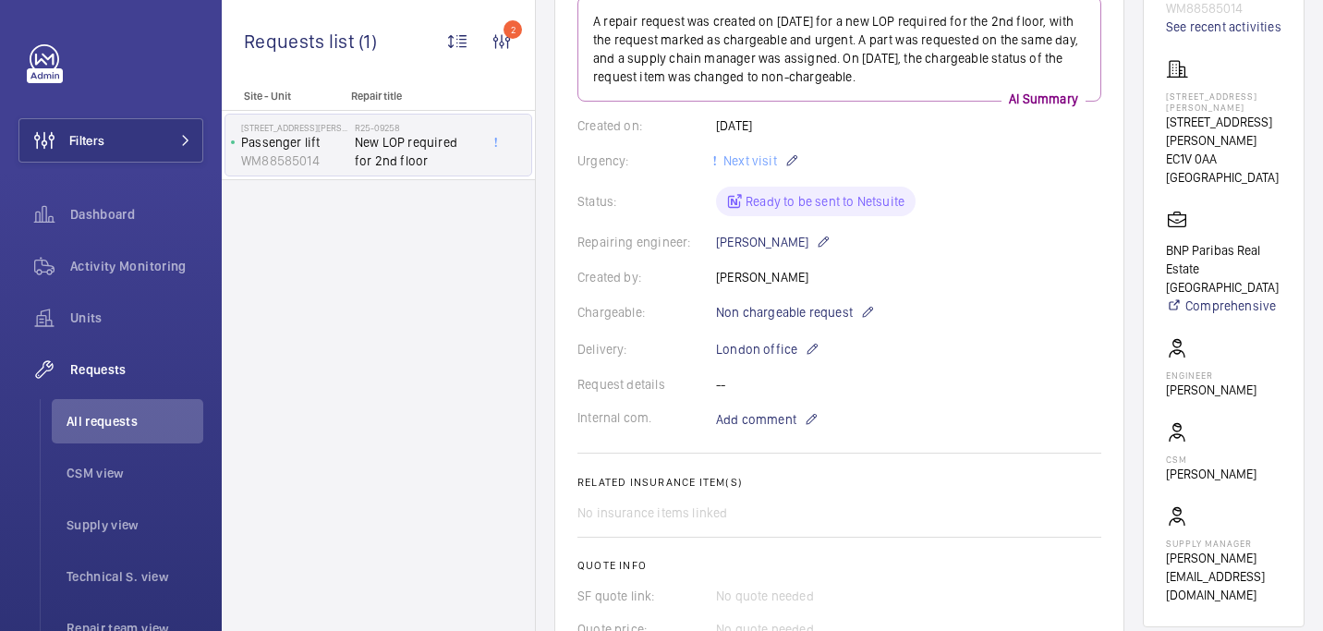
scroll to position [254, 0]
click at [752, 419] on span "Add comment" at bounding box center [756, 417] width 80 height 18
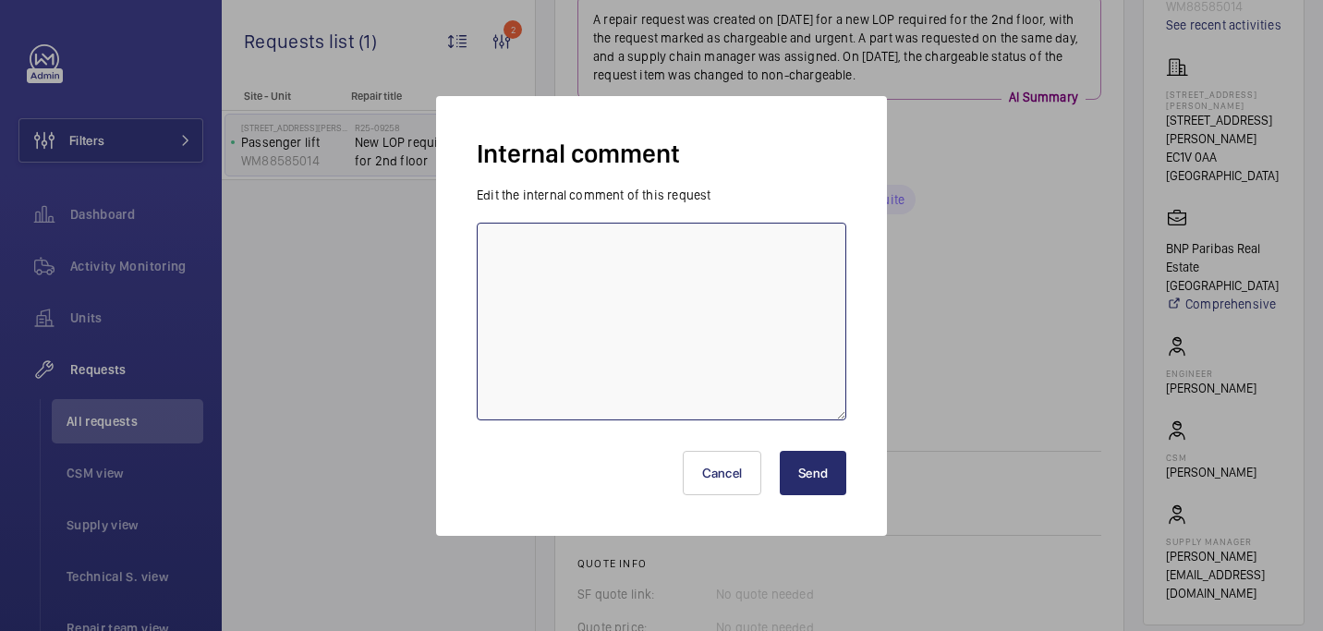
click at [634, 351] on textarea at bounding box center [662, 322] width 370 height 198
paste textarea "sent to kris for quote - 12/08 india"
type textarea "sent to kris for quote - 12/08 india"
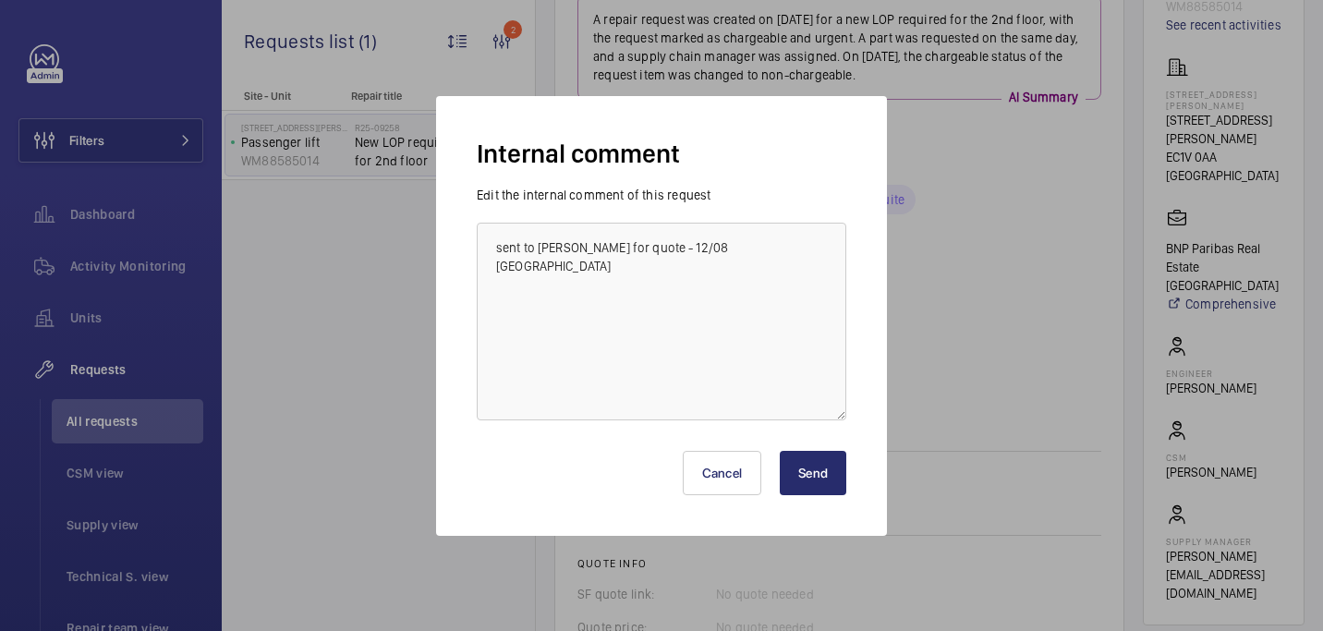
click at [836, 472] on button "Send" at bounding box center [813, 473] width 67 height 44
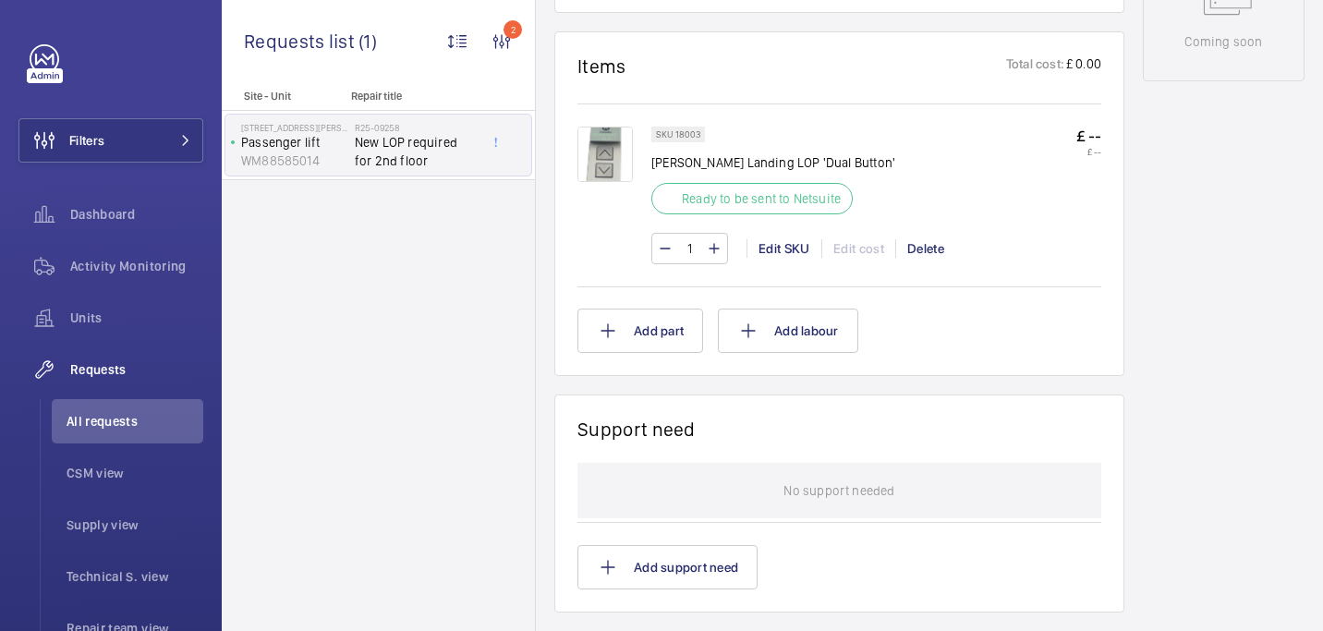
scroll to position [613, 0]
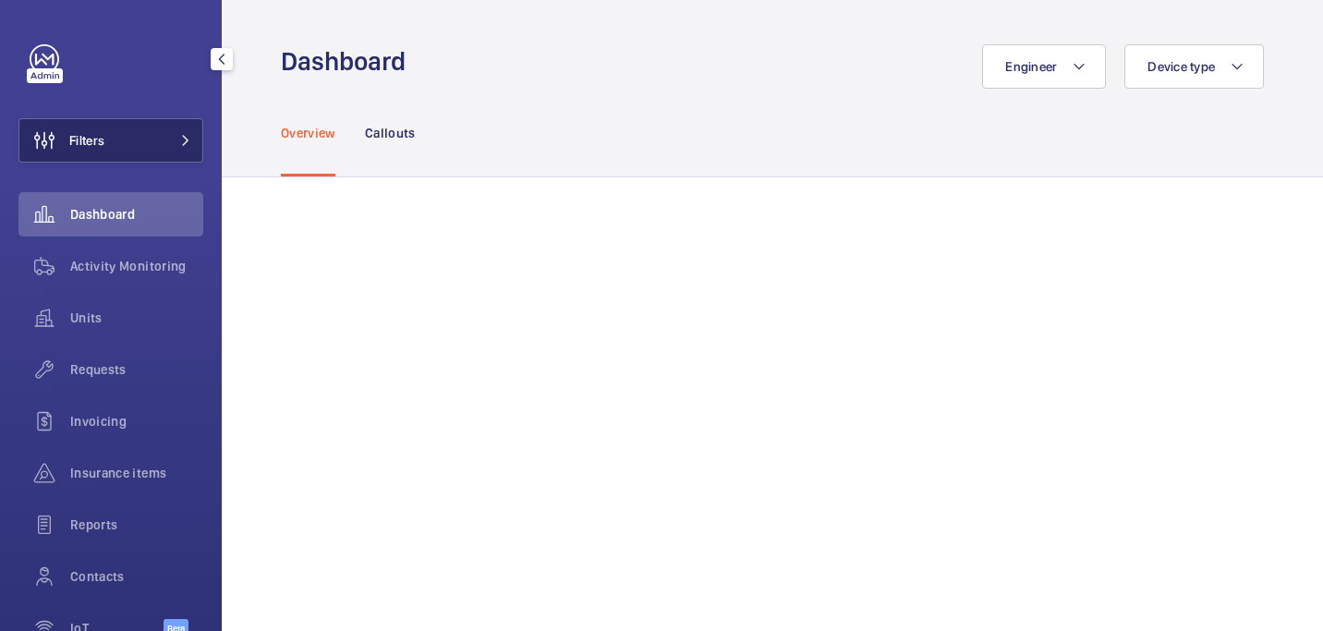
drag, startPoint x: 132, startPoint y: 143, endPoint x: 160, endPoint y: 142, distance: 27.7
click at [132, 143] on button "Filters" at bounding box center [110, 140] width 185 height 44
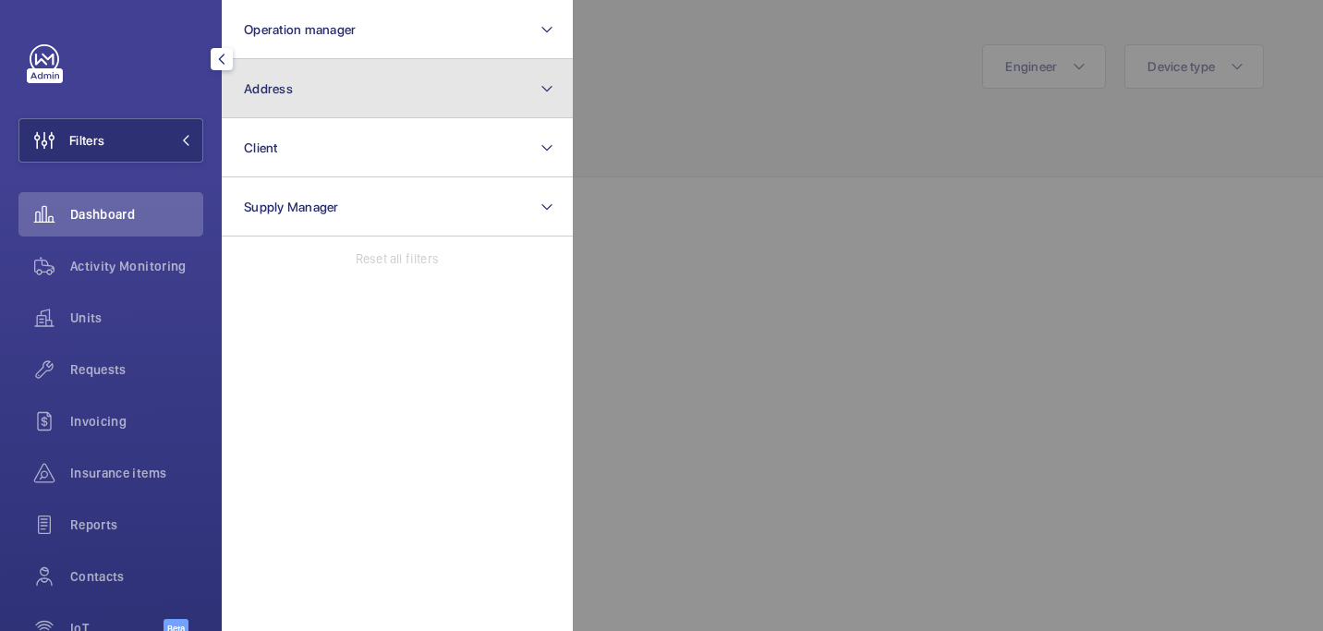
click at [357, 95] on button "Address" at bounding box center [397, 88] width 351 height 59
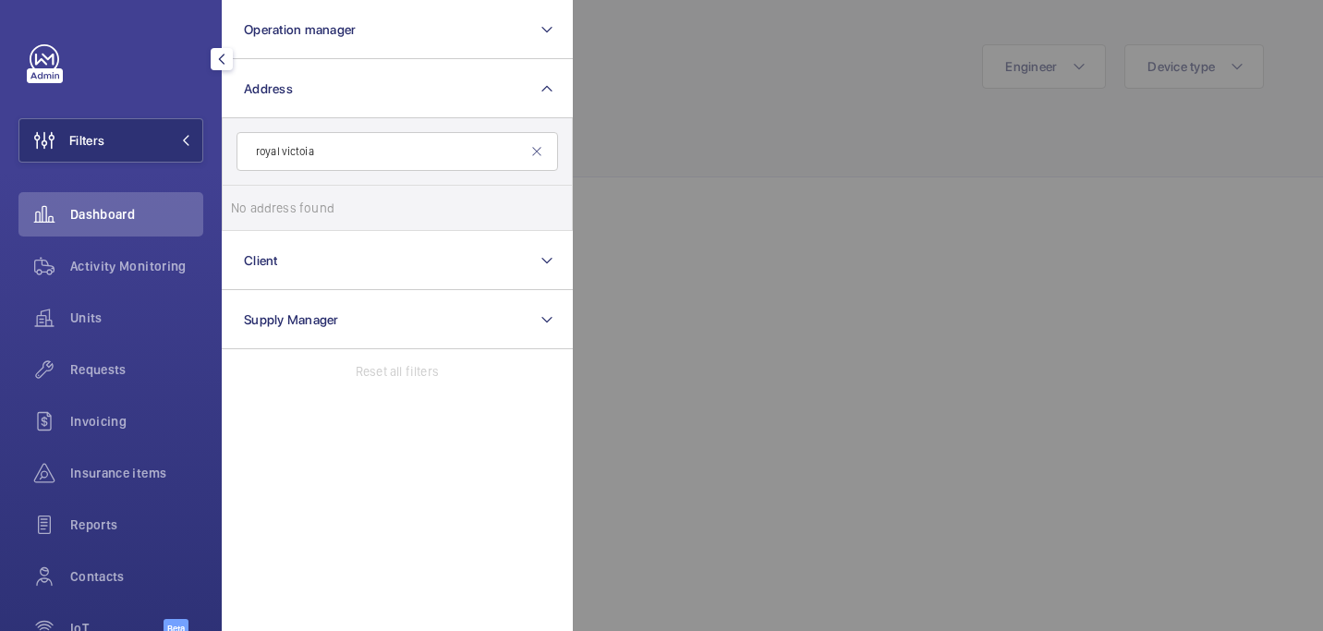
click at [257, 153] on input "royal victoia" at bounding box center [397, 151] width 321 height 39
click at [334, 152] on input "Royal victoia" at bounding box center [397, 151] width 321 height 39
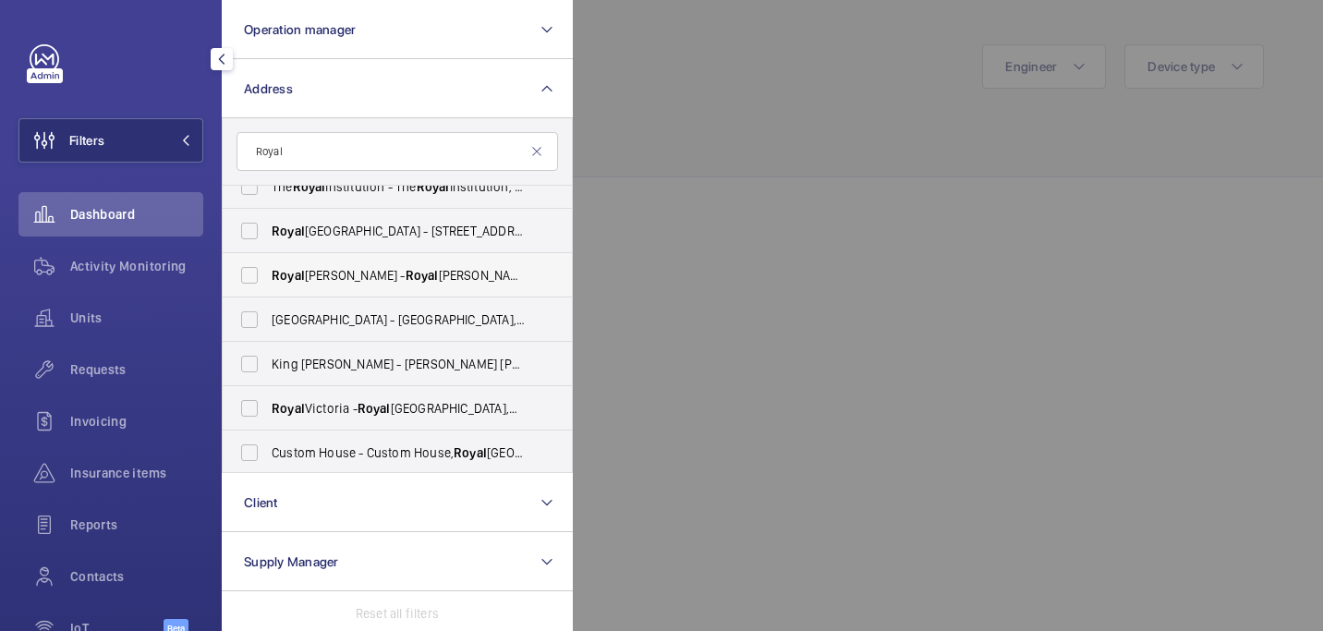
scroll to position [25, 0]
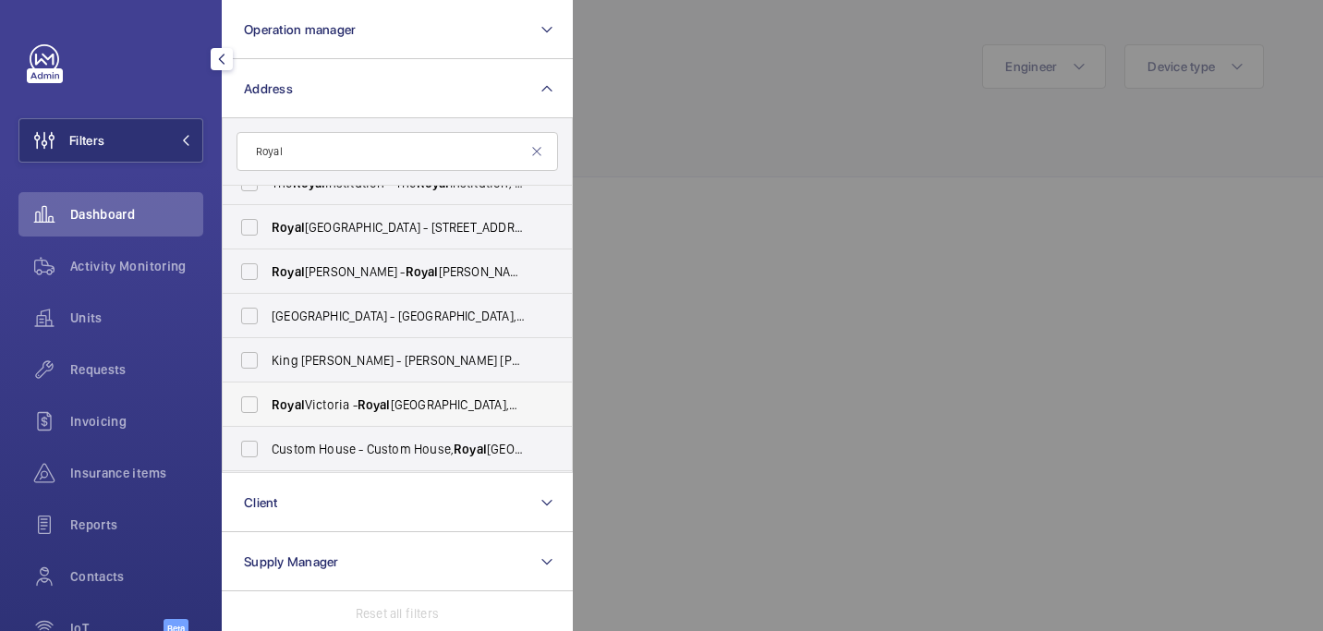
type input "Royal"
click at [349, 394] on label "[STREET_ADDRESS]" at bounding box center [383, 404] width 321 height 44
click at [268, 394] on input "[STREET_ADDRESS]" at bounding box center [249, 404] width 37 height 37
checkbox input "true"
click at [827, 99] on div at bounding box center [1234, 315] width 1323 height 631
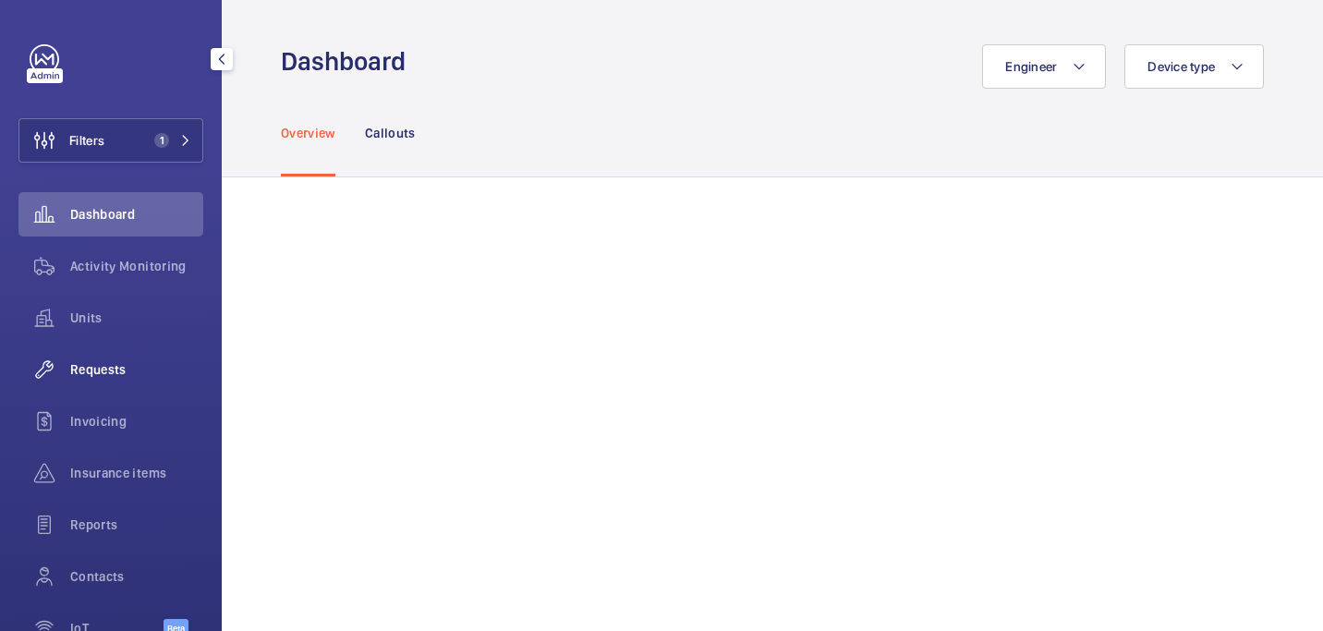
click at [115, 382] on div "Requests" at bounding box center [110, 369] width 185 height 44
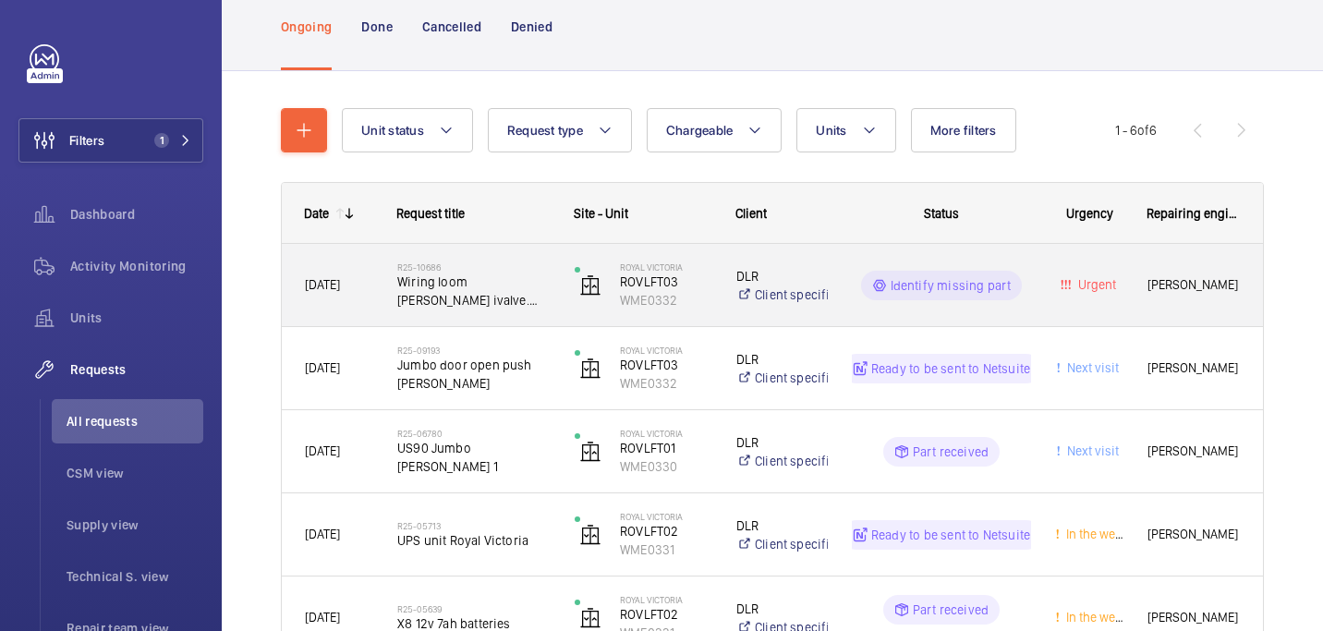
scroll to position [124, 0]
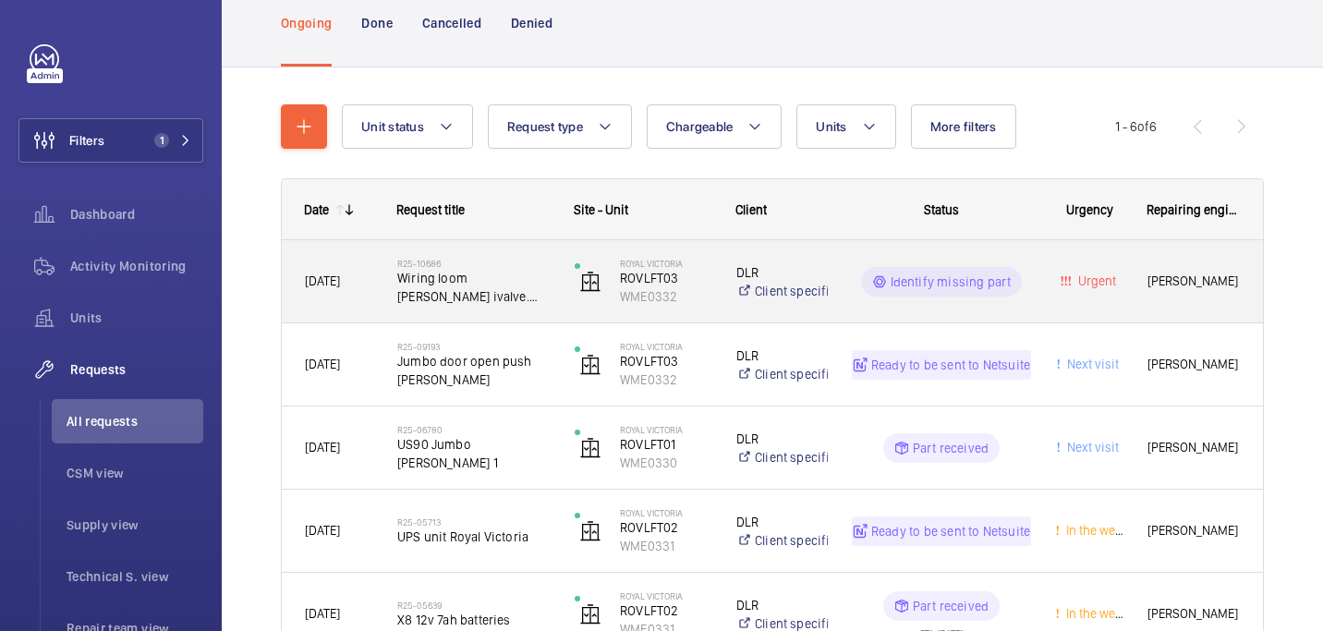
click at [483, 303] on span "Wiring loom [PERSON_NAME] ivalve. Wiring loom from valve to icon card" at bounding box center [473, 287] width 153 height 37
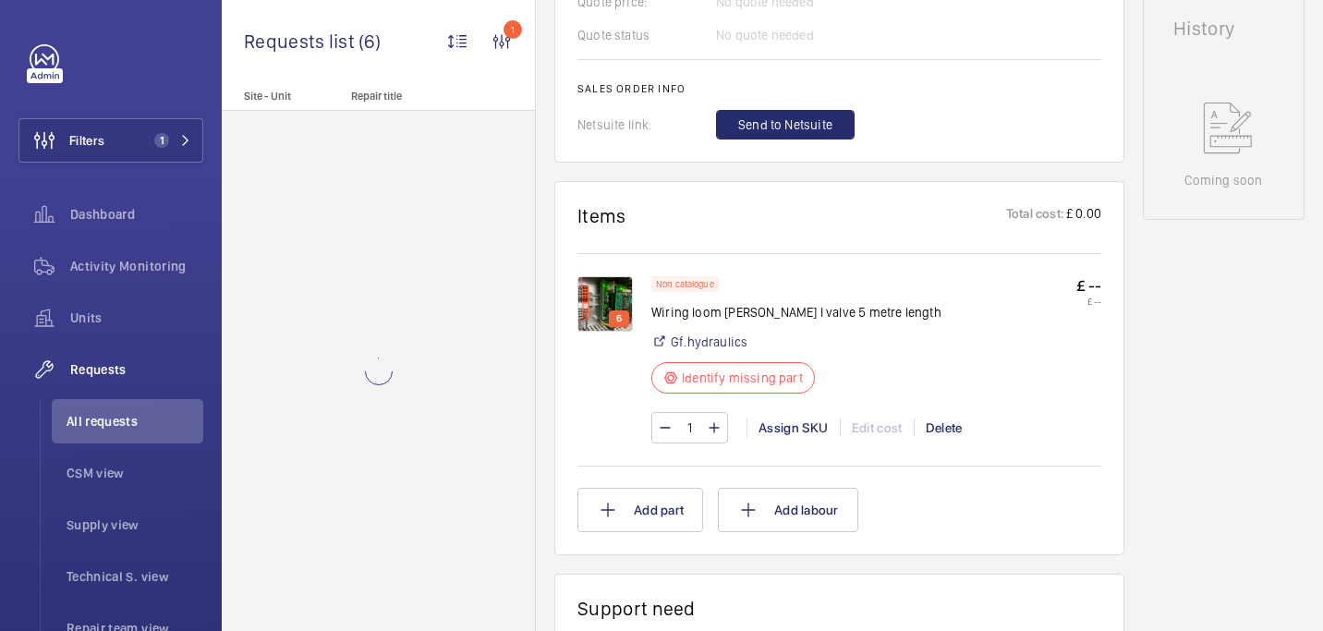
scroll to position [896, 0]
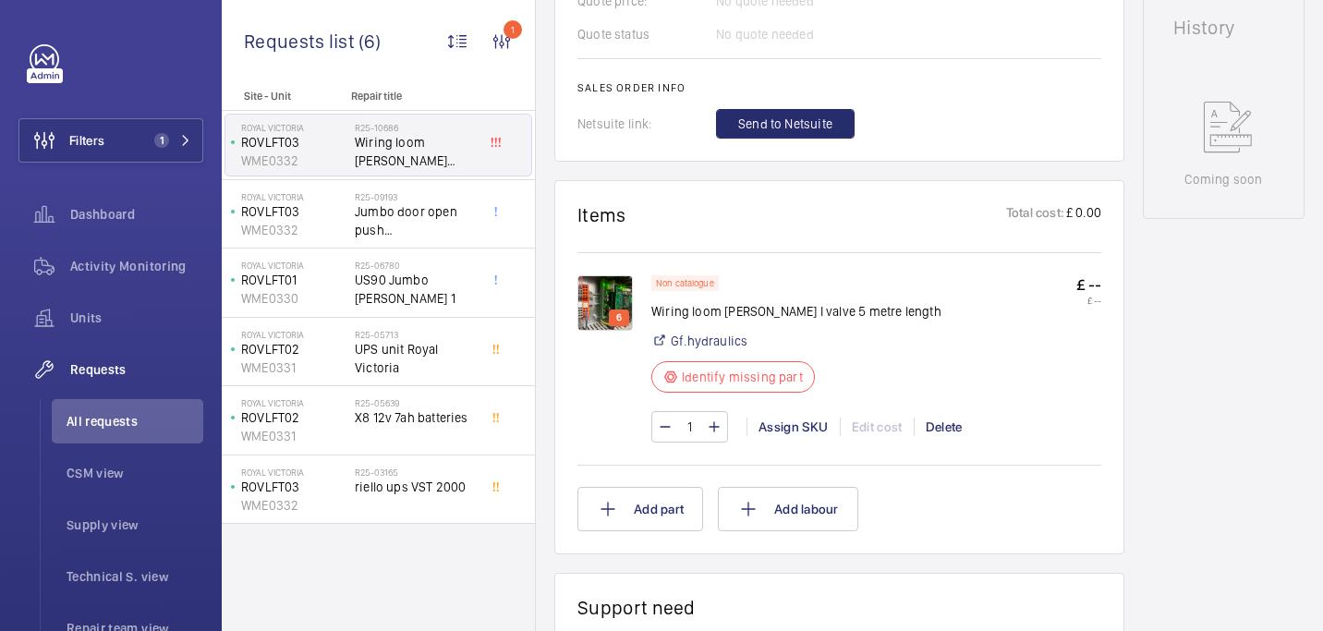
click at [625, 307] on img at bounding box center [604, 302] width 55 height 55
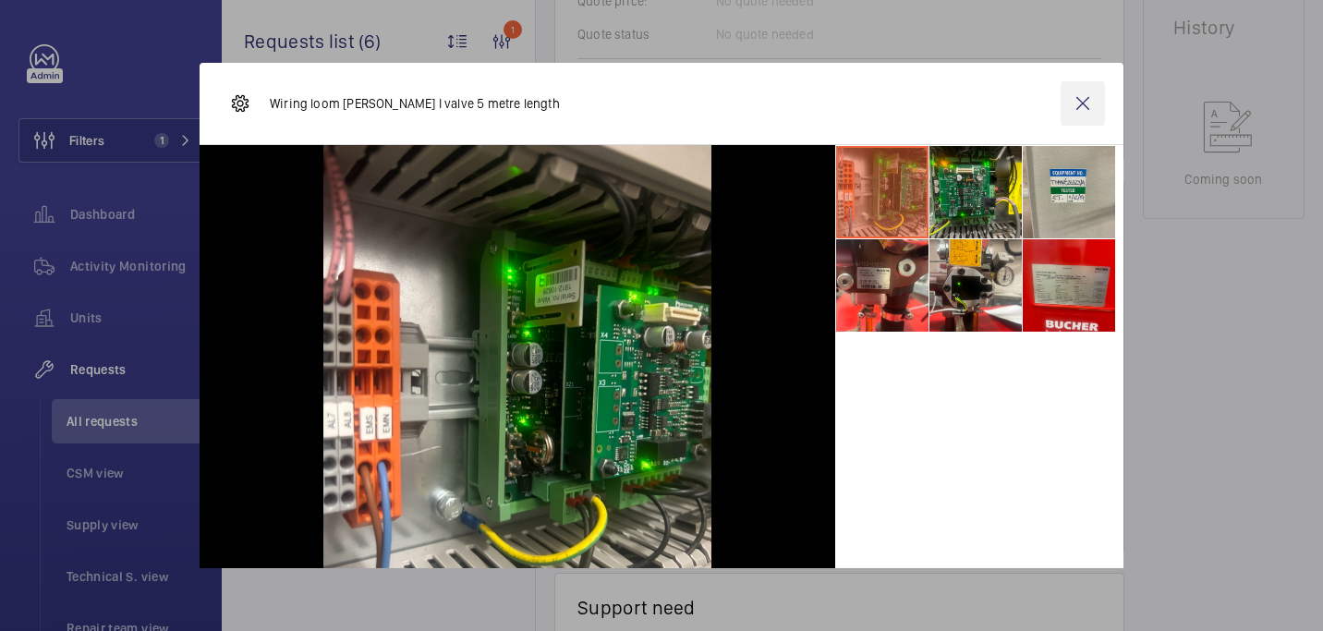
click at [1095, 92] on wm-front-icon-button at bounding box center [1083, 103] width 44 height 44
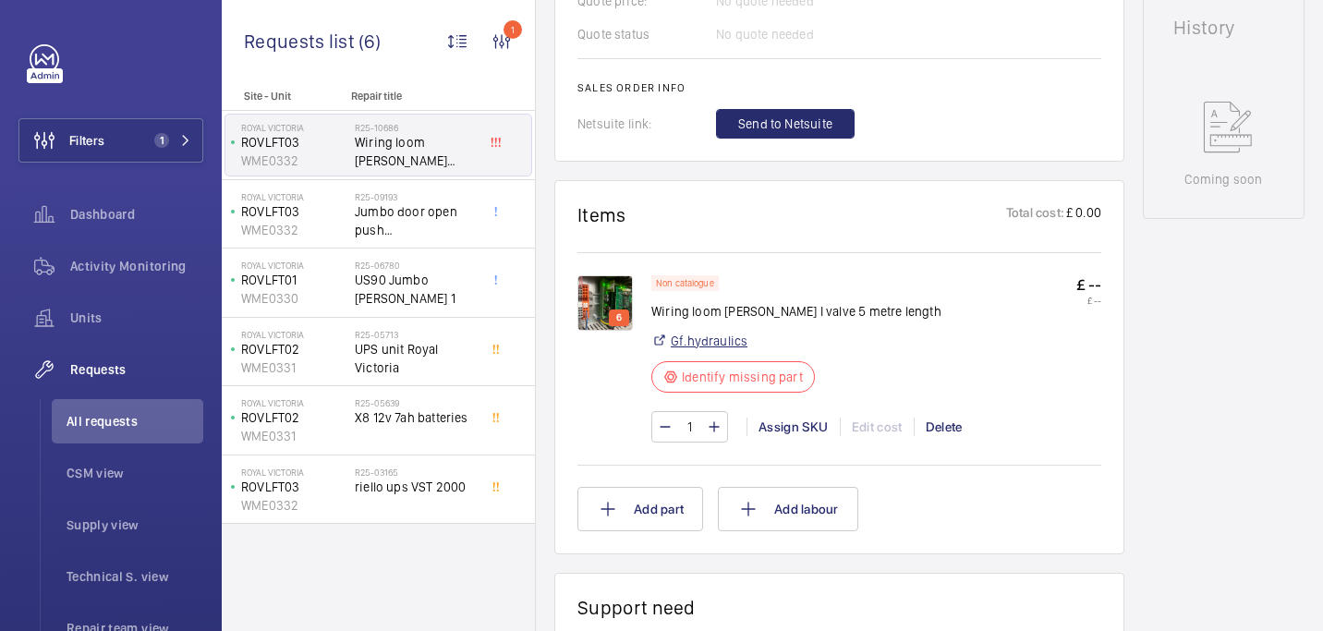
click at [675, 342] on link "Gf.hydraulics" at bounding box center [709, 341] width 77 height 18
click at [695, 309] on p "Wiring loom [PERSON_NAME] I valve 5 metre length" at bounding box center [796, 311] width 290 height 18
copy div "Wiring loom [PERSON_NAME] I valve 5 metre length"
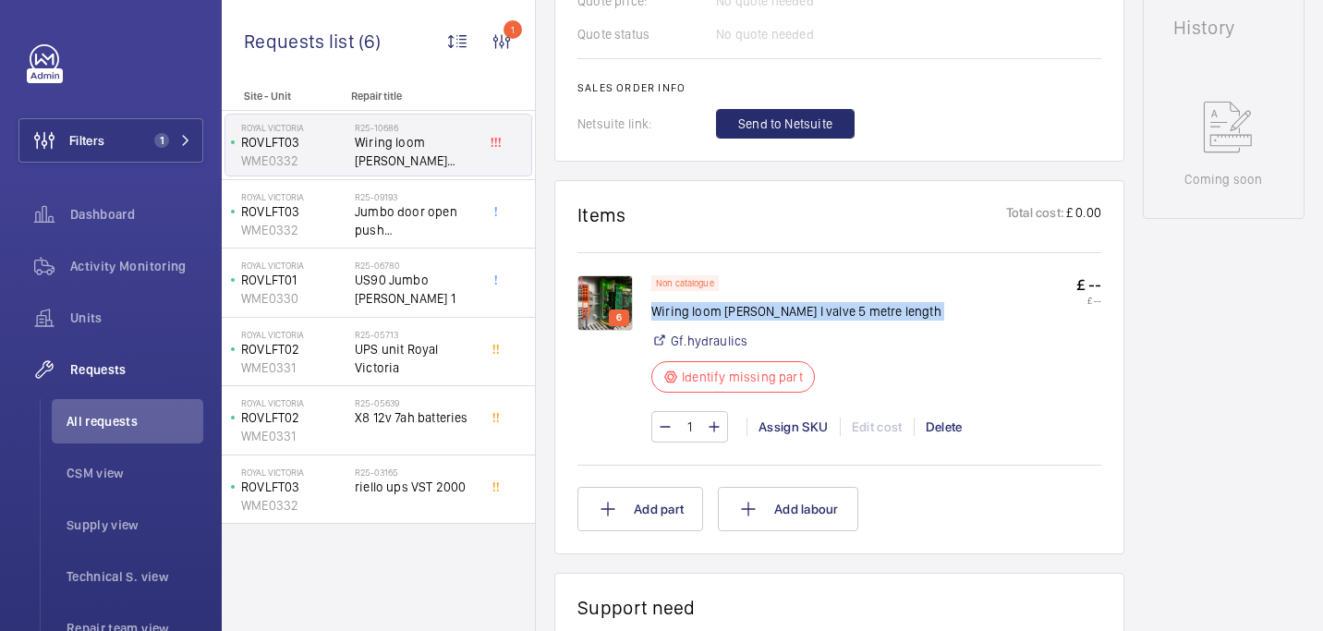
click at [607, 292] on img at bounding box center [604, 302] width 55 height 55
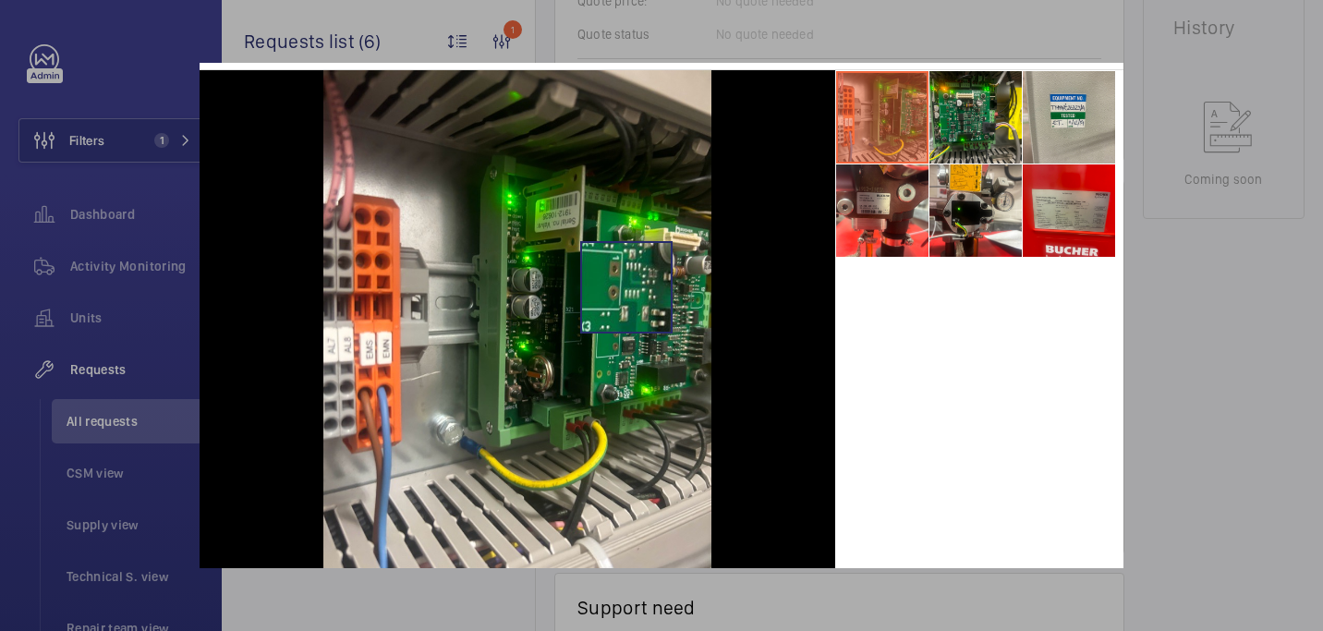
scroll to position [78, 0]
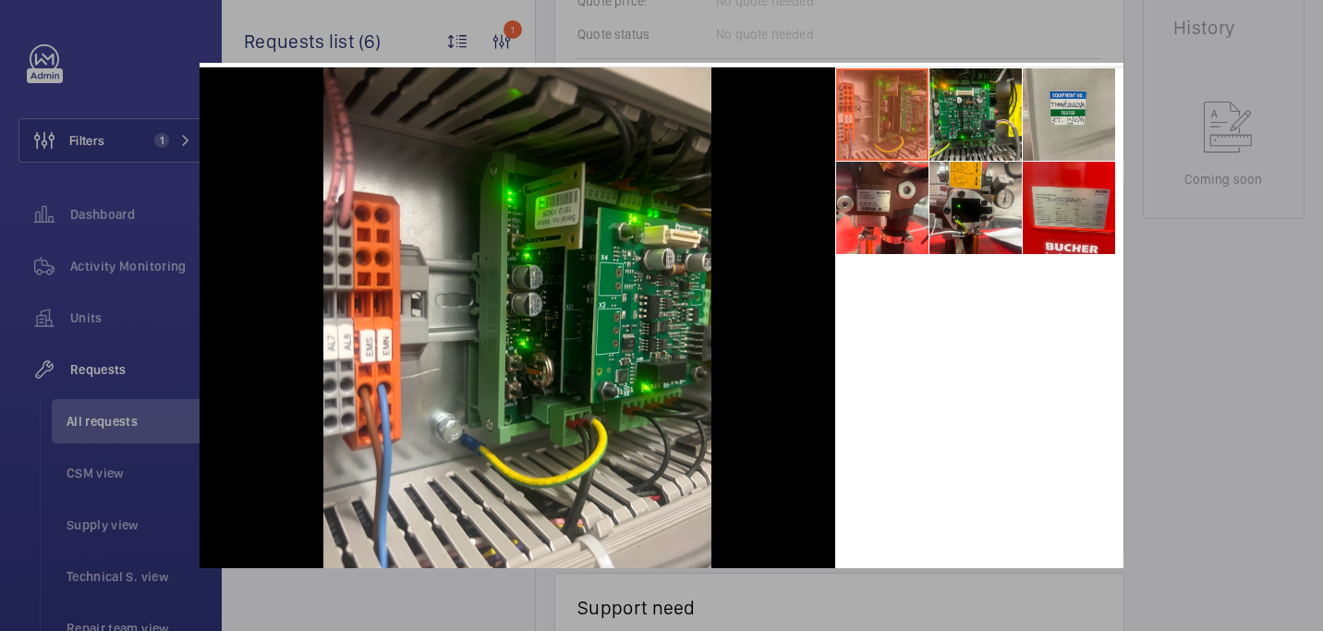
click at [1225, 368] on div at bounding box center [661, 315] width 1323 height 631
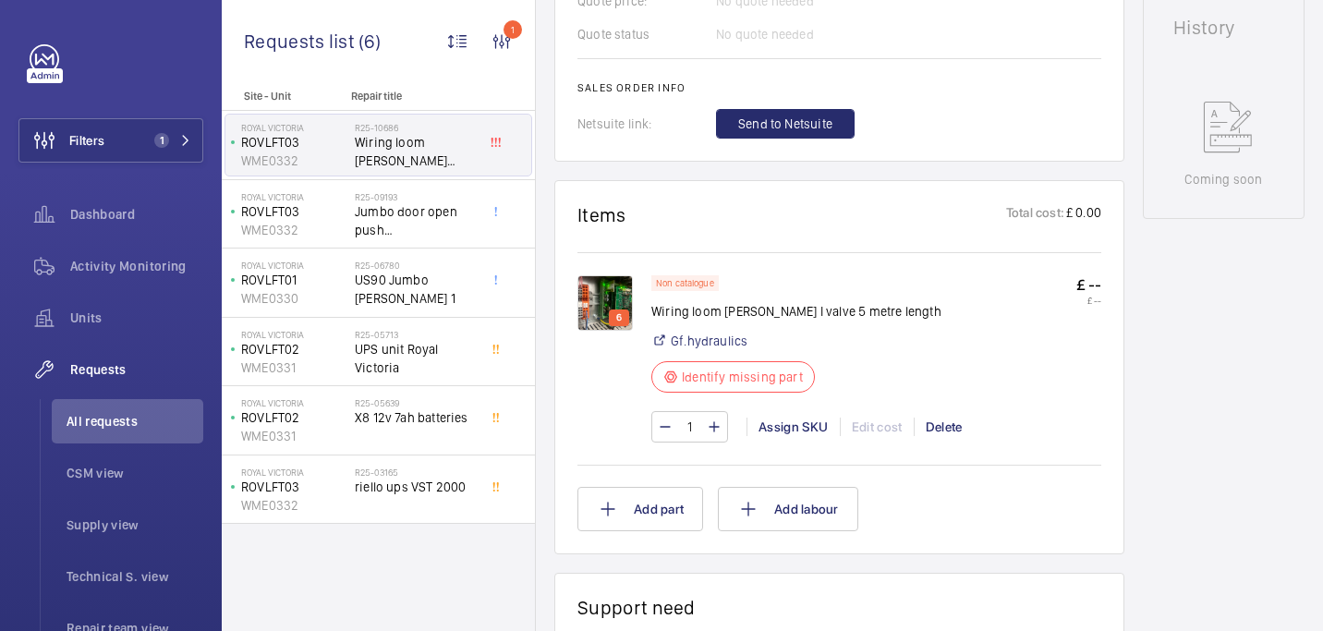
click at [622, 299] on img at bounding box center [604, 302] width 55 height 55
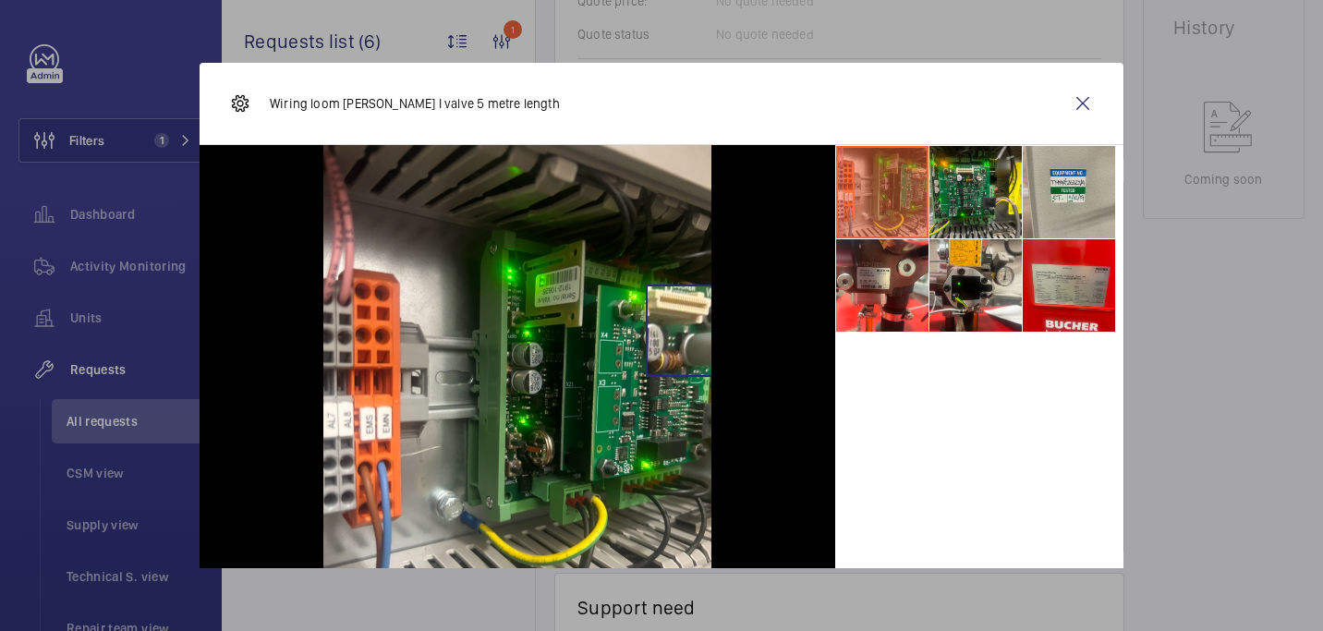
scroll to position [94, 0]
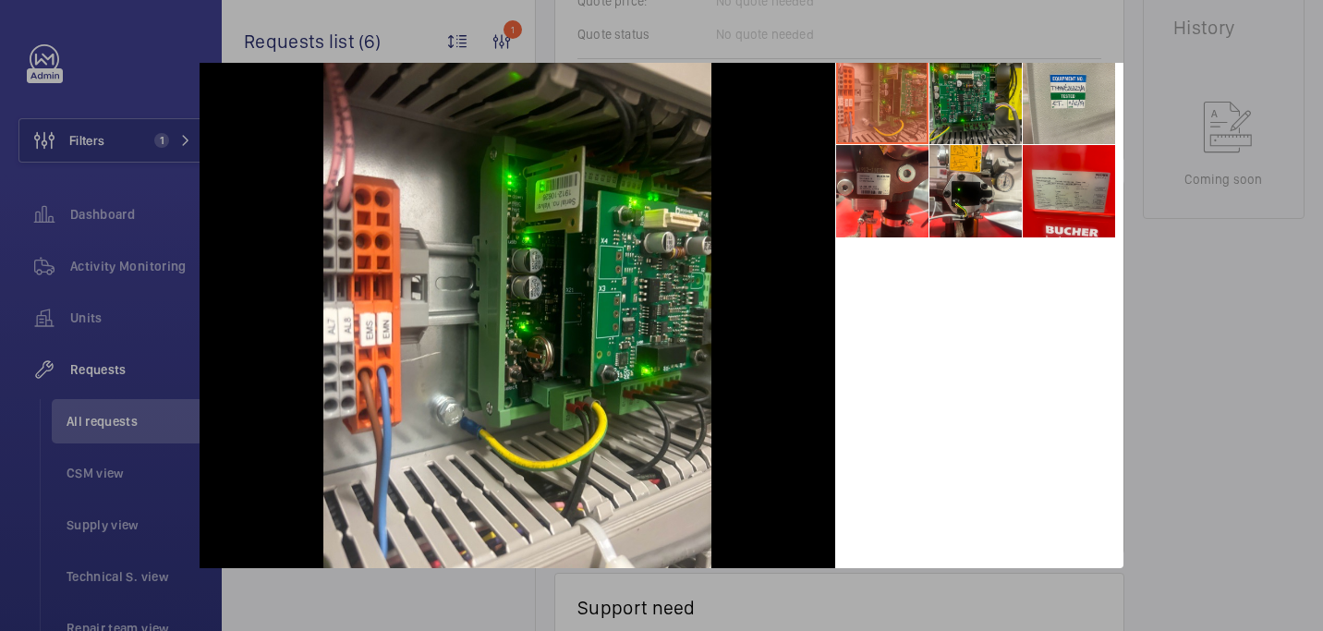
click at [985, 102] on li at bounding box center [975, 98] width 92 height 92
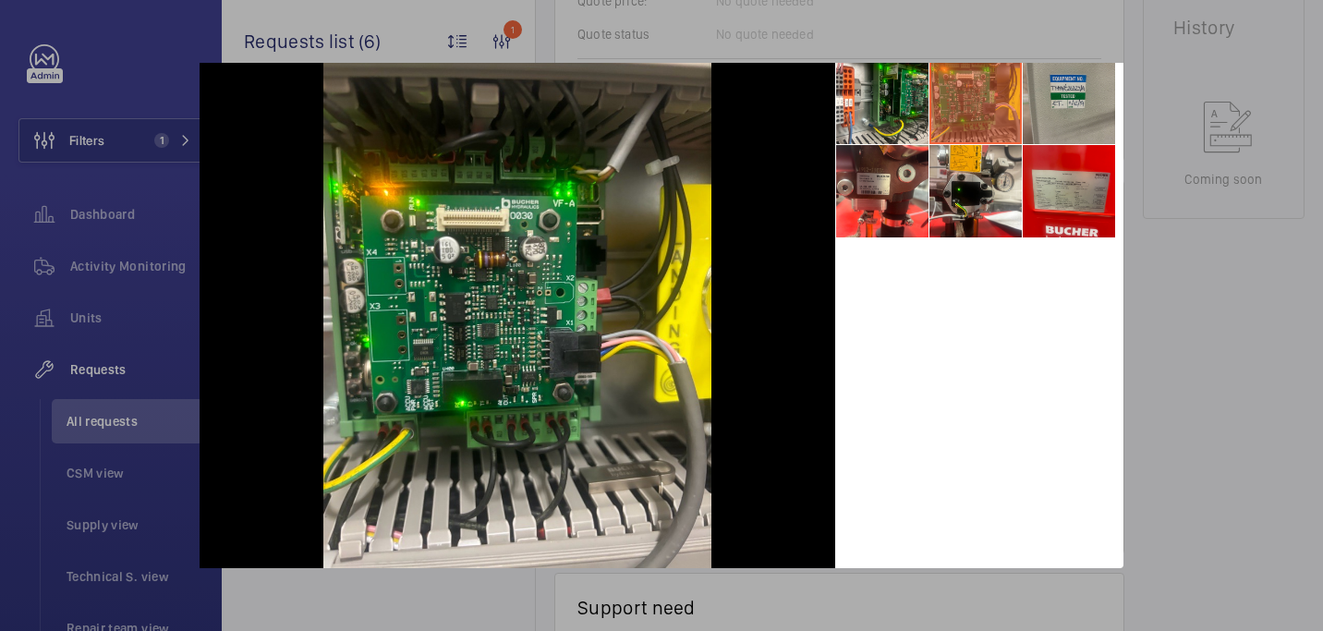
click at [1061, 109] on li at bounding box center [1069, 98] width 92 height 92
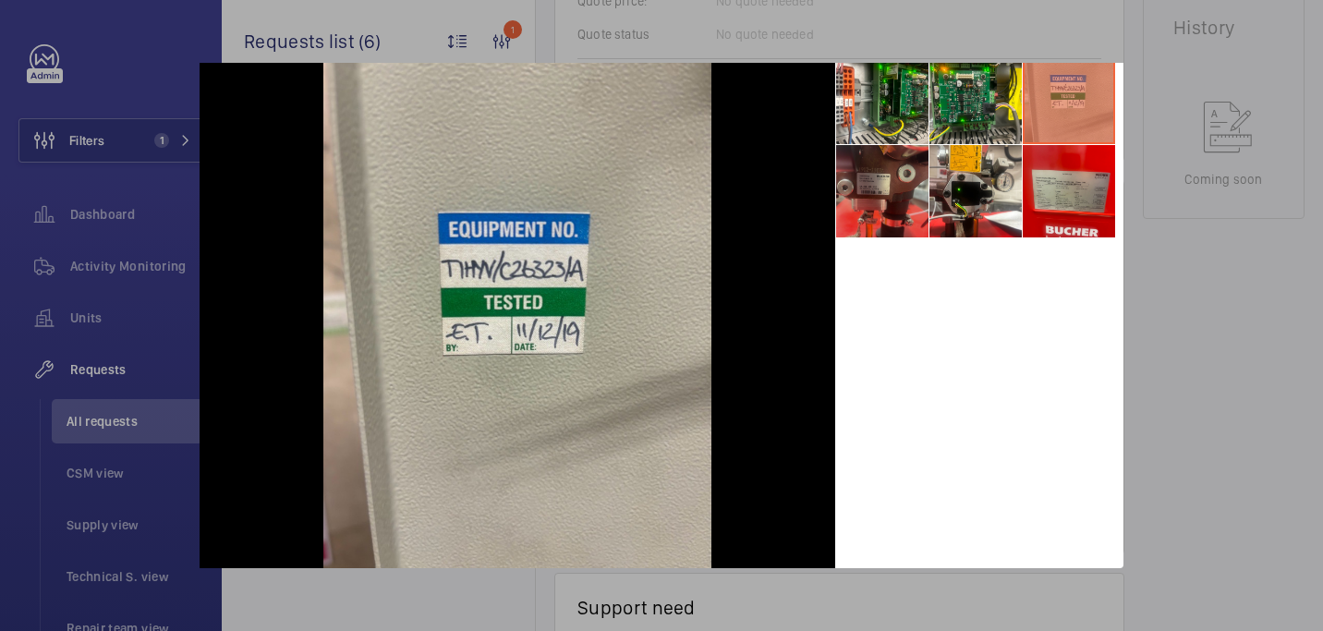
click at [865, 188] on li at bounding box center [882, 191] width 92 height 92
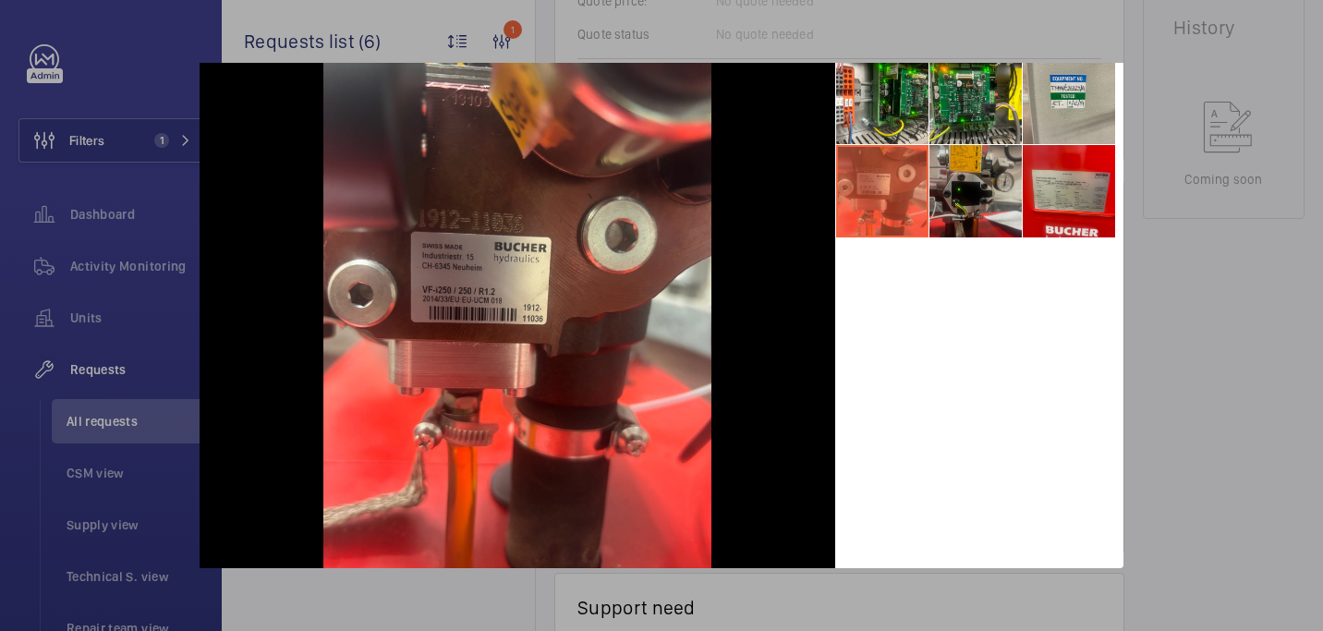
click at [952, 214] on li at bounding box center [975, 191] width 92 height 92
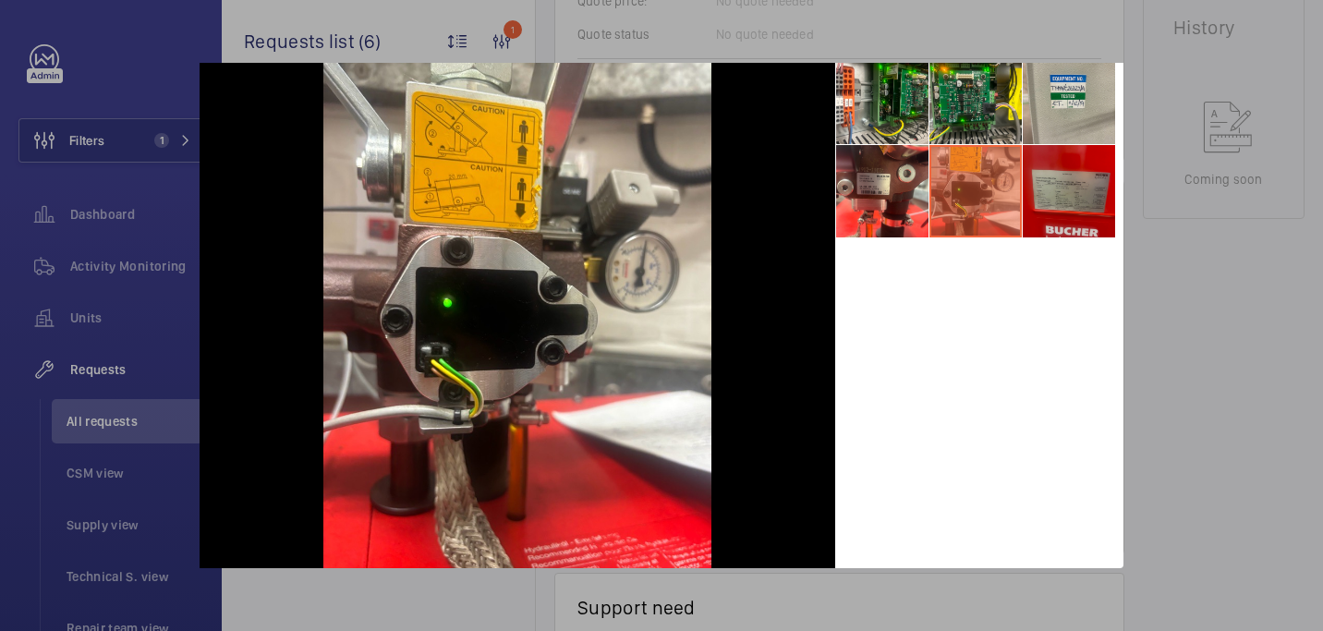
click at [1057, 186] on li at bounding box center [1069, 191] width 92 height 92
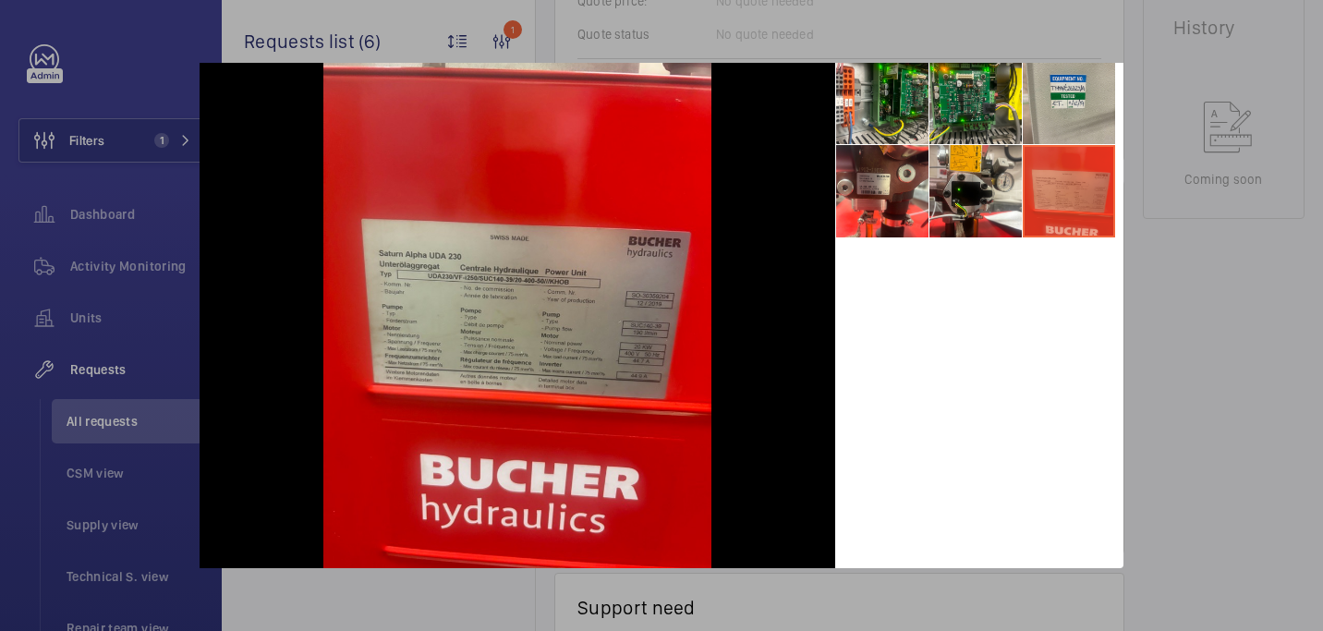
click at [1110, 348] on div at bounding box center [979, 309] width 288 height 517
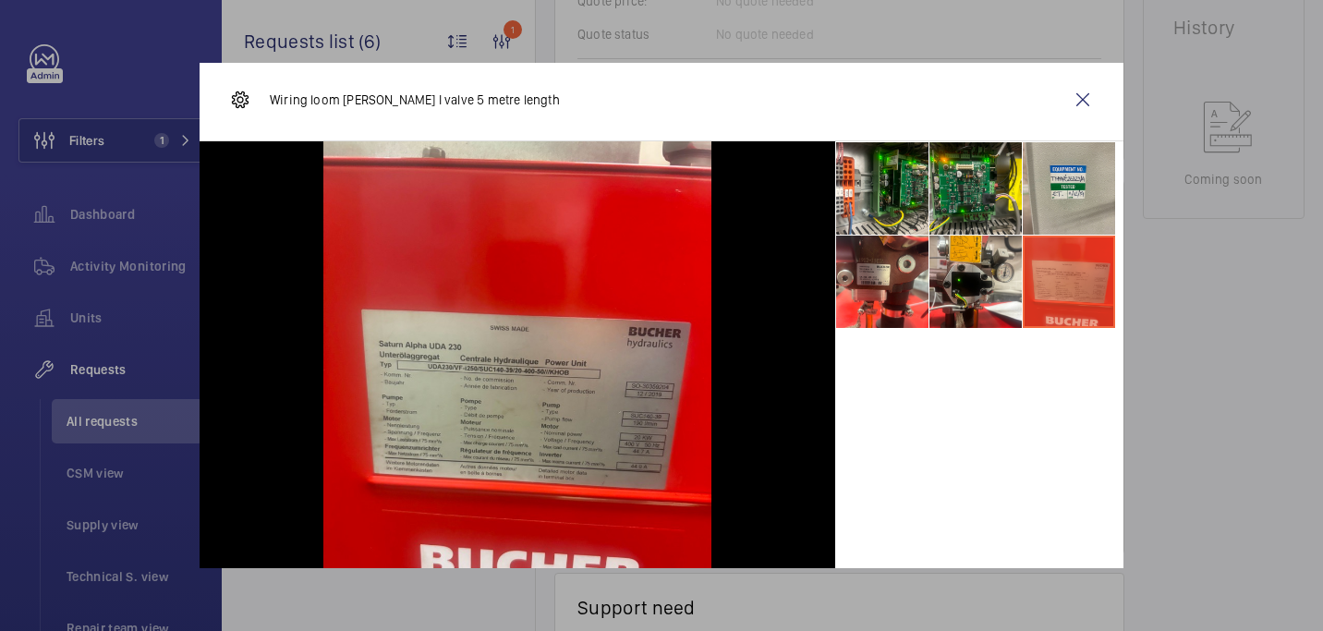
scroll to position [0, 0]
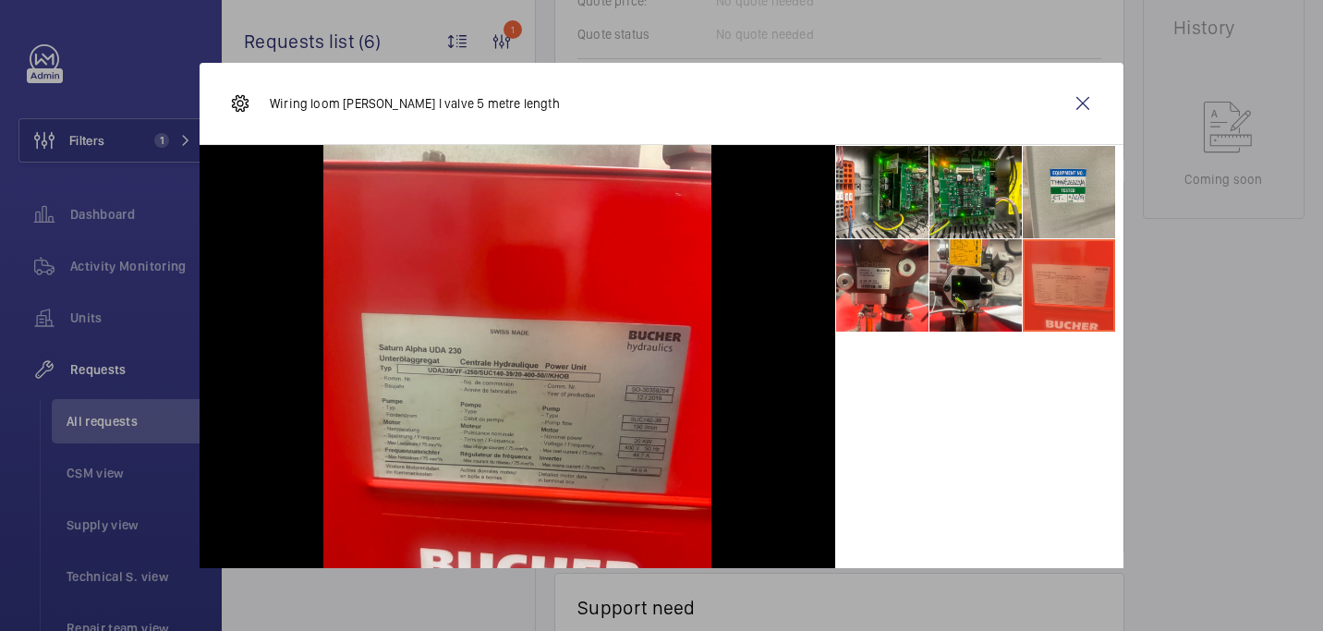
click at [1210, 288] on div at bounding box center [661, 315] width 1323 height 631
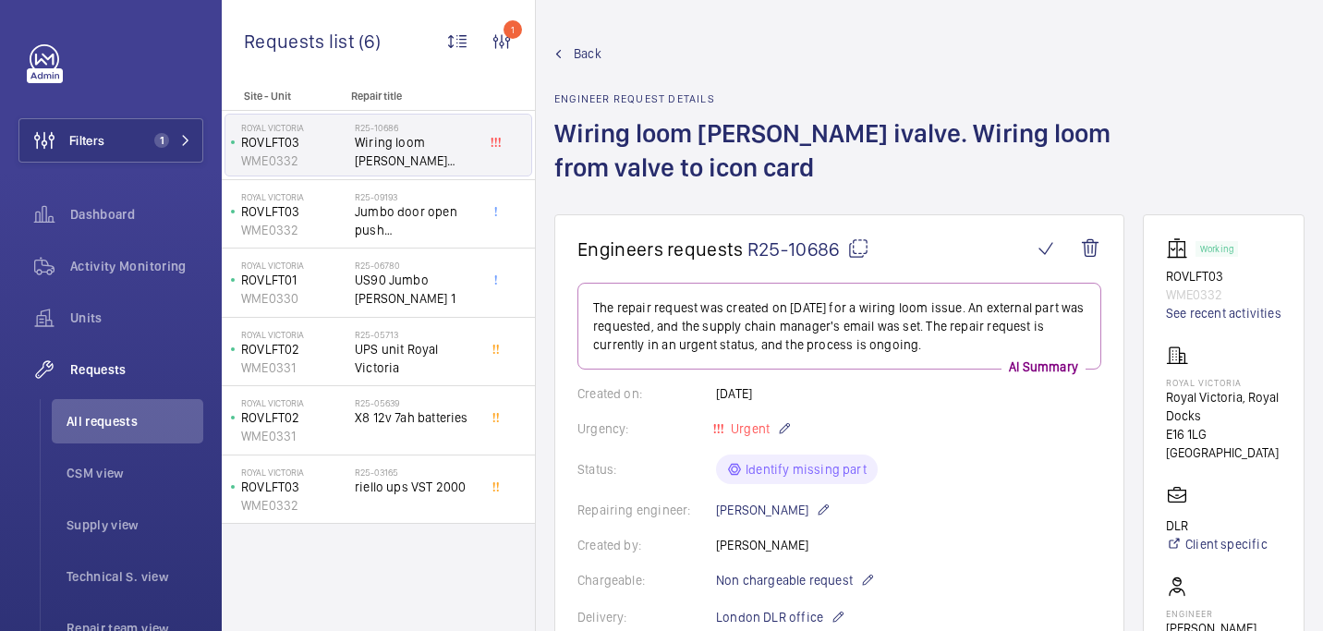
click at [858, 254] on mat-icon at bounding box center [858, 248] width 22 height 22
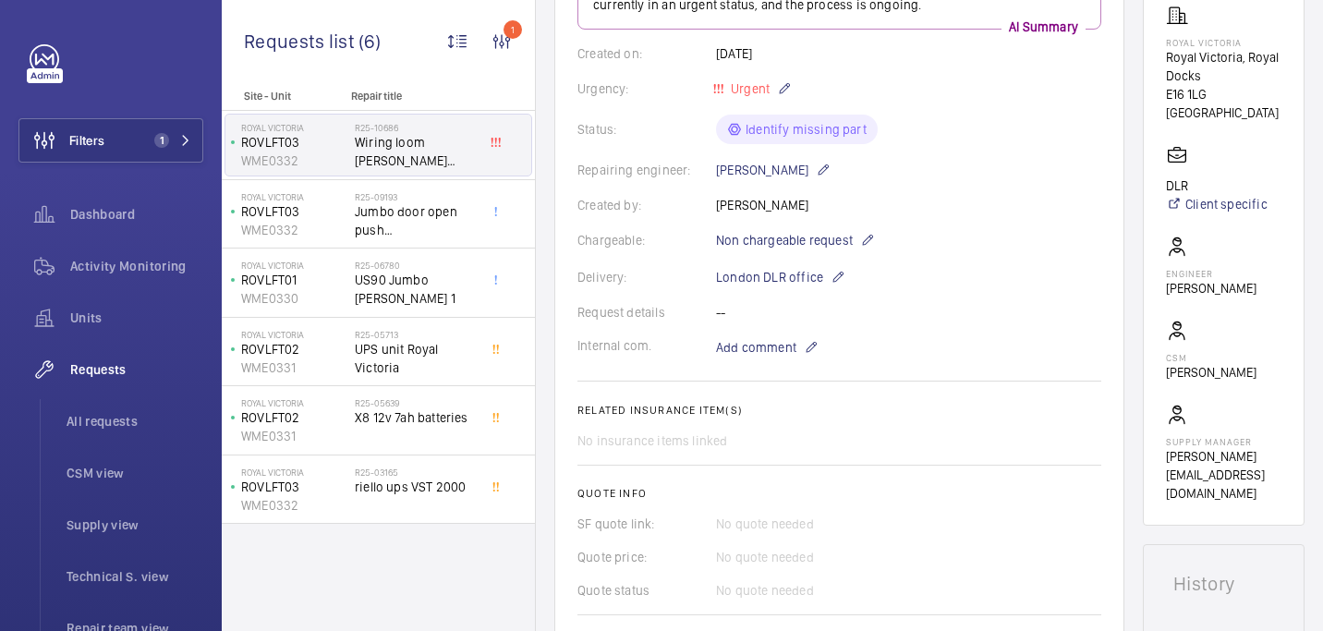
scroll to position [1014, 0]
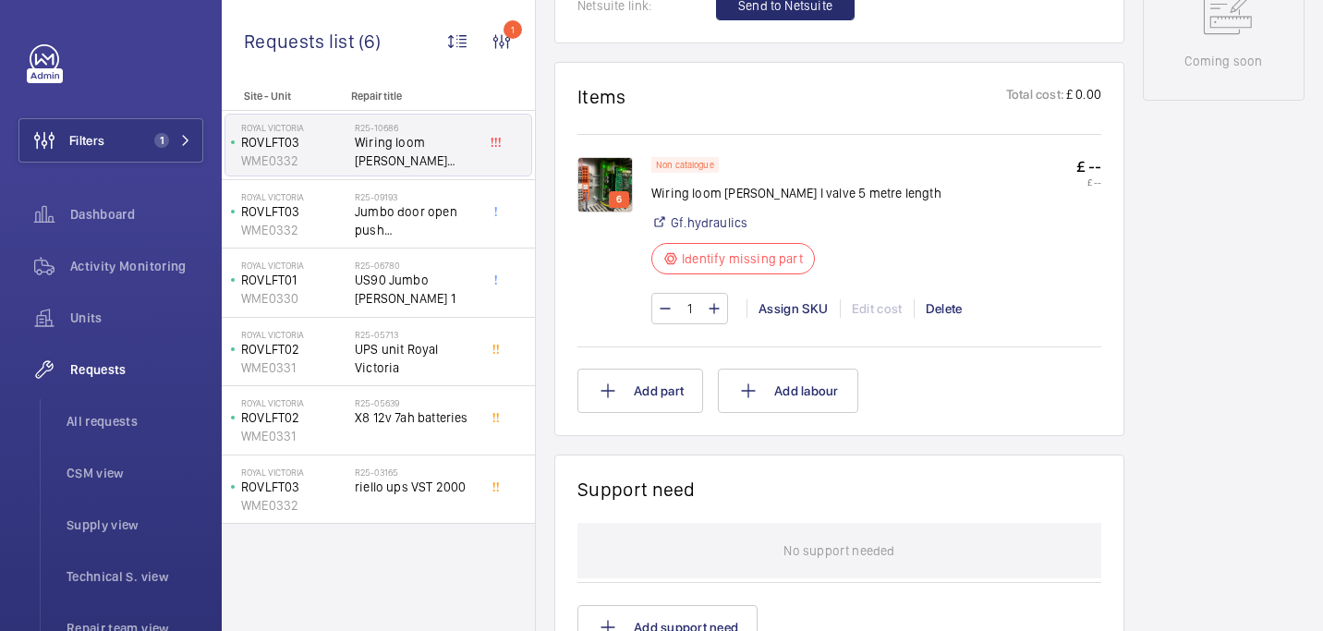
click at [715, 198] on p "Wiring loom [PERSON_NAME] I valve 5 metre length" at bounding box center [796, 193] width 290 height 18
copy div "Wiring loom [PERSON_NAME] I valve 5 metre length"
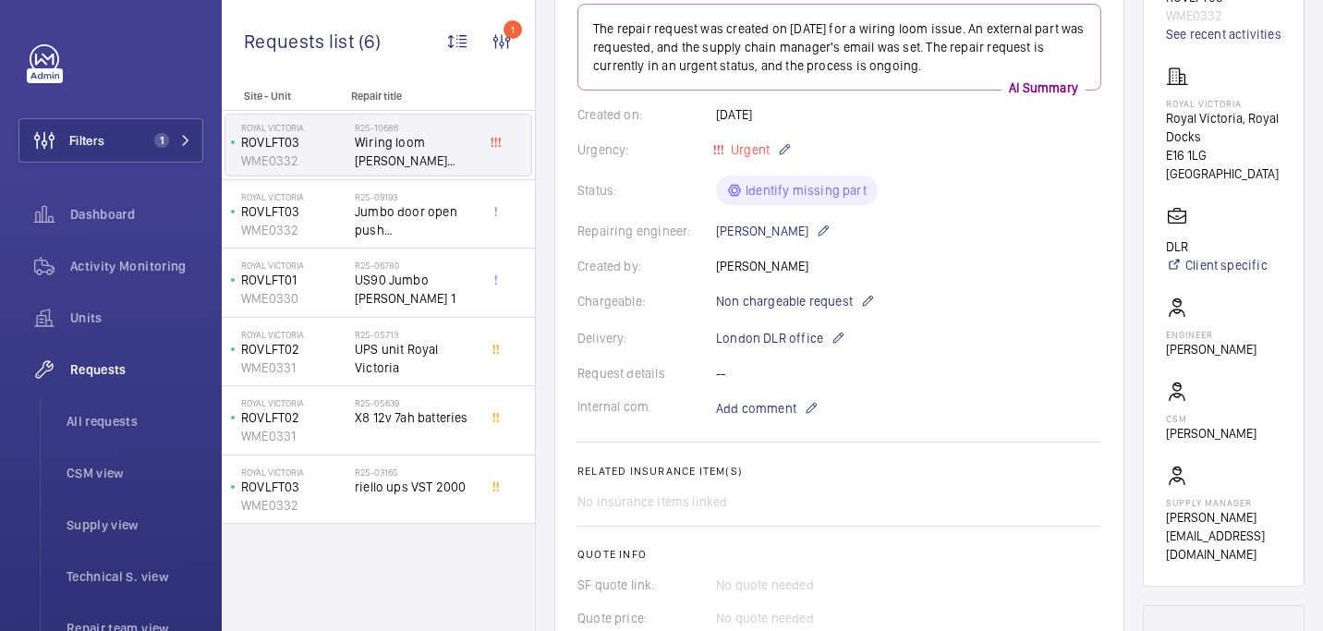
scroll to position [0, 0]
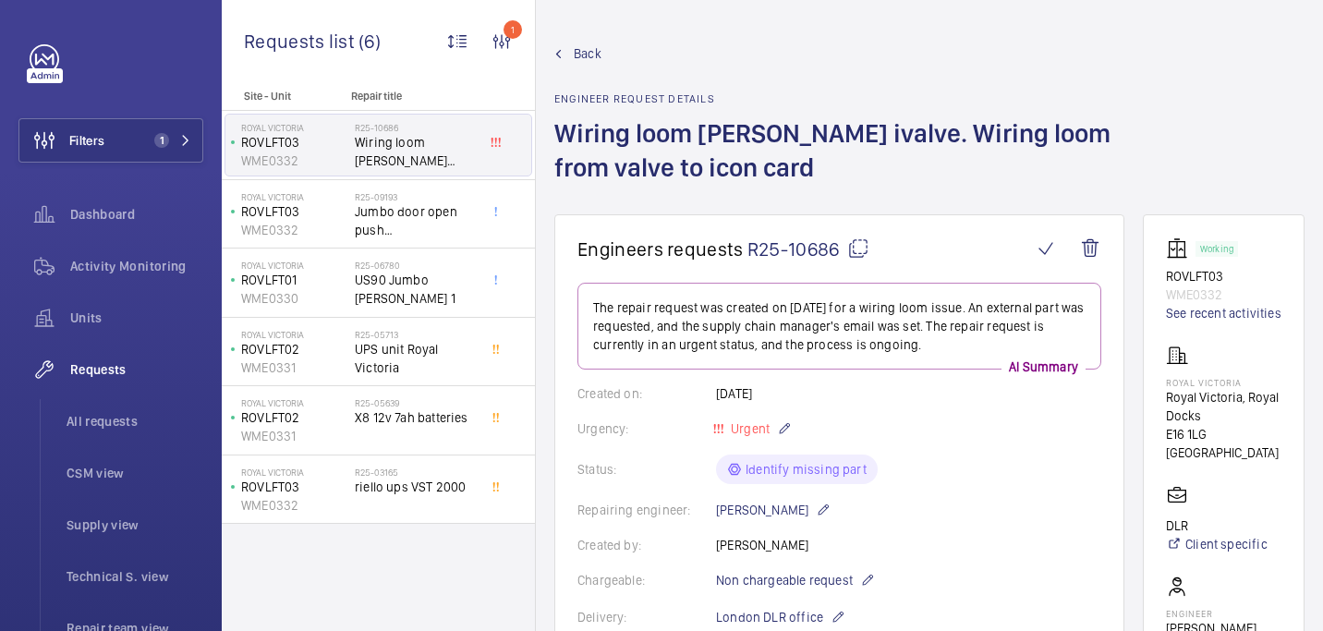
click at [1189, 381] on p "Royal Victoria" at bounding box center [1223, 382] width 115 height 11
copy p "Royal Victoria"
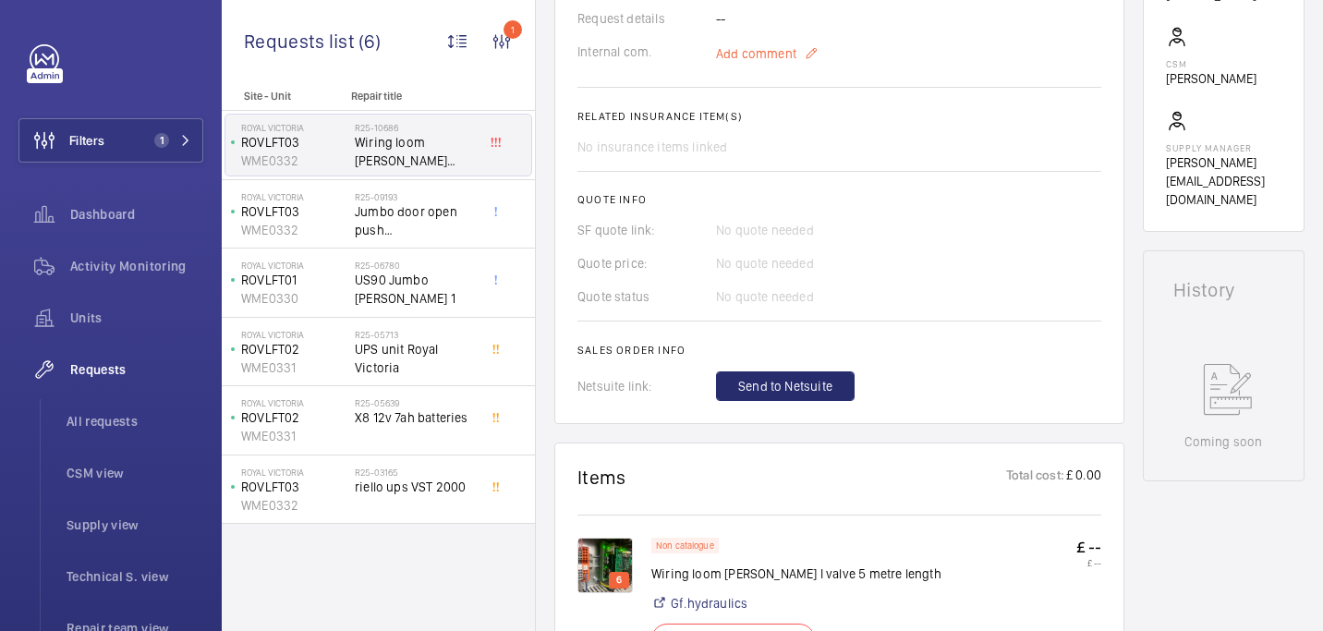
click at [756, 47] on span "Add comment" at bounding box center [756, 53] width 80 height 18
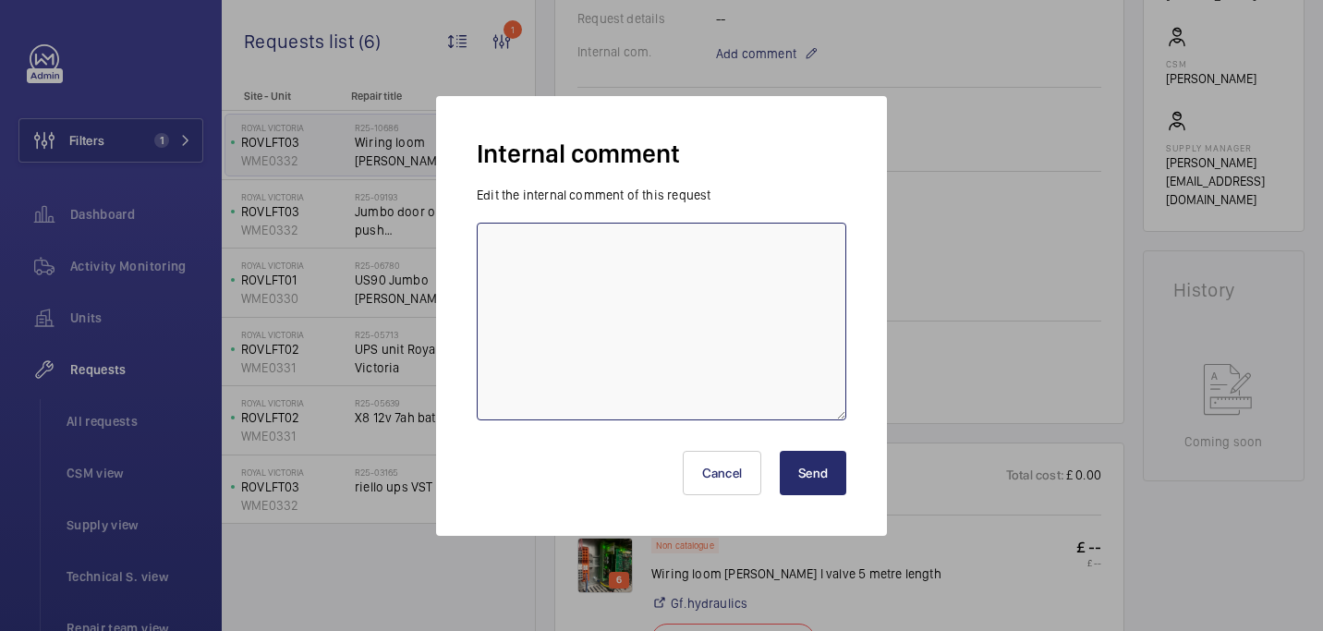
click at [653, 234] on textarea at bounding box center [662, 322] width 370 height 198
click at [581, 250] on textarea "sent to Hydralic lifts for quote - 11/08 [GEOGRAPHIC_DATA]" at bounding box center [662, 322] width 370 height 198
type textarea "sent to Hydraulic lifts for quote - 11/08 [GEOGRAPHIC_DATA]"
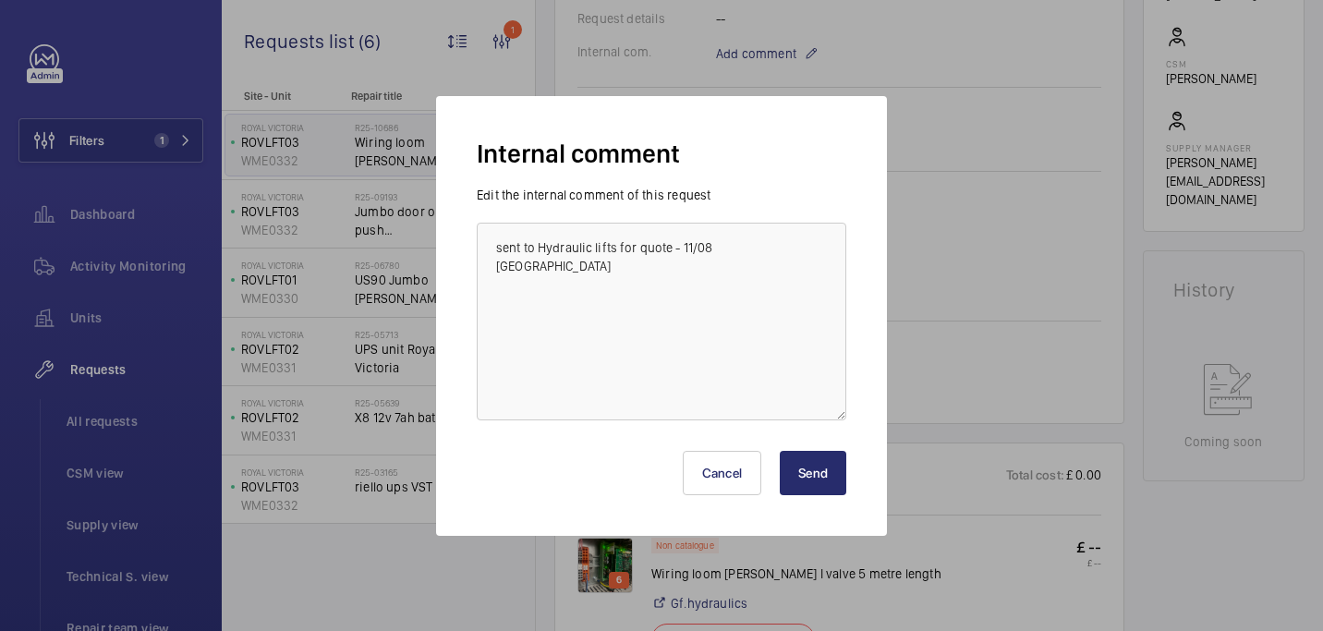
click at [825, 482] on button "Send" at bounding box center [813, 473] width 67 height 44
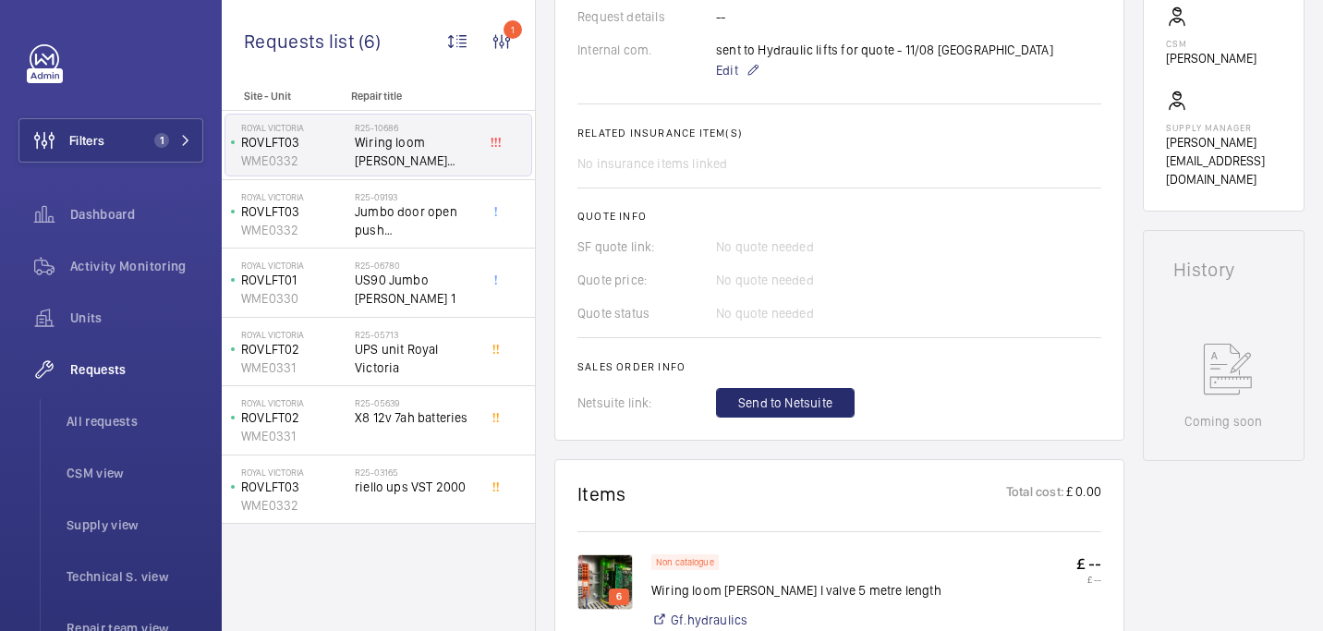
scroll to position [600, 0]
